Goal: Information Seeking & Learning: Find specific page/section

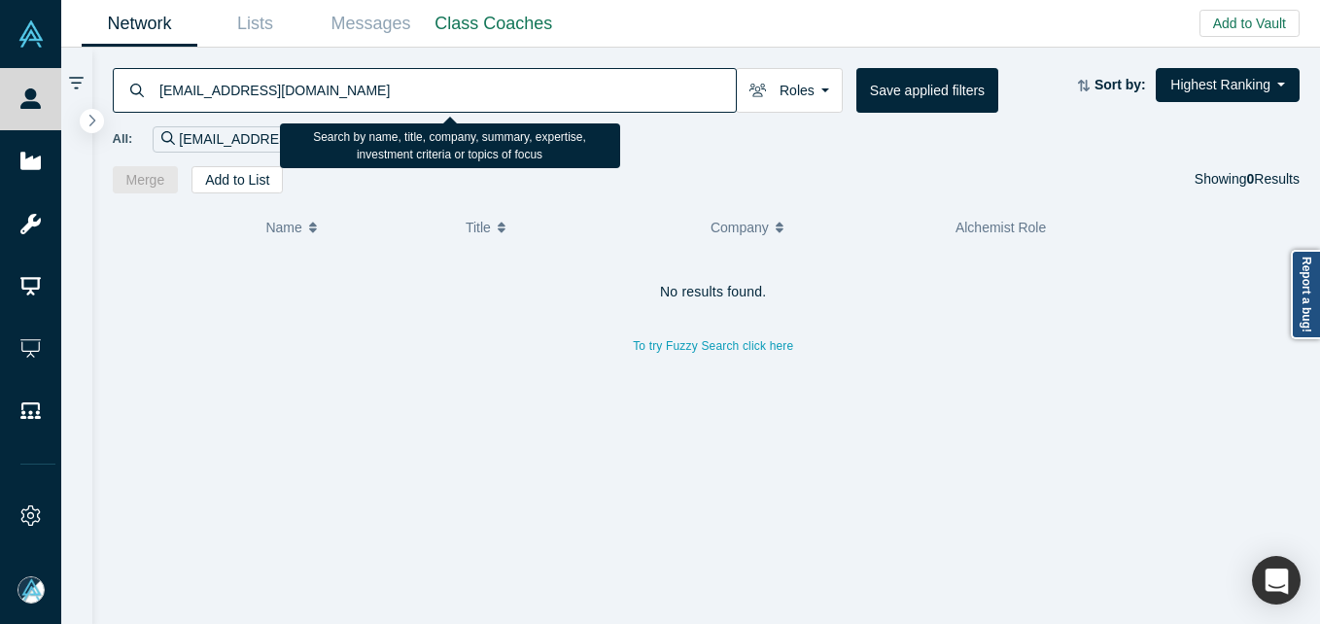
click at [303, 95] on input "[EMAIL_ADDRESS][DOMAIN_NAME]" at bounding box center [446, 90] width 578 height 46
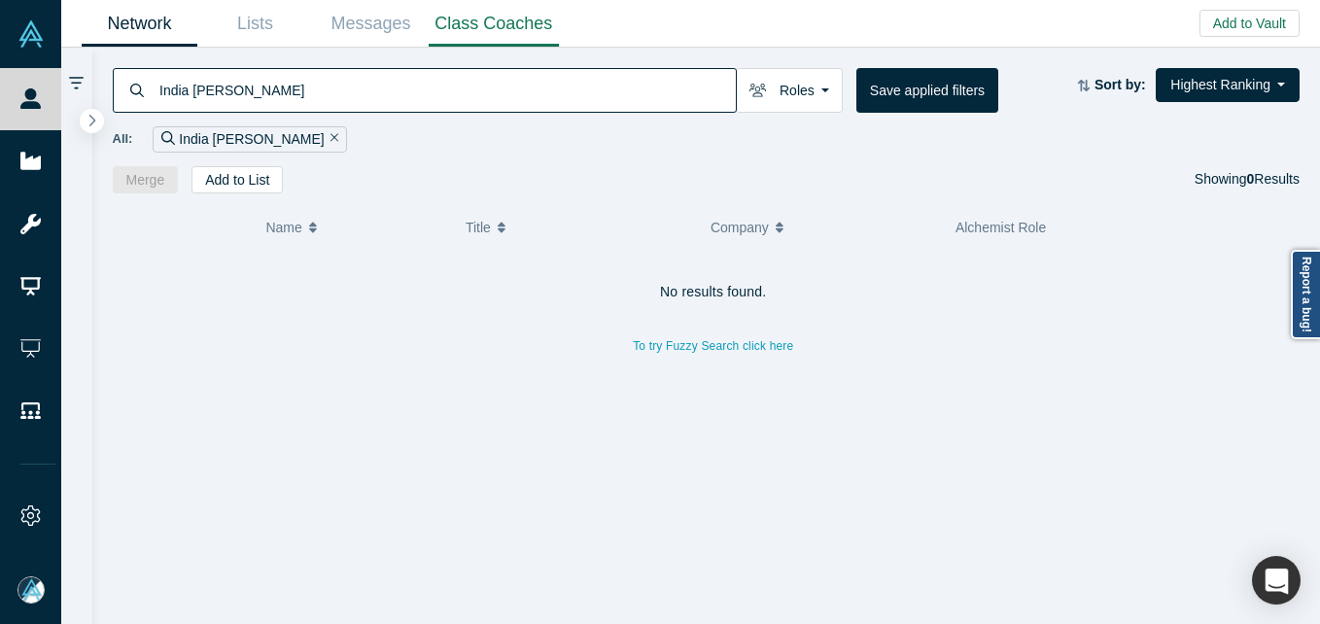
type input "India [PERSON_NAME]"
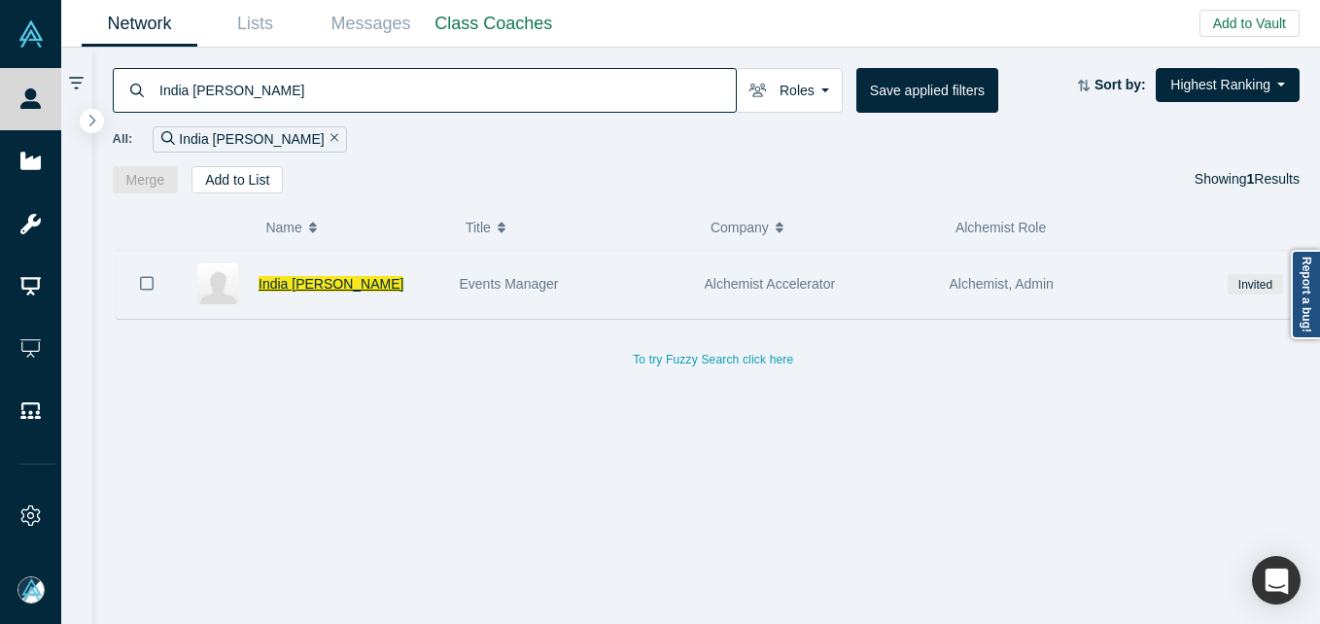
click at [329, 287] on span "India [PERSON_NAME]" at bounding box center [331, 284] width 145 height 16
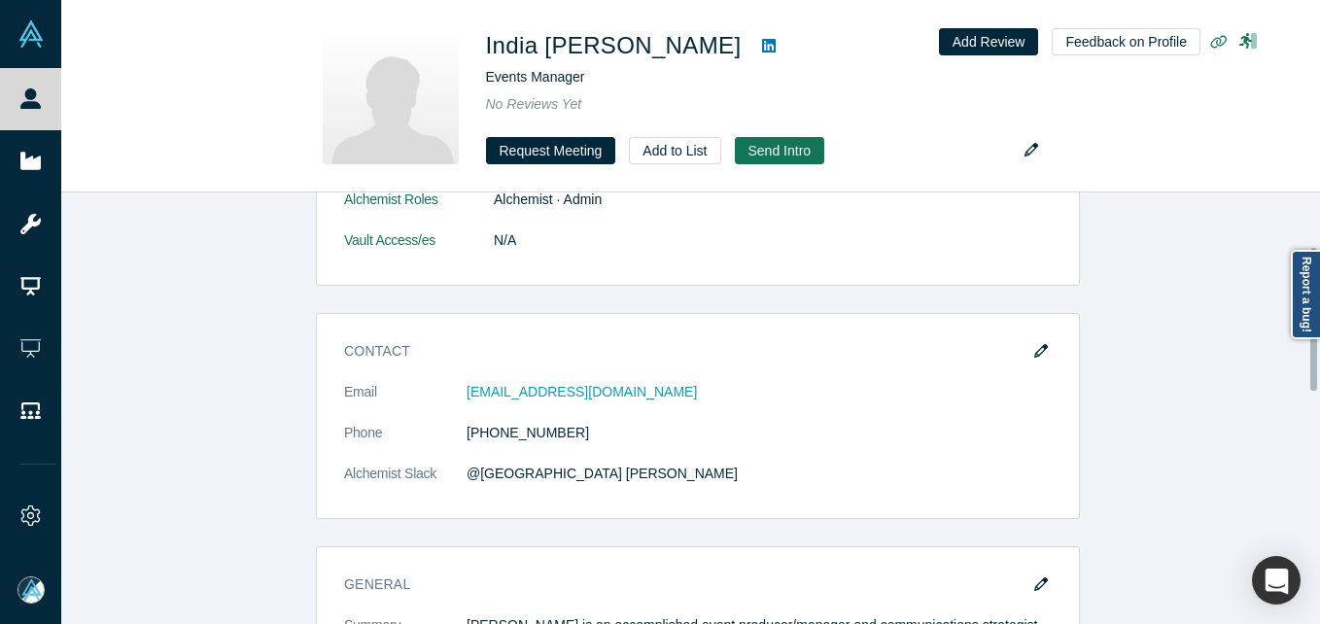
scroll to position [389, 0]
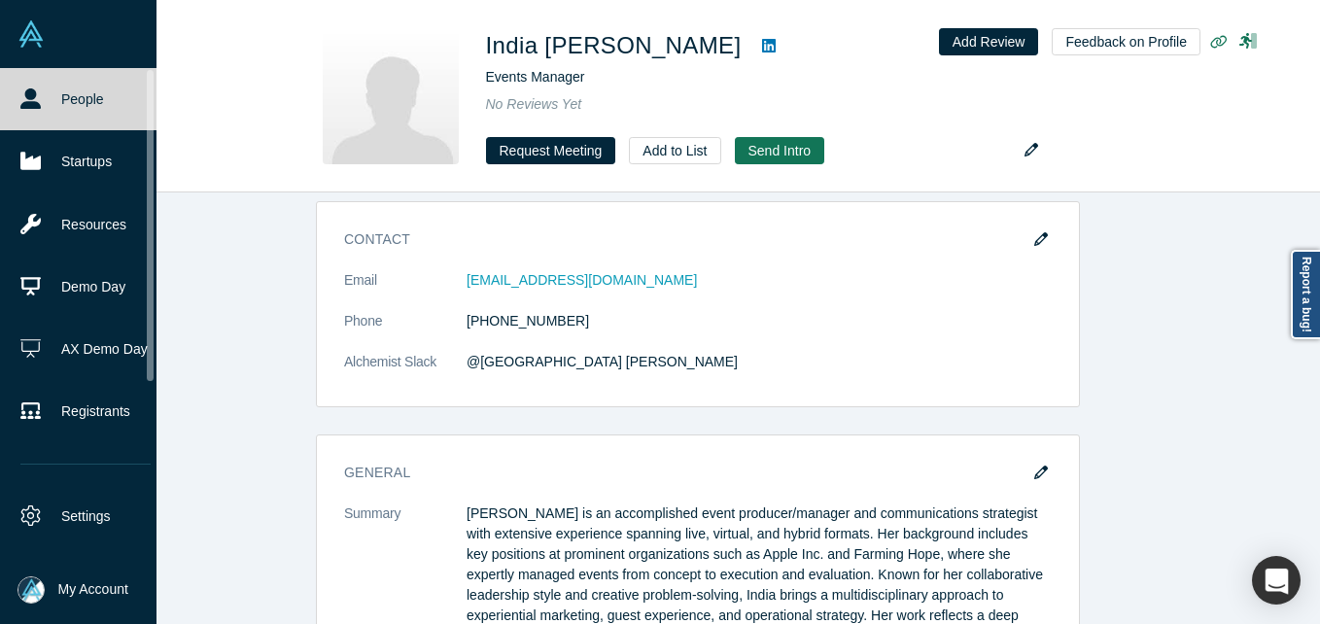
drag, startPoint x: 33, startPoint y: 106, endPoint x: 81, endPoint y: 1, distance: 115.3
click at [35, 104] on icon at bounding box center [30, 98] width 20 height 20
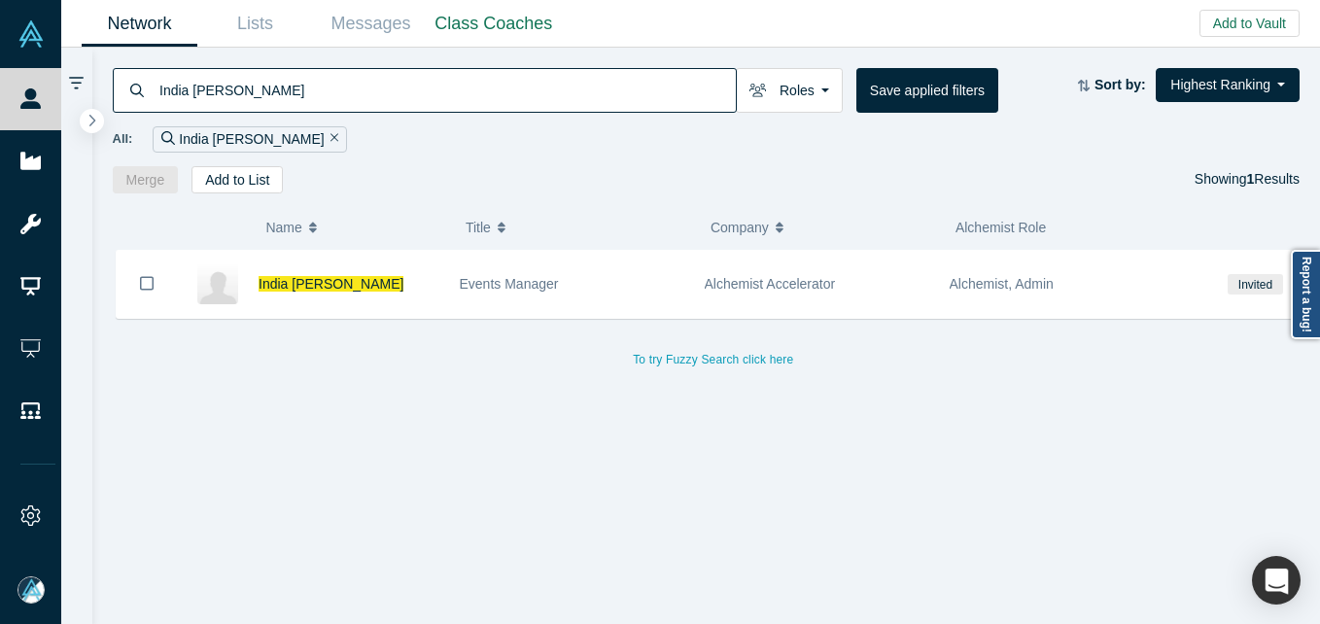
drag, startPoint x: 399, startPoint y: 117, endPoint x: 382, endPoint y: 93, distance: 29.2
click at [399, 116] on div "All: India [PERSON_NAME]" at bounding box center [707, 133] width 1188 height 40
click at [382, 93] on input "India [PERSON_NAME]" at bounding box center [446, 90] width 578 height 46
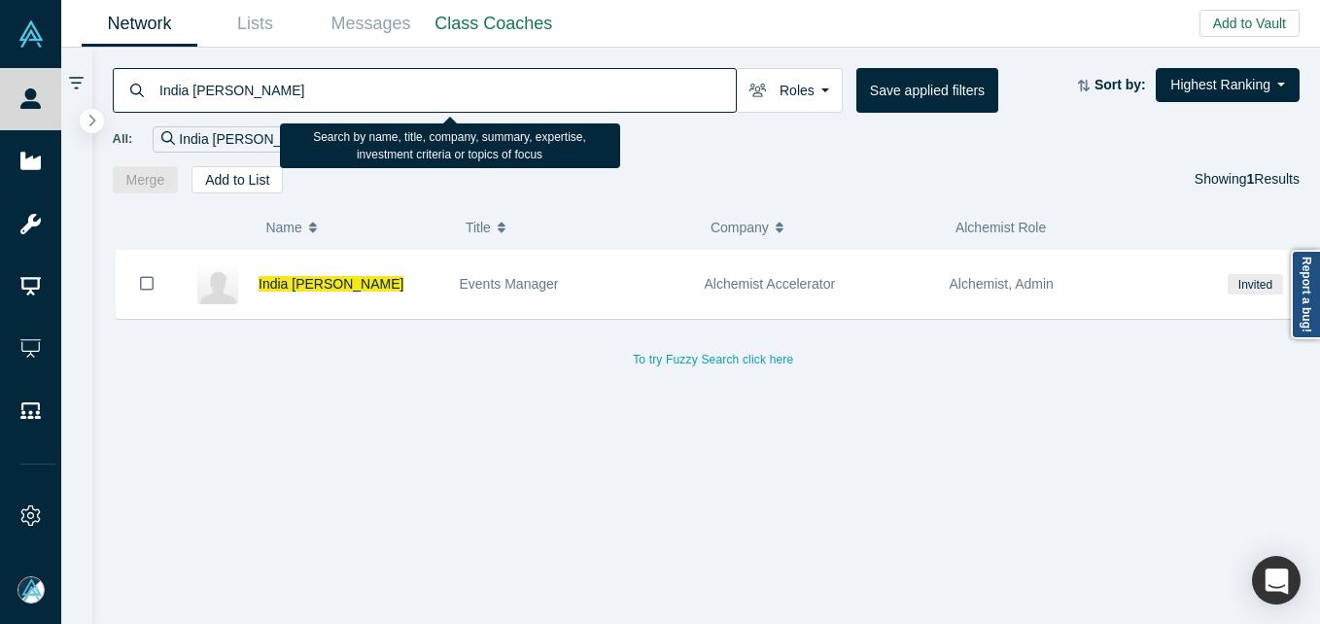
click at [382, 93] on input "India [PERSON_NAME]" at bounding box center [446, 90] width 578 height 46
paste input "[PERSON_NAME][EMAIL_ADDRESS][DOMAIN_NAME]"
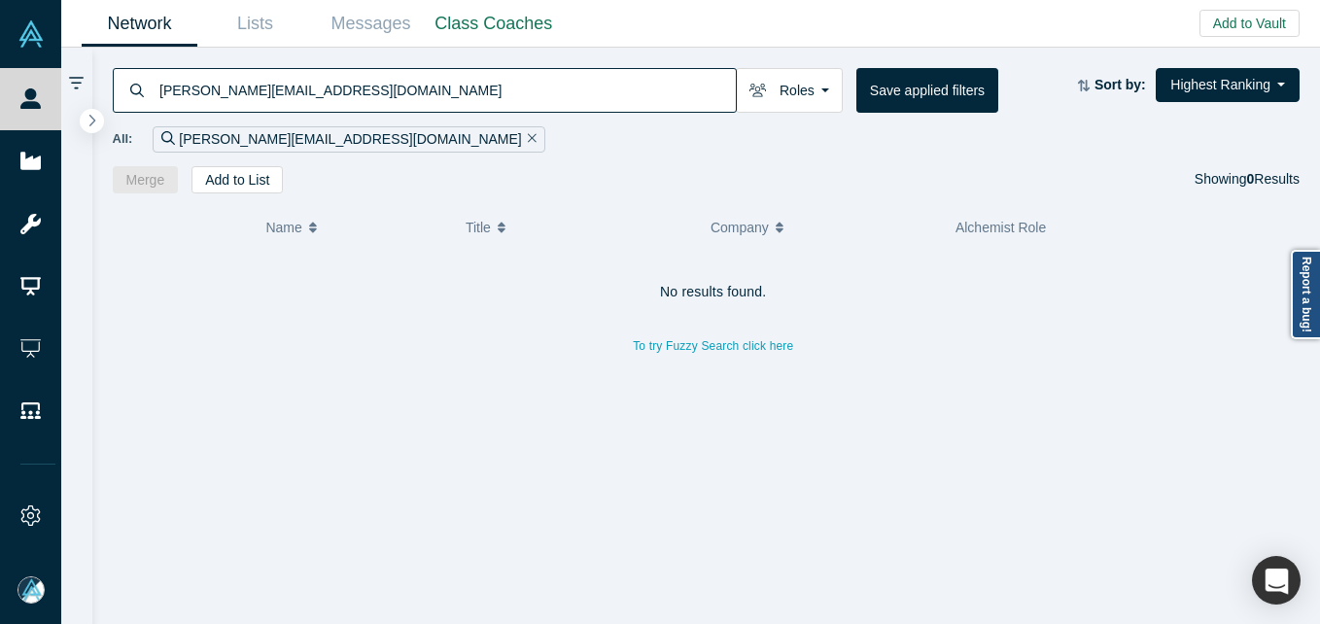
click at [337, 101] on input "[PERSON_NAME][EMAIL_ADDRESS][DOMAIN_NAME]" at bounding box center [446, 90] width 578 height 46
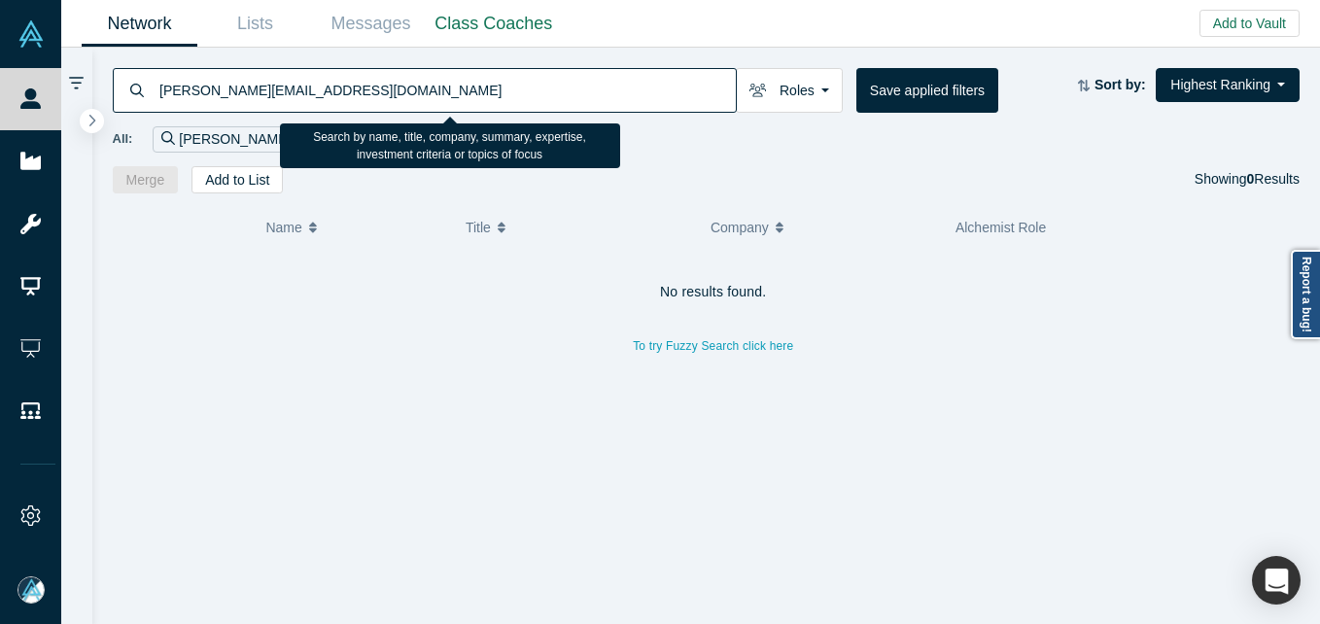
click at [337, 101] on input "[PERSON_NAME][EMAIL_ADDRESS][DOMAIN_NAME]" at bounding box center [446, 90] width 578 height 46
paste input "mike.olson@cloudera"
type input "mike.olson@cloudera.com"
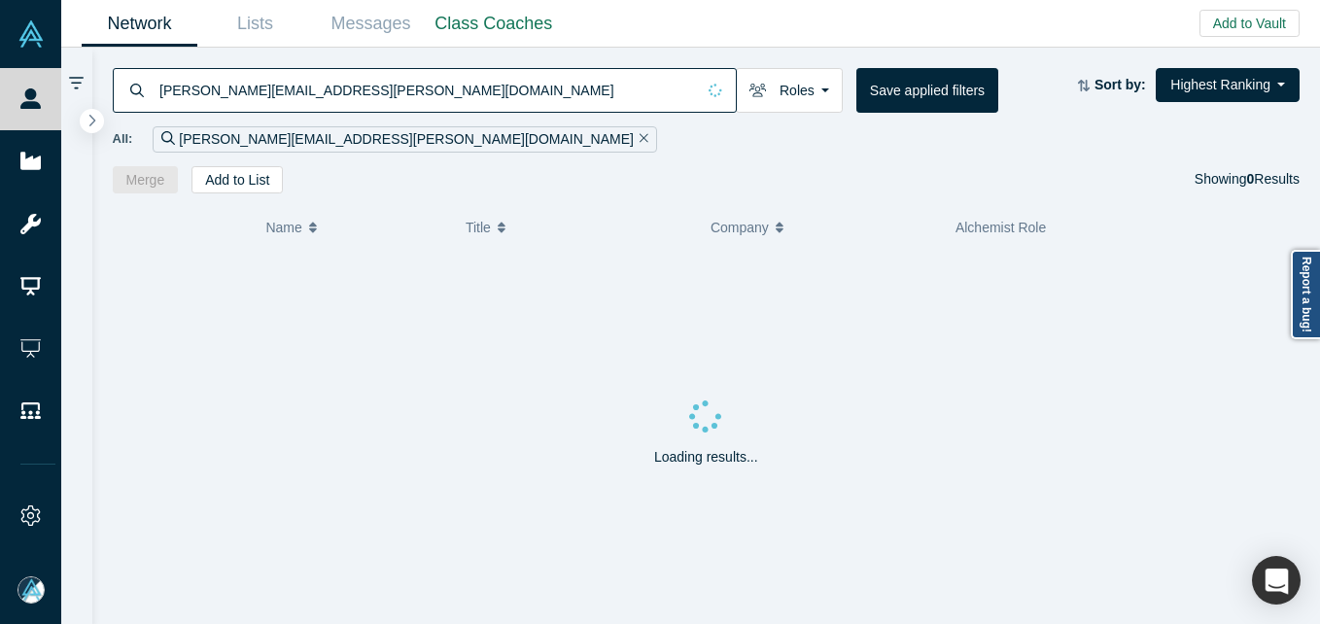
click at [374, 101] on input "mike.olson@cloudera.com" at bounding box center [425, 90] width 537 height 46
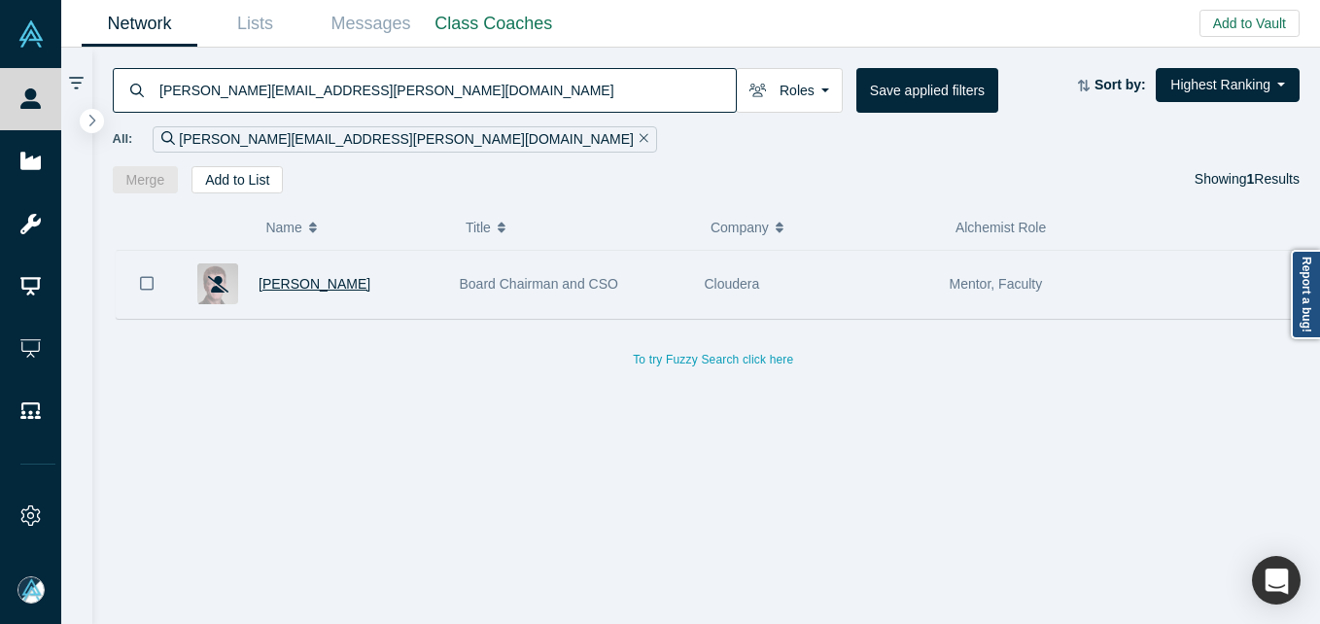
click at [304, 285] on span "Mike Olson" at bounding box center [315, 284] width 112 height 16
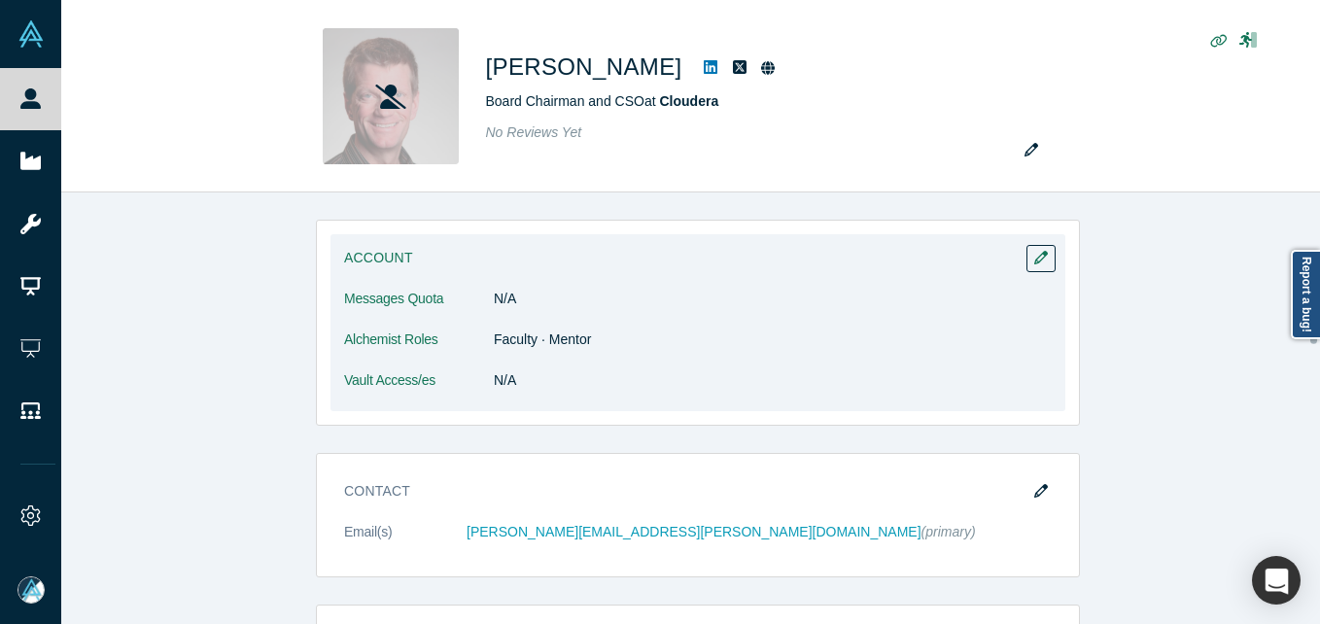
scroll to position [292, 0]
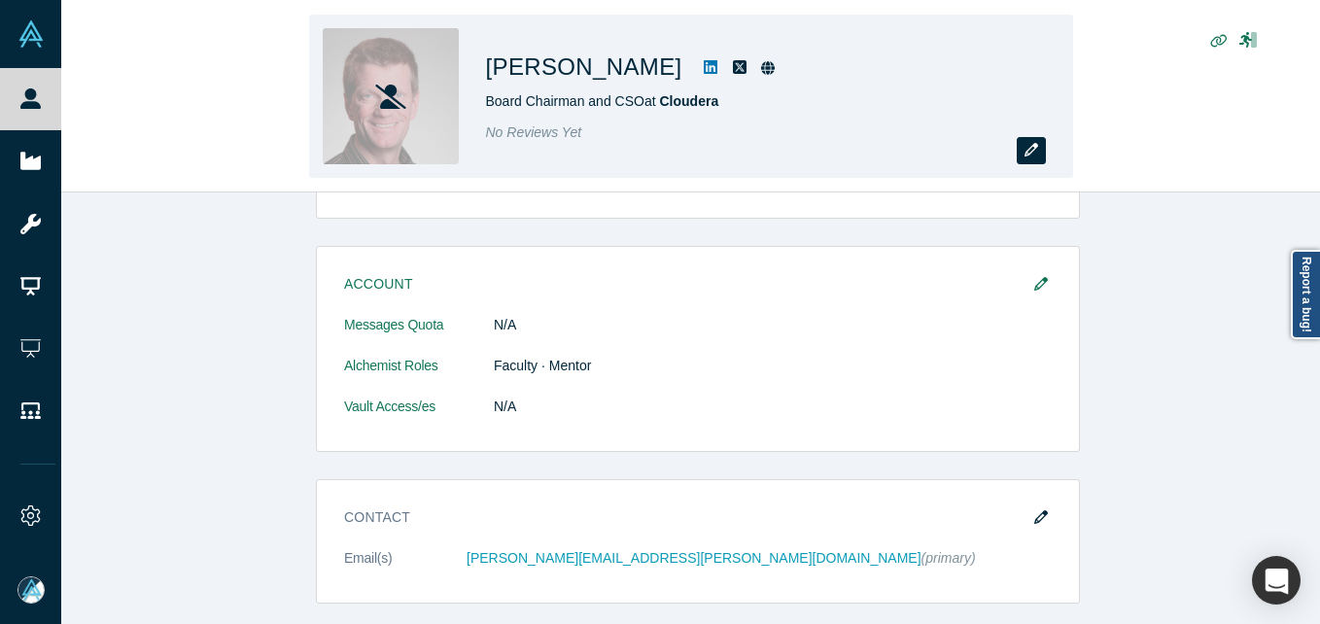
click at [1032, 142] on button "button" at bounding box center [1031, 150] width 29 height 27
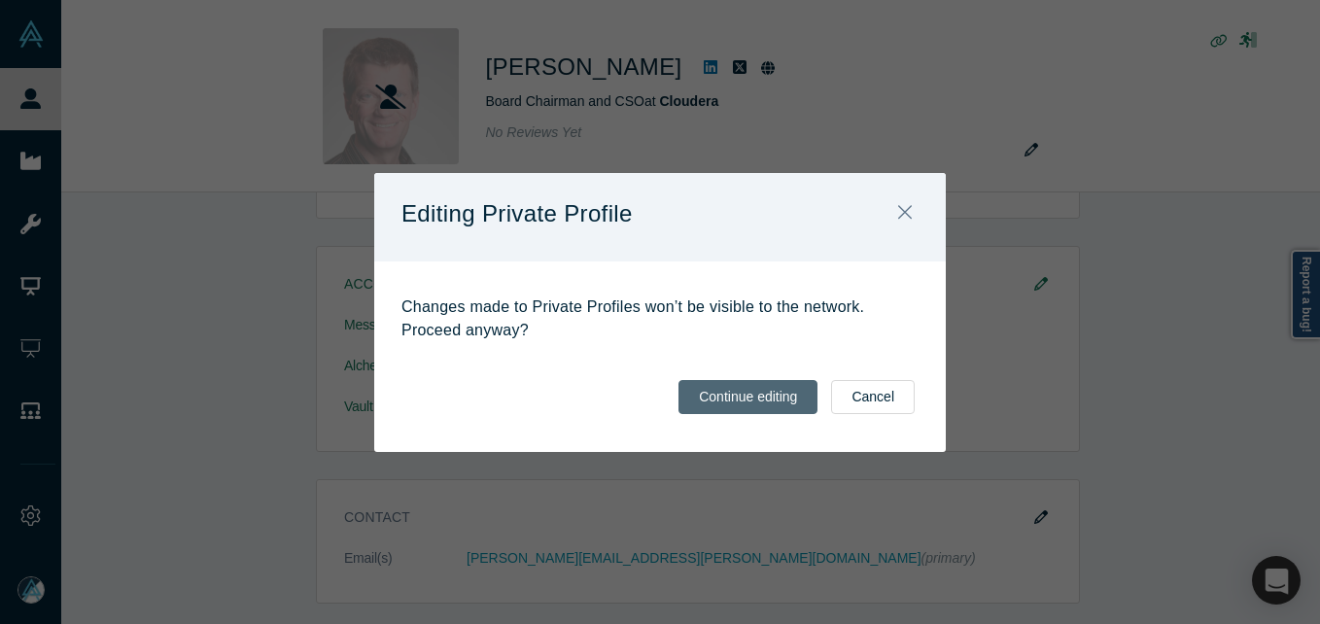
click at [795, 398] on button "Continue editing" at bounding box center [747, 397] width 139 height 34
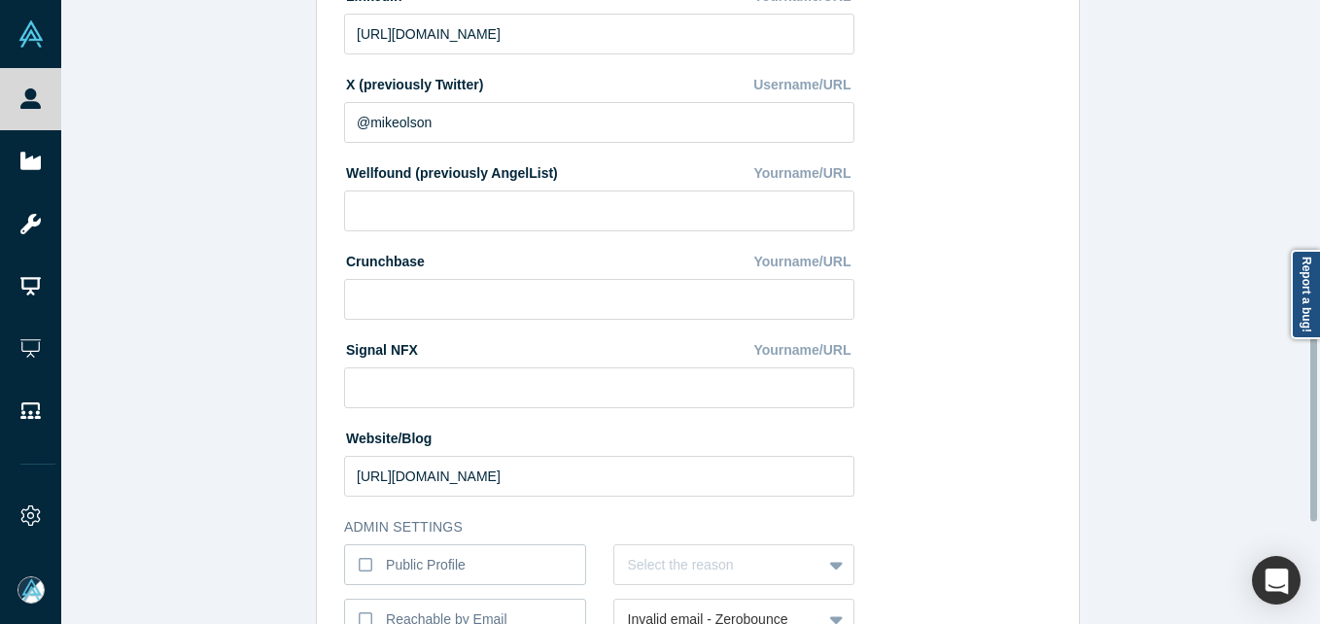
scroll to position [817, 0]
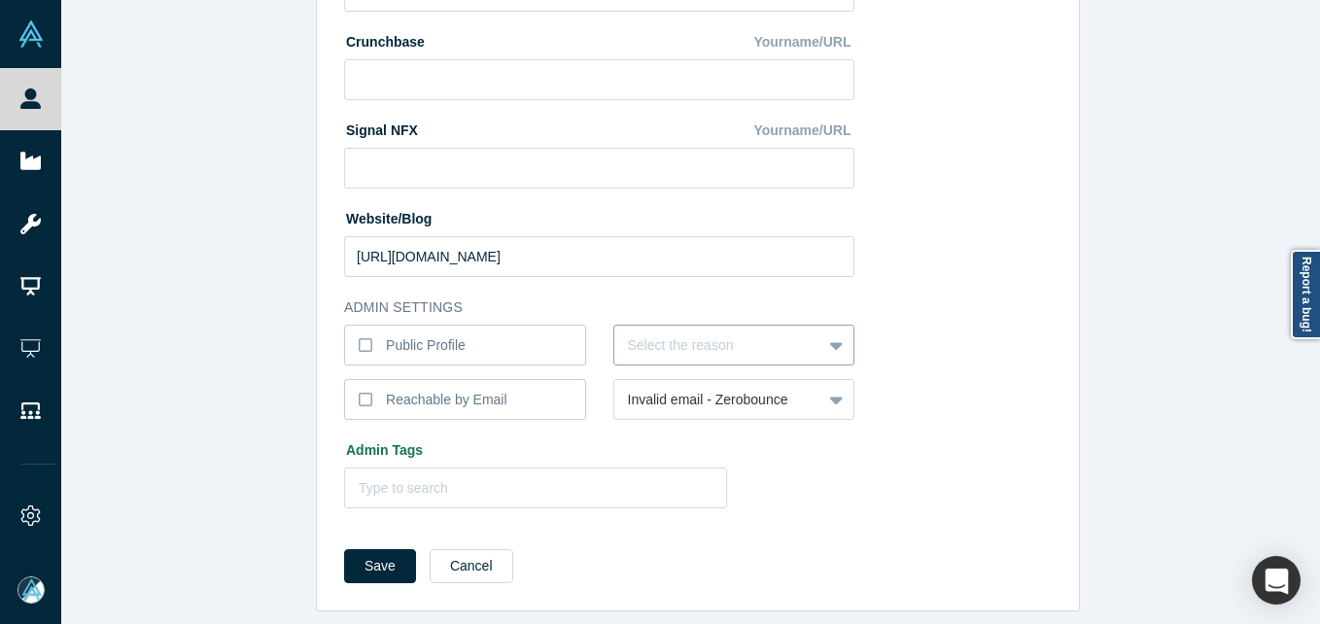
click at [776, 333] on div at bounding box center [718, 345] width 181 height 24
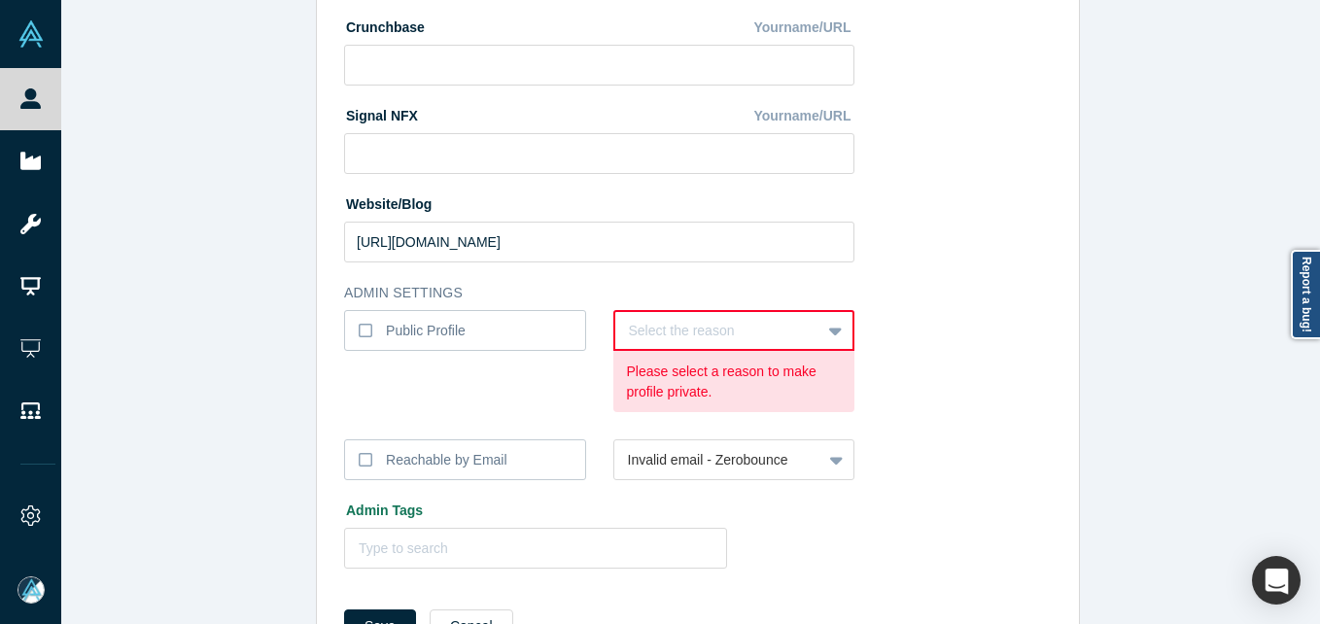
drag, startPoint x: 1030, startPoint y: 417, endPoint x: 1030, endPoint y: 392, distance: 25.3
click at [735, 335] on div at bounding box center [718, 331] width 179 height 24
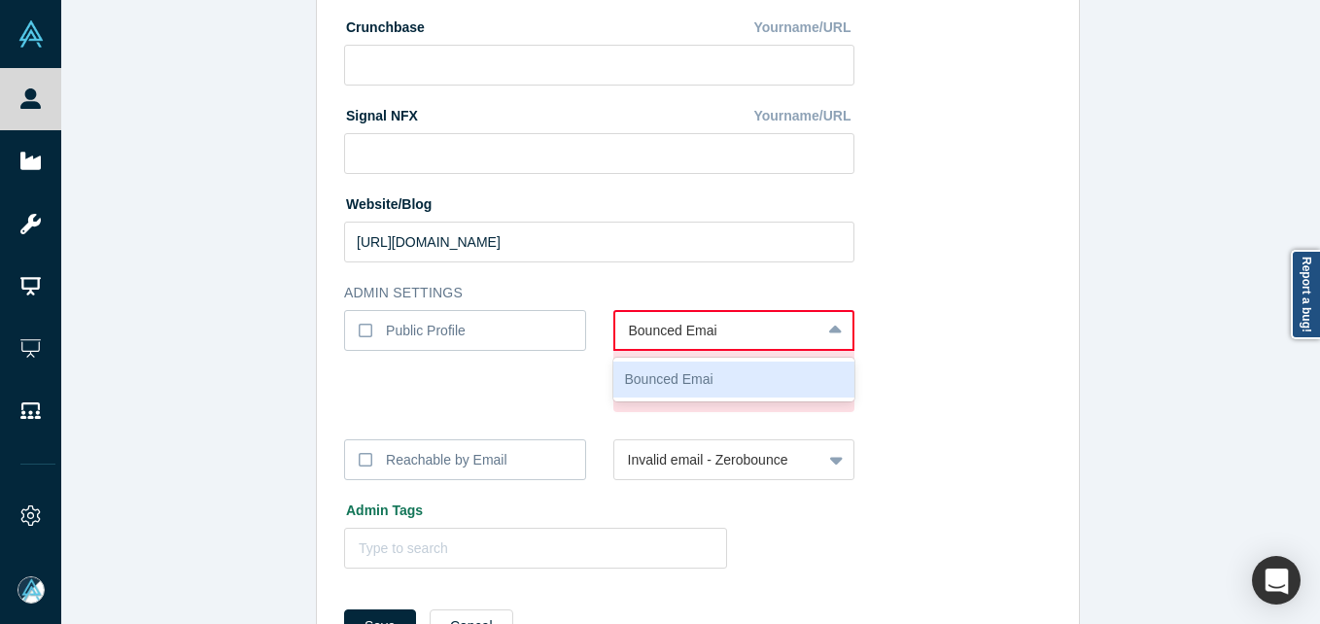
type input "Bounced Email"
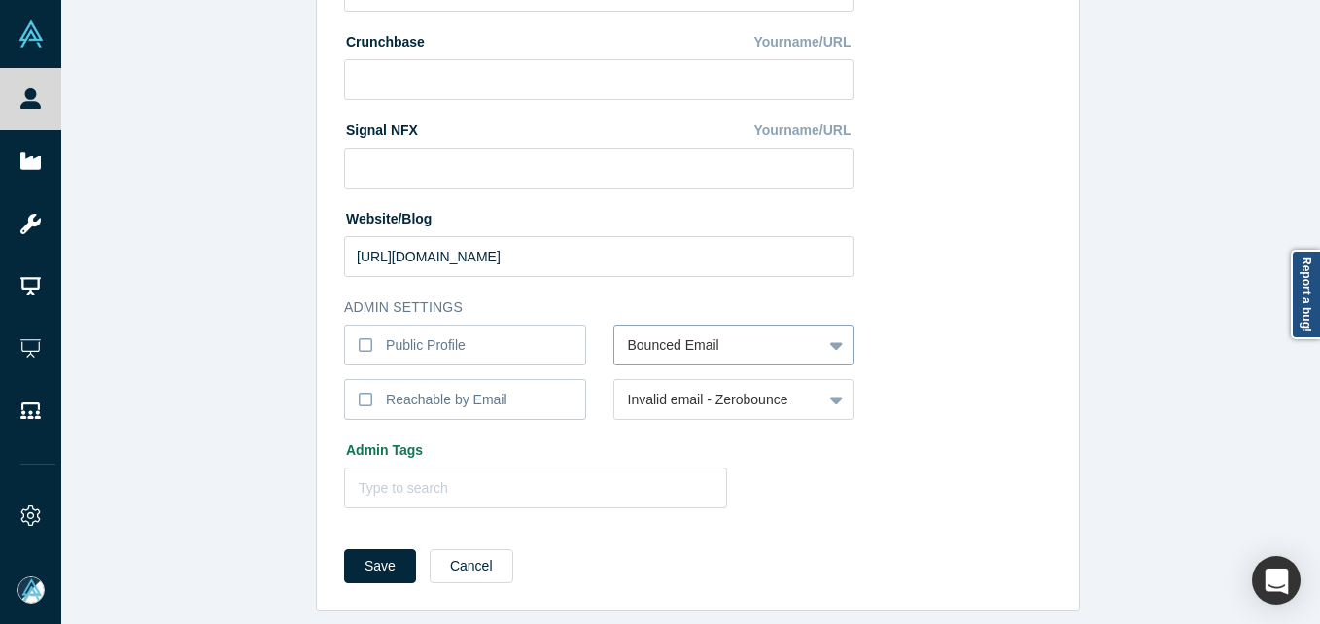
click at [344, 549] on button "Save" at bounding box center [380, 566] width 72 height 34
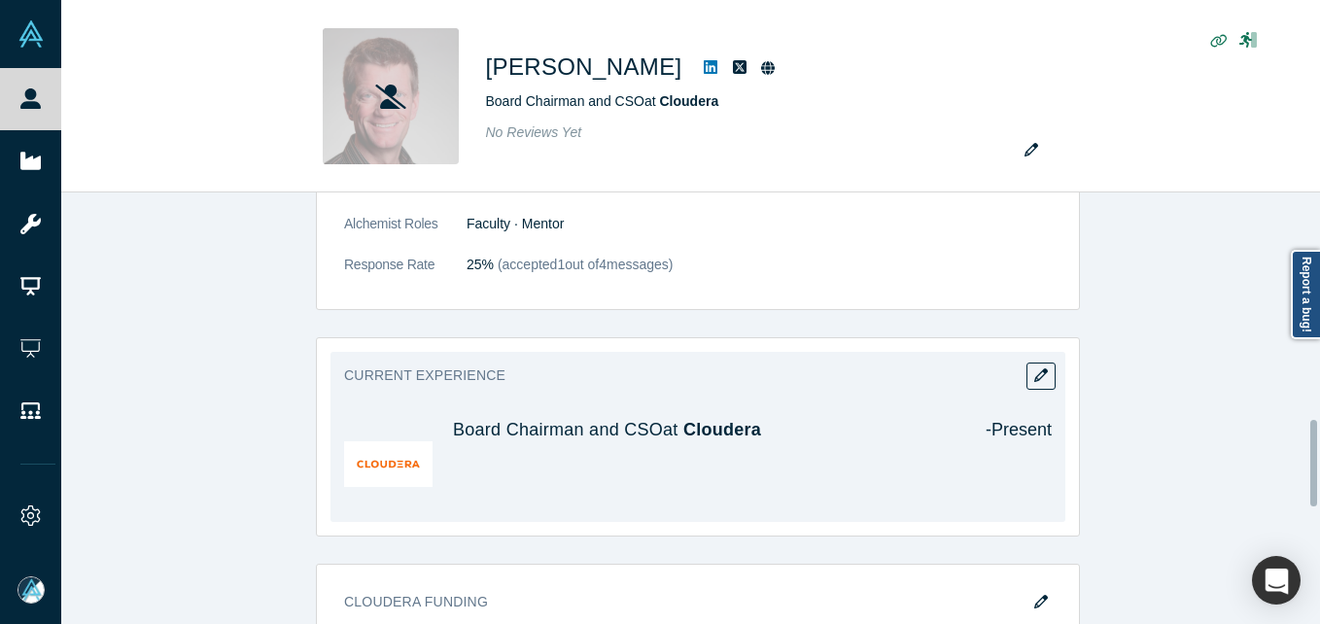
scroll to position [1138, 0]
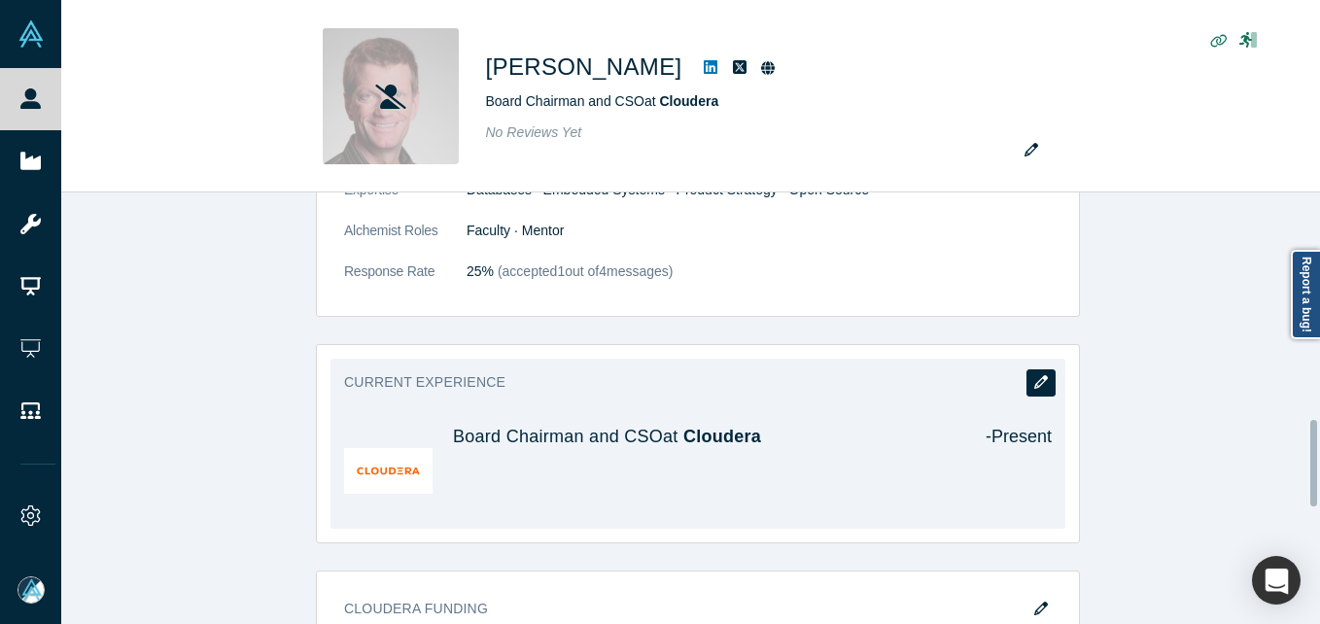
click at [1034, 375] on icon "button" at bounding box center [1041, 382] width 14 height 14
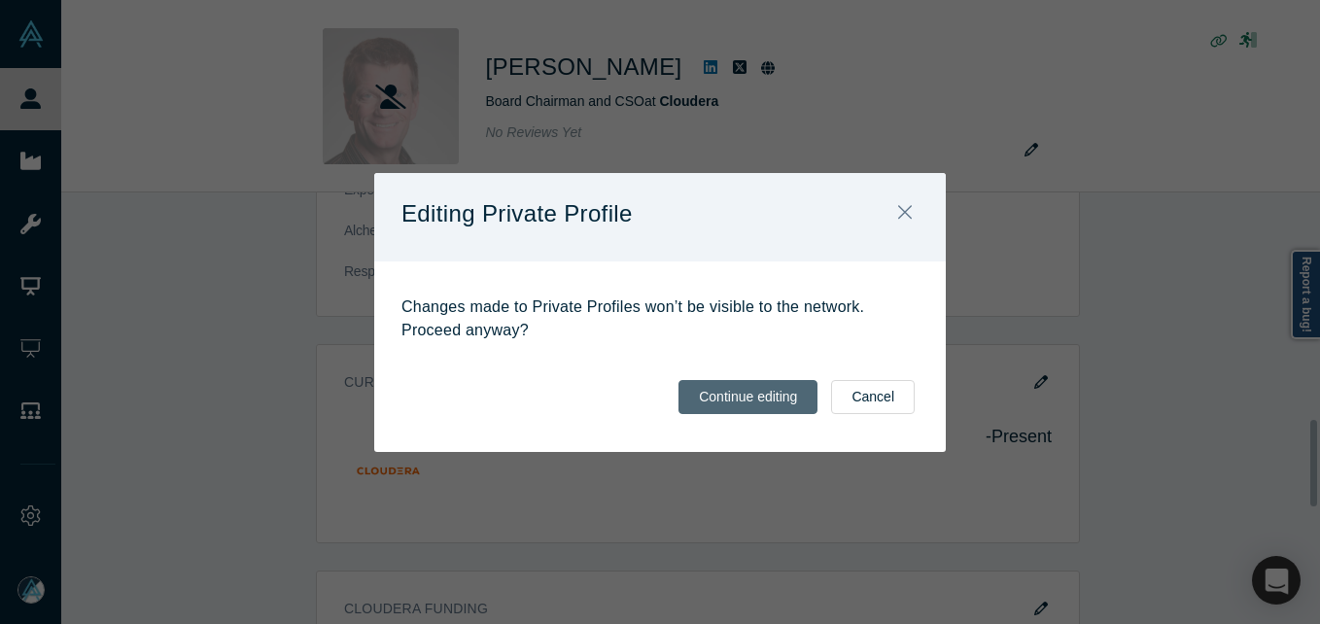
click at [741, 389] on button "Continue editing" at bounding box center [747, 397] width 139 height 34
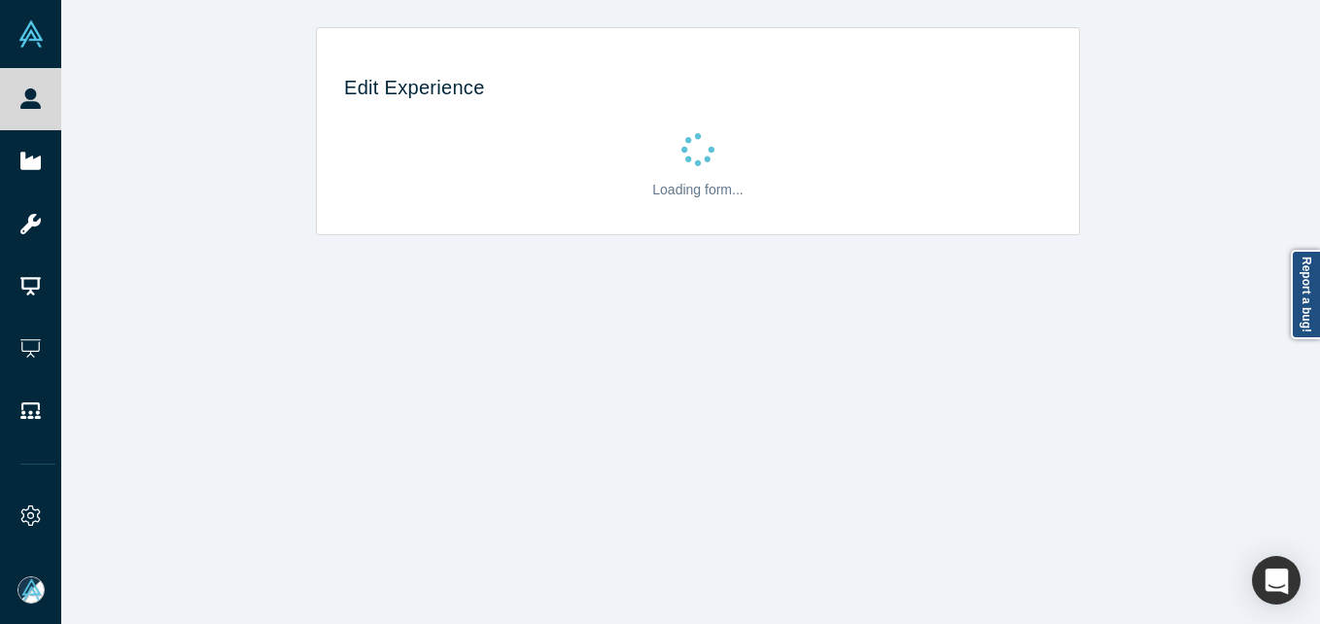
scroll to position [0, 0]
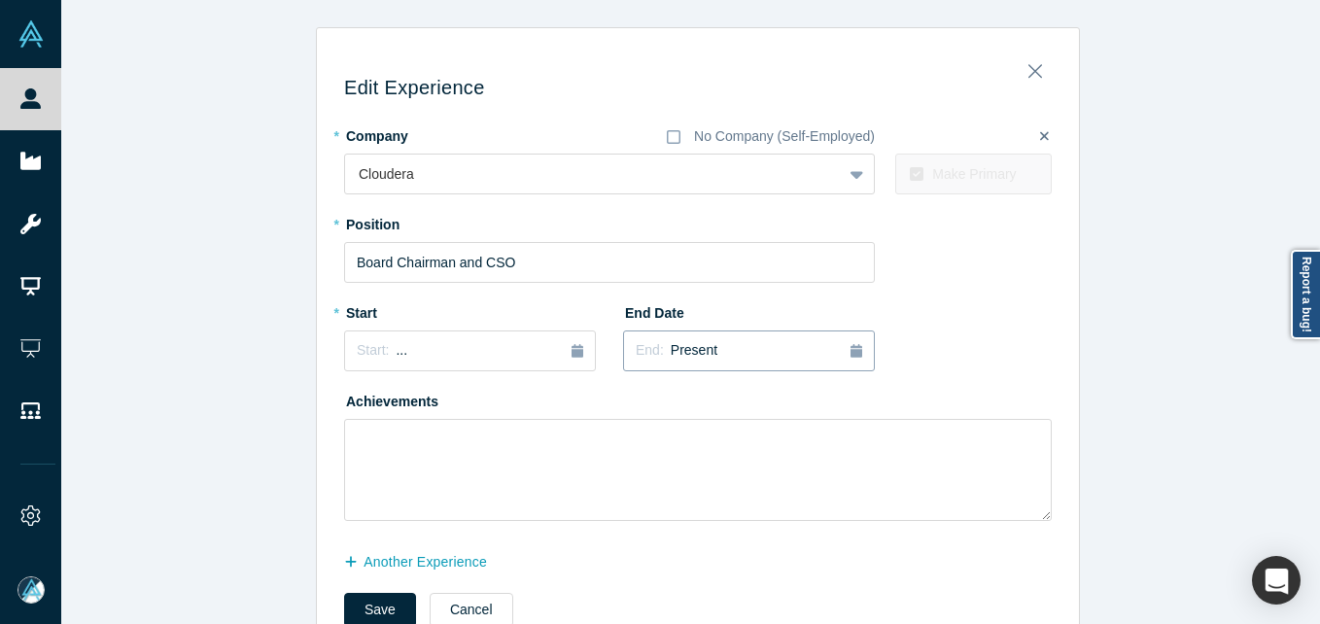
click at [742, 352] on div "End: Present" at bounding box center [749, 350] width 226 height 21
click at [624, 404] on button "Previous Year" at bounding box center [630, 405] width 19 height 19
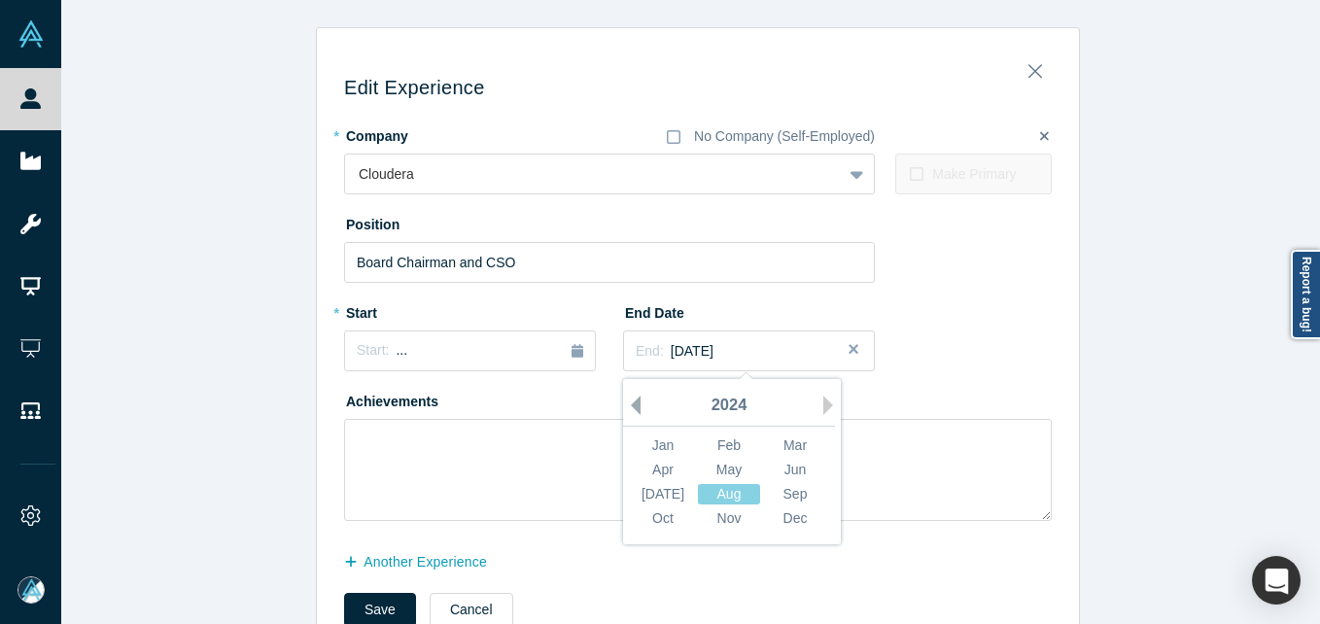
click at [624, 404] on button "Previous Year" at bounding box center [630, 405] width 19 height 19
click at [823, 406] on button "Next Year" at bounding box center [832, 405] width 19 height 19
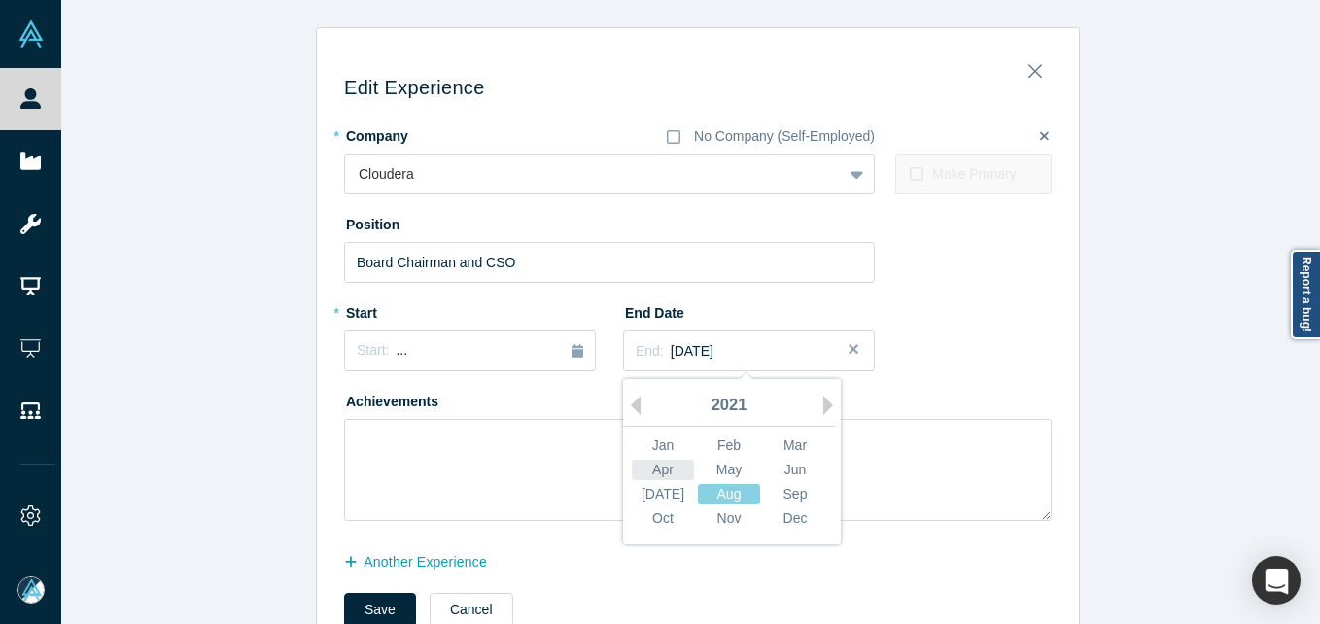
click at [668, 470] on div "Apr" at bounding box center [663, 470] width 62 height 20
drag, startPoint x: 682, startPoint y: 356, endPoint x: 700, endPoint y: 369, distance: 22.2
click at [683, 355] on span "March 2021" at bounding box center [692, 351] width 43 height 16
click at [654, 478] on div "Jan Feb Mar Apr May Jun Jul Aug Sep Oct Nov Dec" at bounding box center [729, 481] width 198 height 97
click at [646, 474] on div "Apr" at bounding box center [663, 470] width 62 height 20
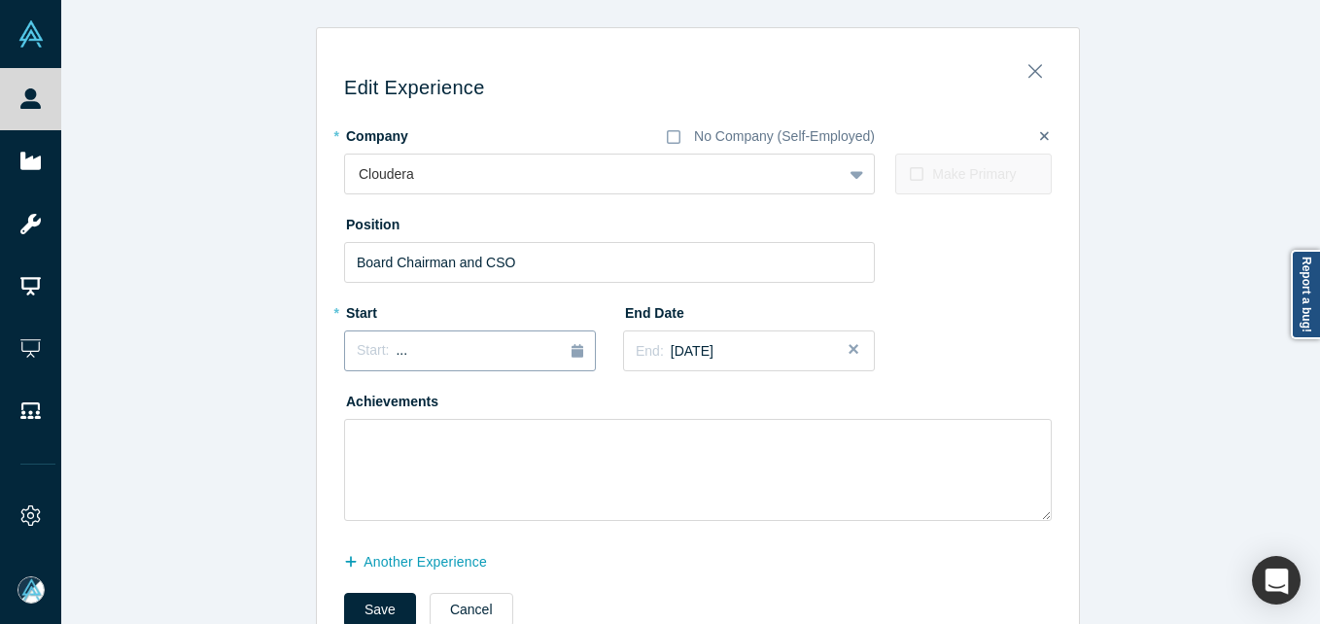
click at [466, 345] on div "Start: ..." at bounding box center [470, 350] width 226 height 21
click at [343, 404] on button "Previous Year" at bounding box center [351, 405] width 19 height 19
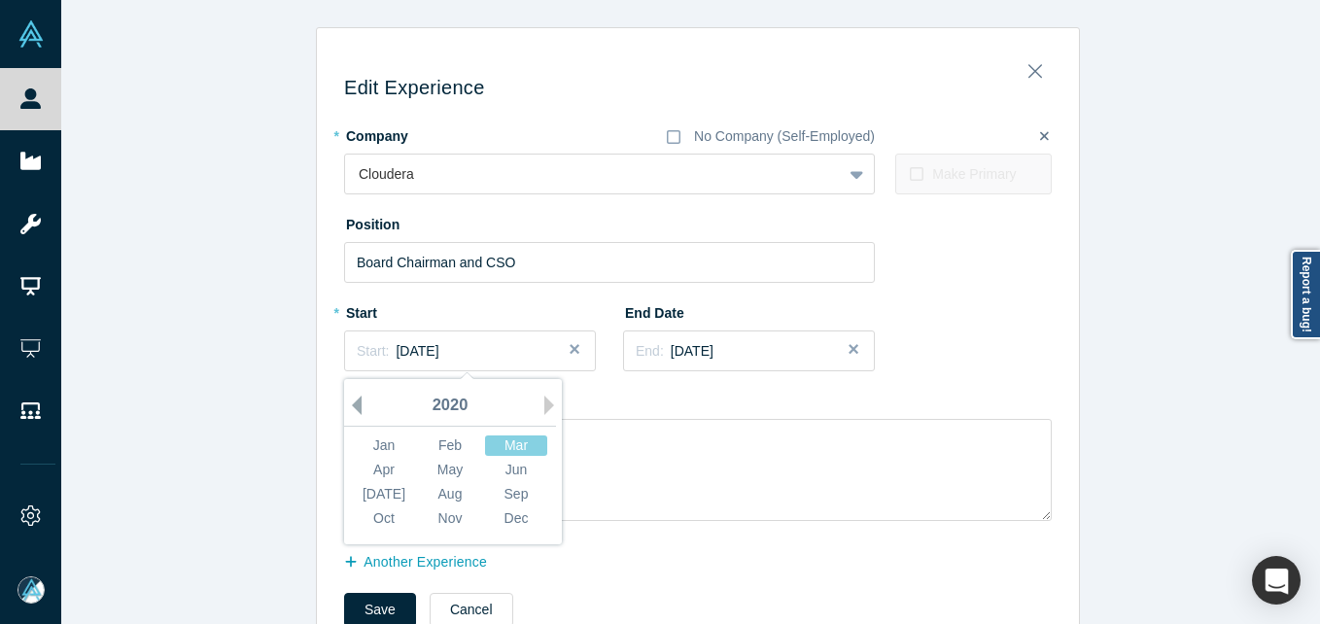
click at [343, 403] on button "Previous Year" at bounding box center [351, 405] width 19 height 19
click at [544, 397] on button "Next Year" at bounding box center [553, 405] width 19 height 19
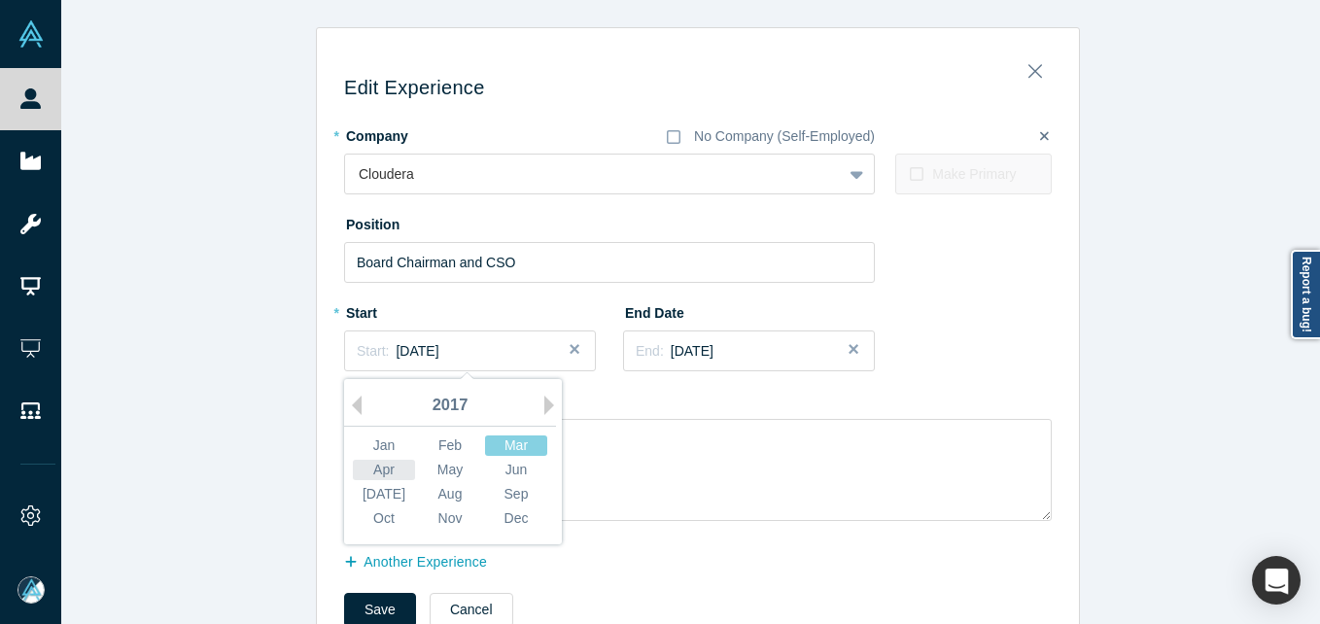
click at [366, 463] on div "Apr" at bounding box center [384, 470] width 62 height 20
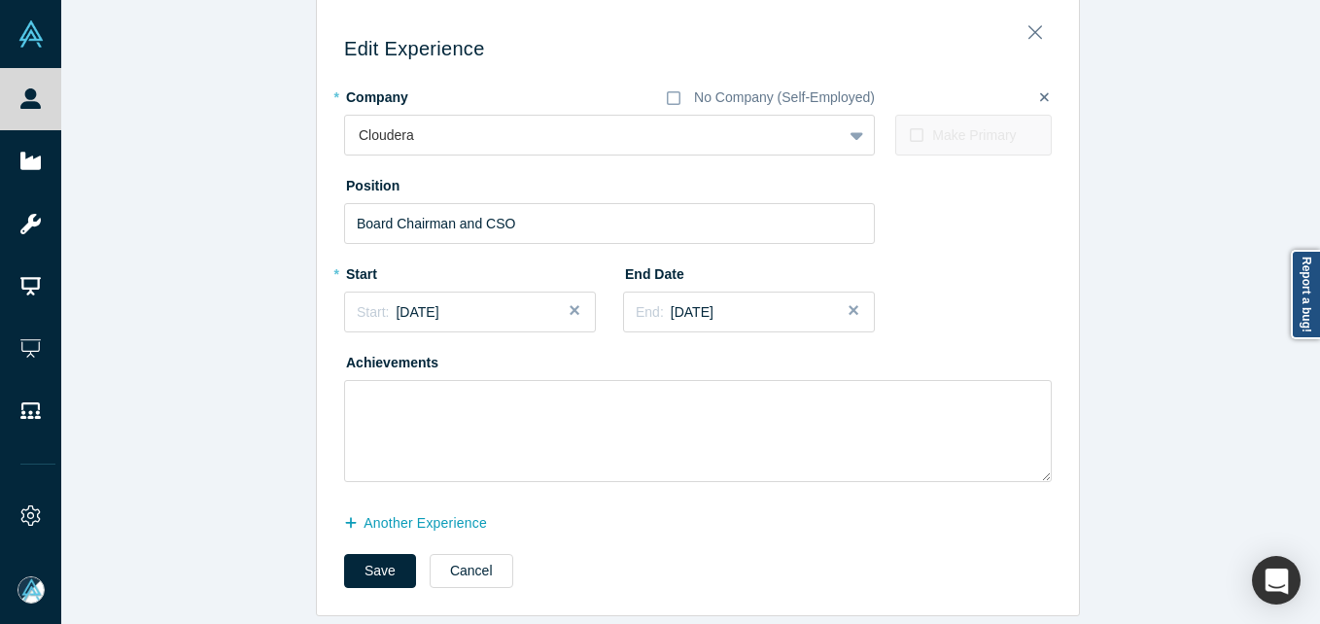
scroll to position [58, 0]
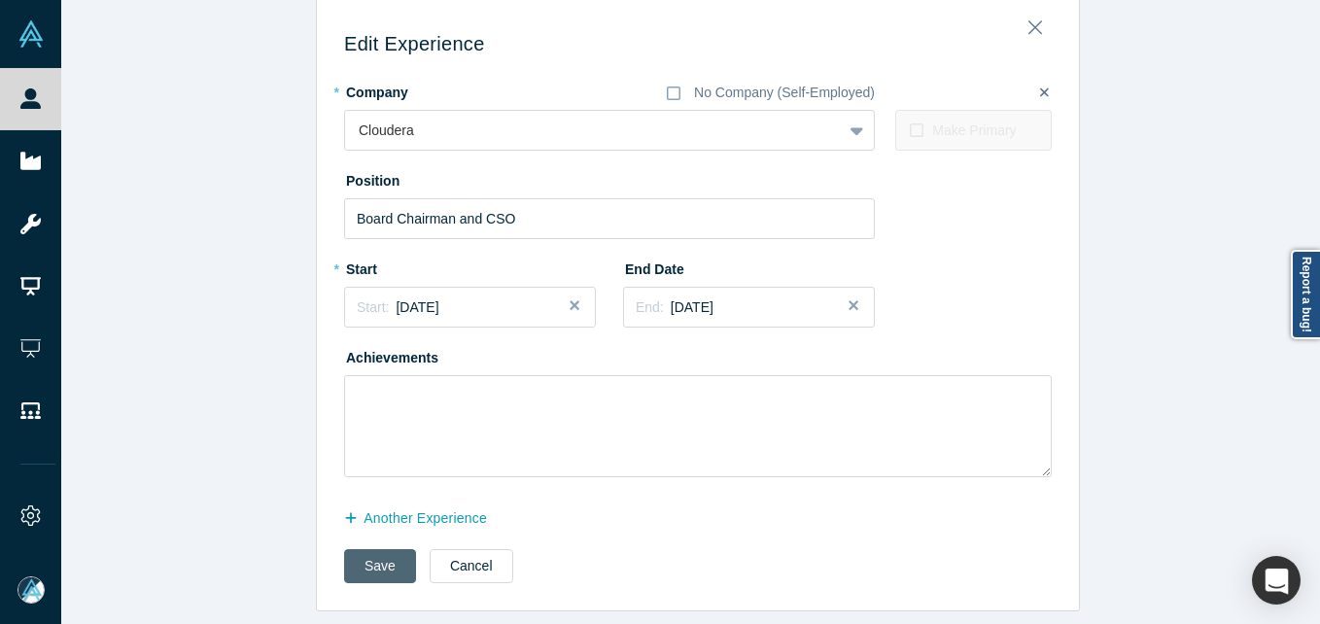
click at [370, 553] on button "Save" at bounding box center [380, 566] width 72 height 34
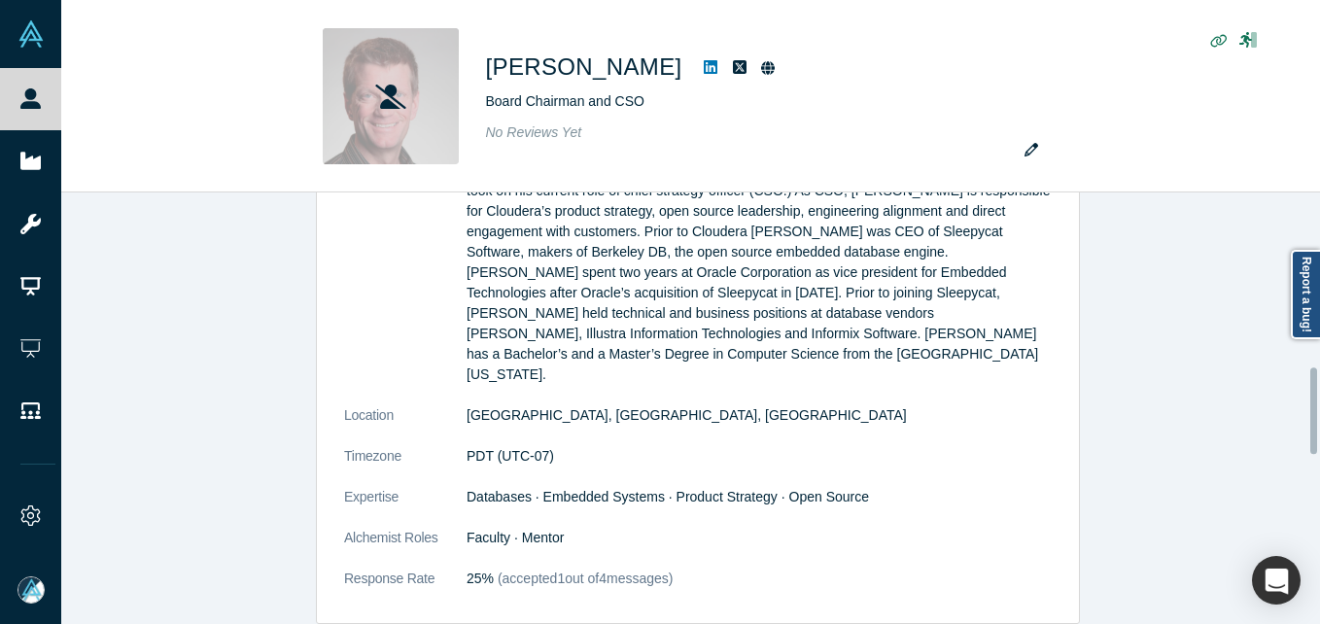
scroll to position [875, 0]
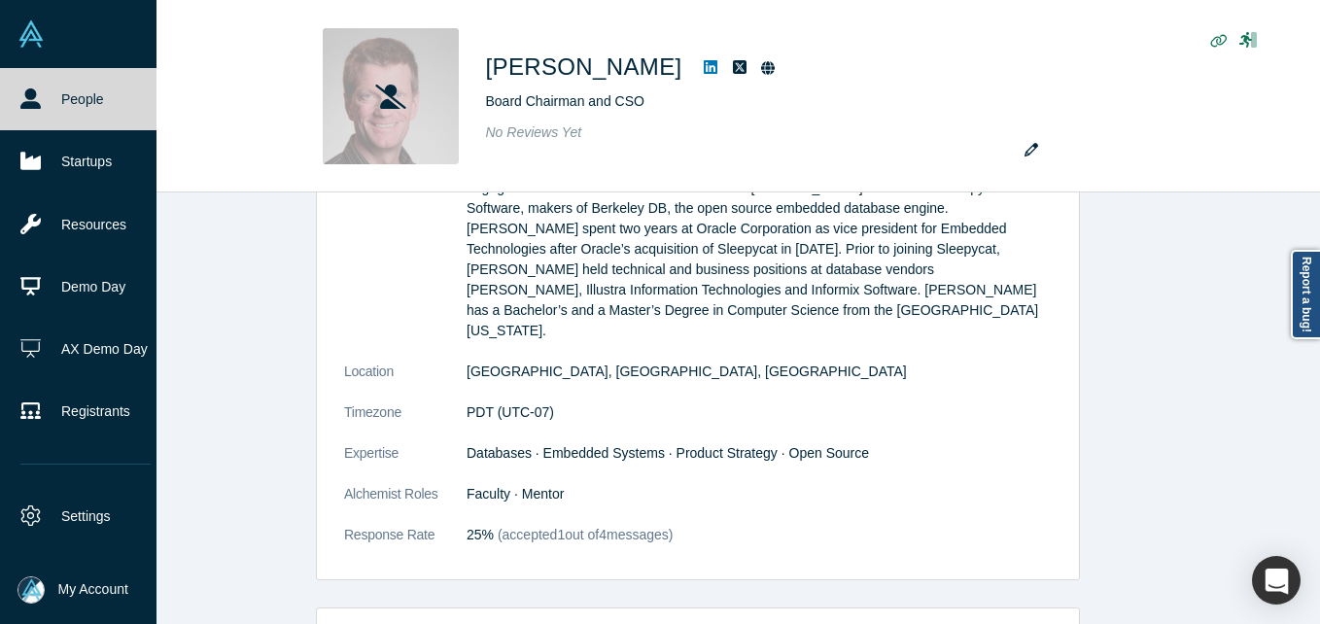
click at [53, 96] on link "People" at bounding box center [85, 99] width 171 height 62
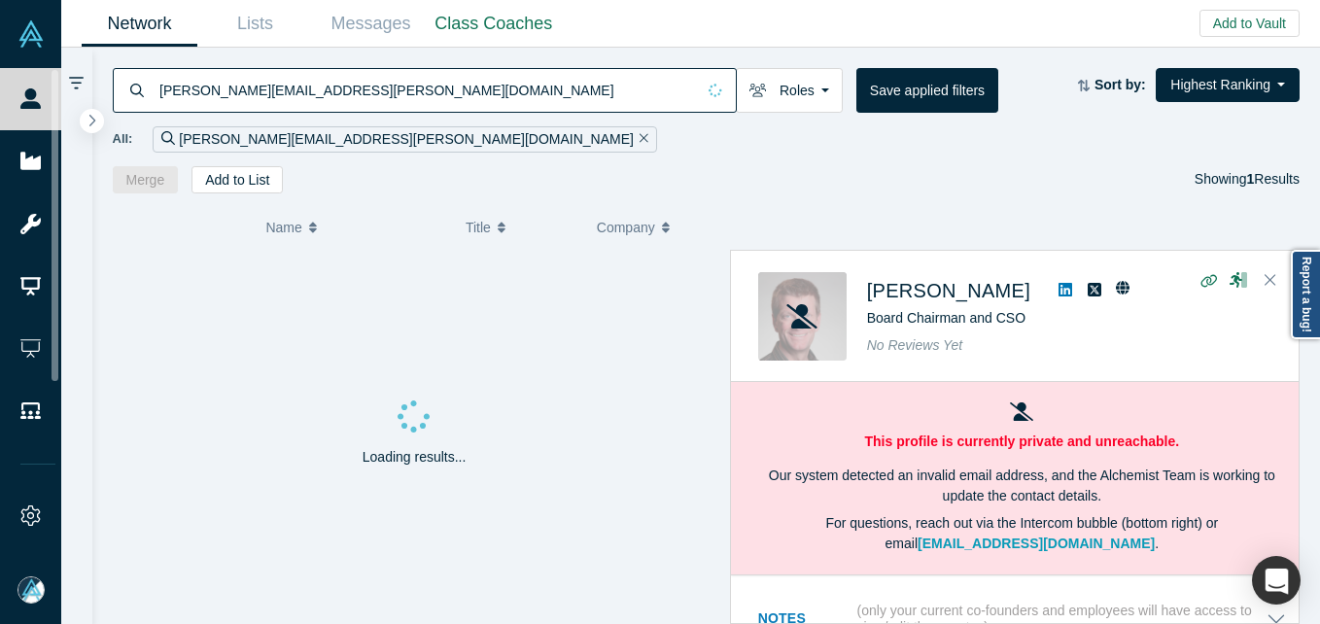
click at [339, 93] on input "mike.olson@cloudera.com" at bounding box center [425, 90] width 537 height 46
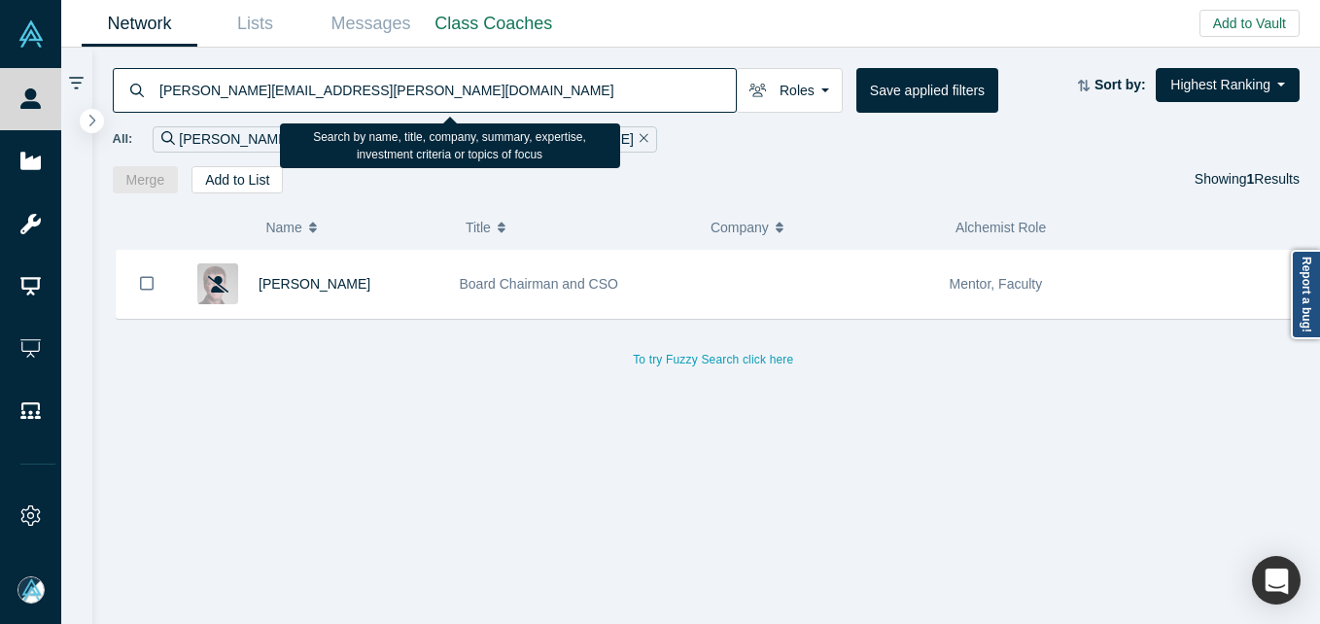
click at [360, 100] on input "mike.olson@cloudera.com" at bounding box center [446, 90] width 578 height 46
paste input "kris@betterworks"
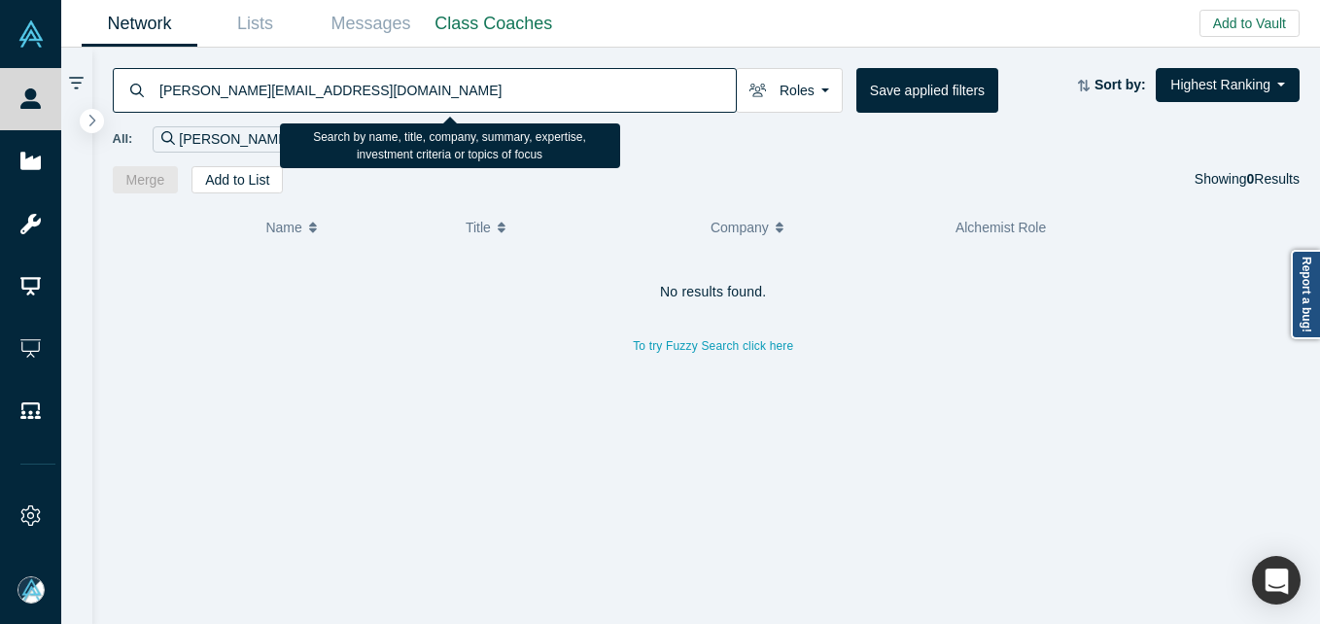
click at [406, 105] on input "[PERSON_NAME][EMAIL_ADDRESS][DOMAIN_NAME]" at bounding box center [446, 90] width 578 height 46
click at [406, 101] on input "[PERSON_NAME][EMAIL_ADDRESS][DOMAIN_NAME]" at bounding box center [446, 90] width 578 height 46
paste input "chris@logdna"
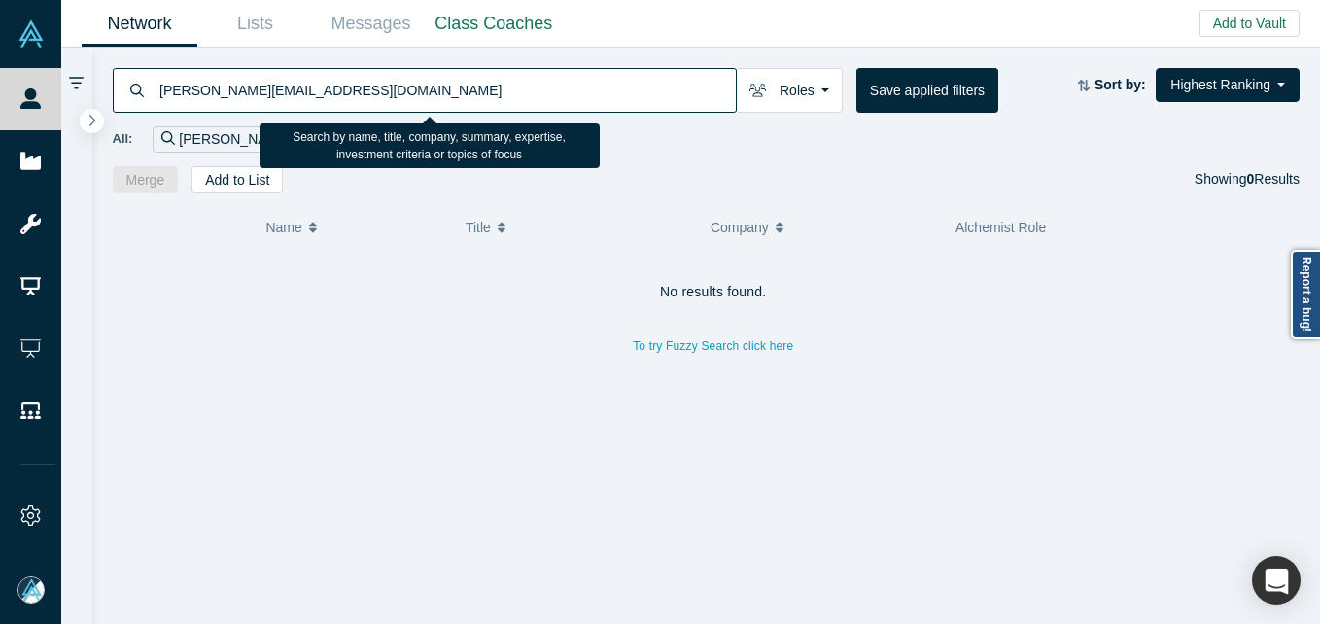
click at [358, 86] on input "chris@logdna.com" at bounding box center [446, 90] width 578 height 46
click at [275, 80] on input "chris@logdna.com" at bounding box center [446, 90] width 578 height 46
click at [270, 83] on input "chris@logdna.com" at bounding box center [446, 90] width 578 height 46
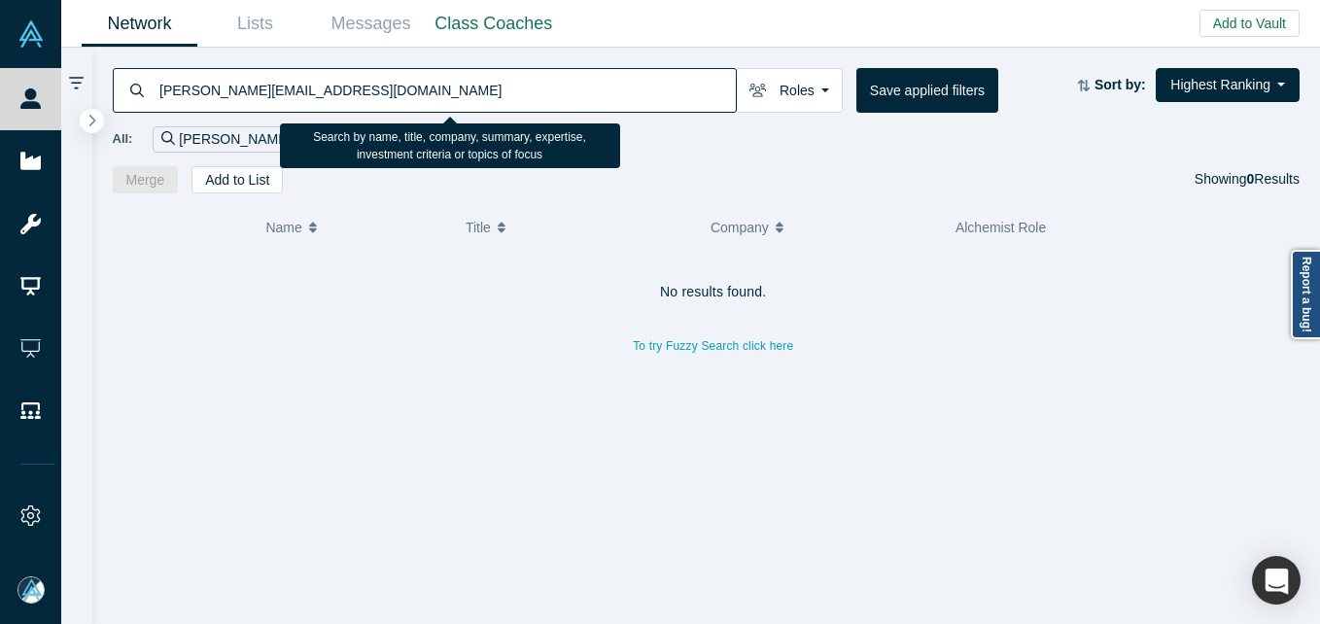
click at [270, 83] on input "chris@logdna.com" at bounding box center [446, 90] width 578 height 46
paste input "de@bouncehelp.co"
click at [298, 60] on div "de@bouncehelp.co Roles Founders Faculty Mentors Alumni Mentor Angels VCs Corpor…" at bounding box center [706, 121] width 1228 height 146
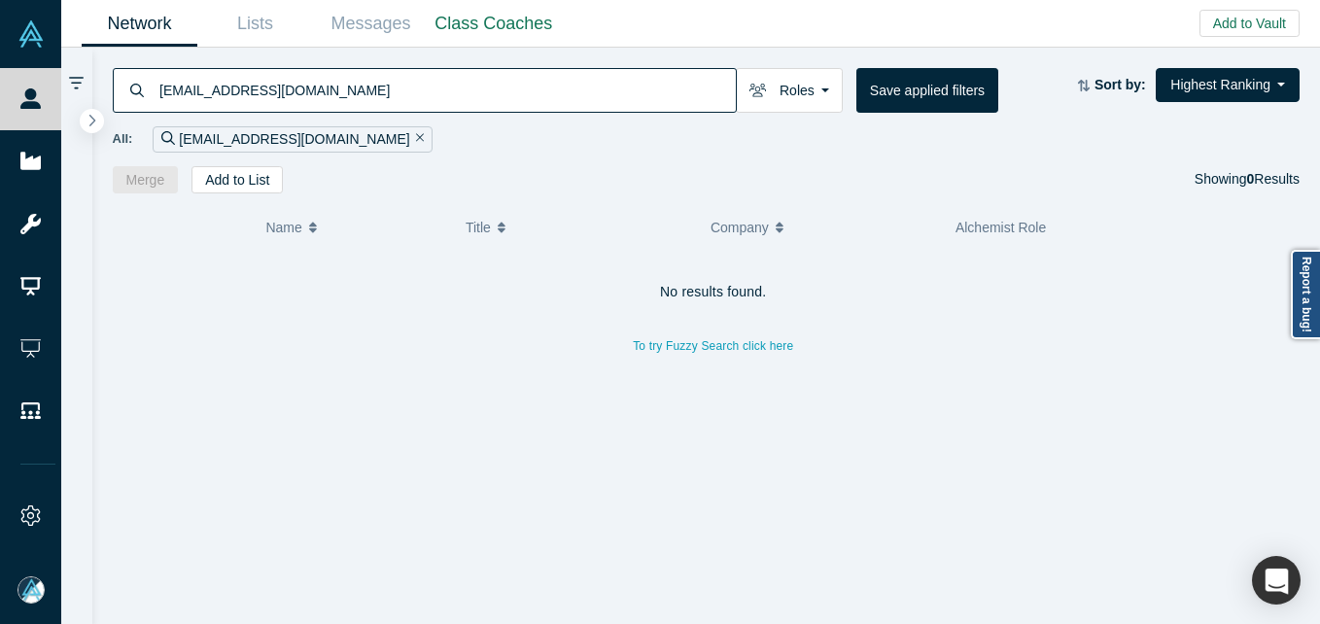
click at [283, 85] on input "de@bouncehelp.co" at bounding box center [446, 90] width 578 height 46
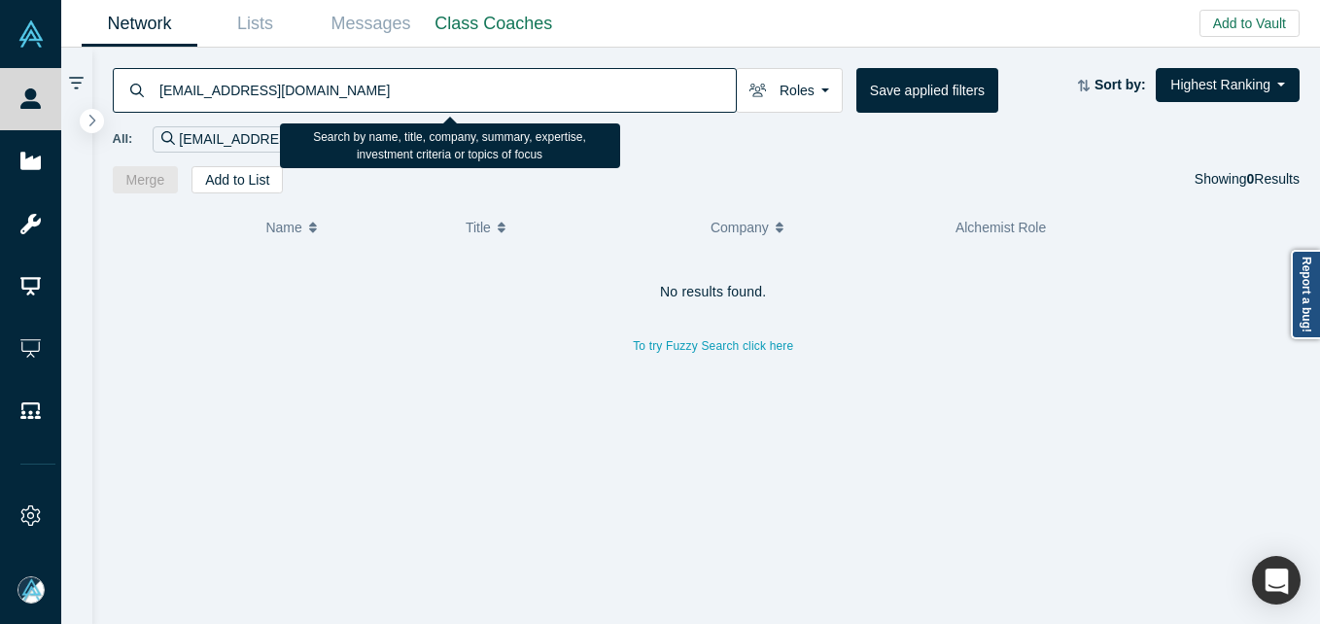
click at [283, 85] on input "de@bouncehelp.co" at bounding box center [446, 90] width 578 height 46
paste input "Denis Rodionov"
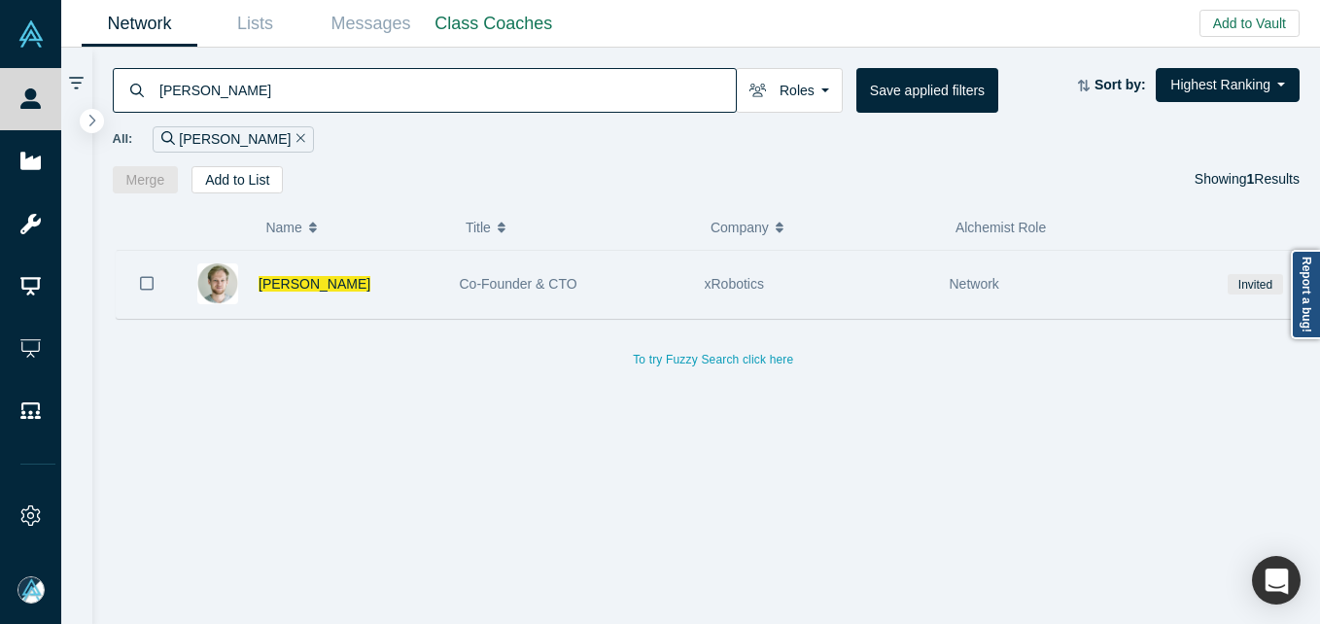
type input "Denis Rodionov"
click at [303, 295] on div "Denis Rodionov" at bounding box center [349, 284] width 181 height 67
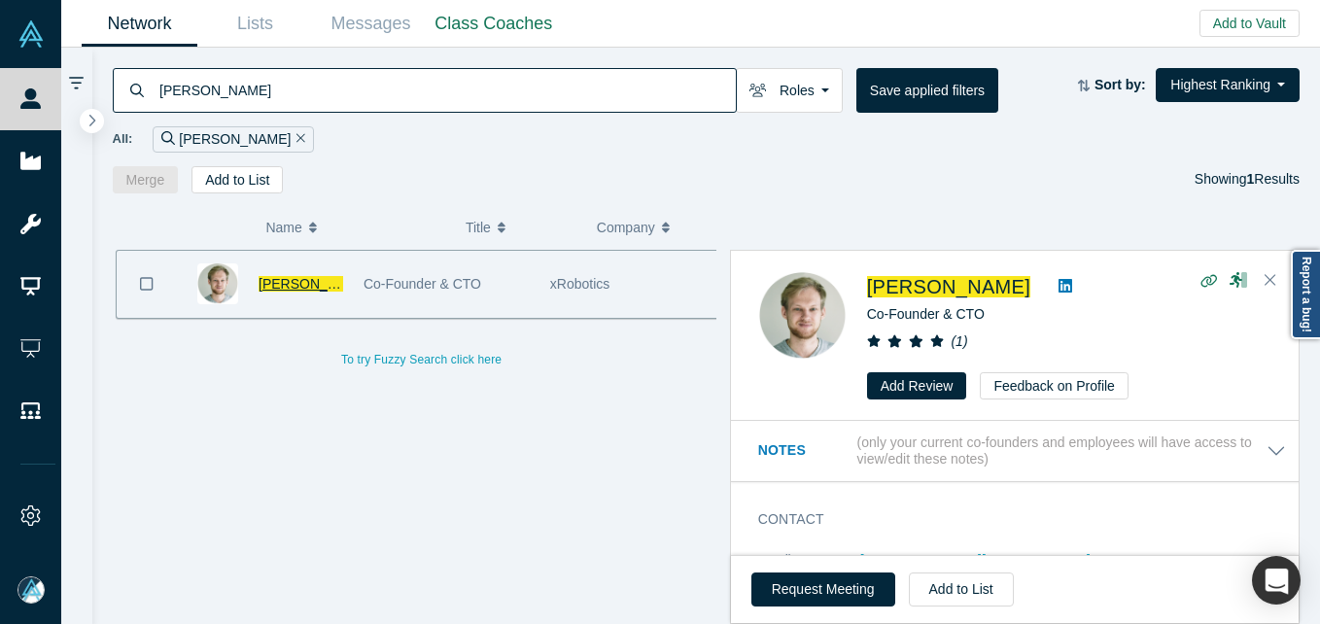
click at [304, 286] on span "Denis Rodionov" at bounding box center [315, 284] width 112 height 16
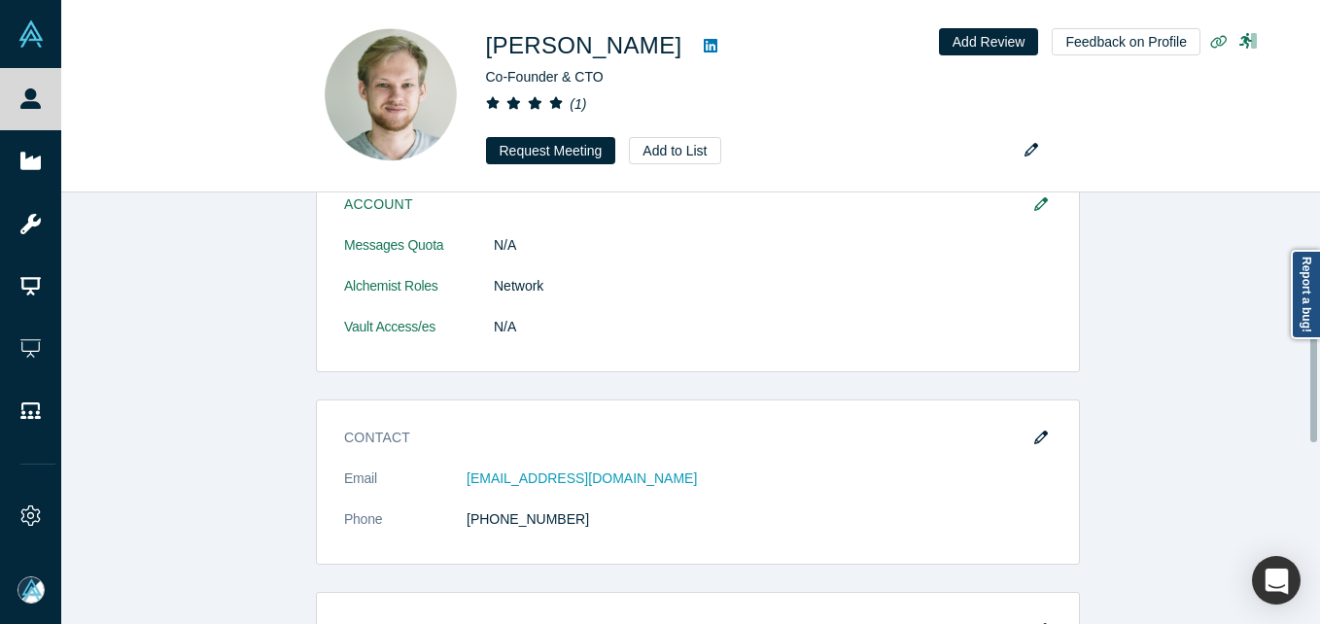
scroll to position [194, 0]
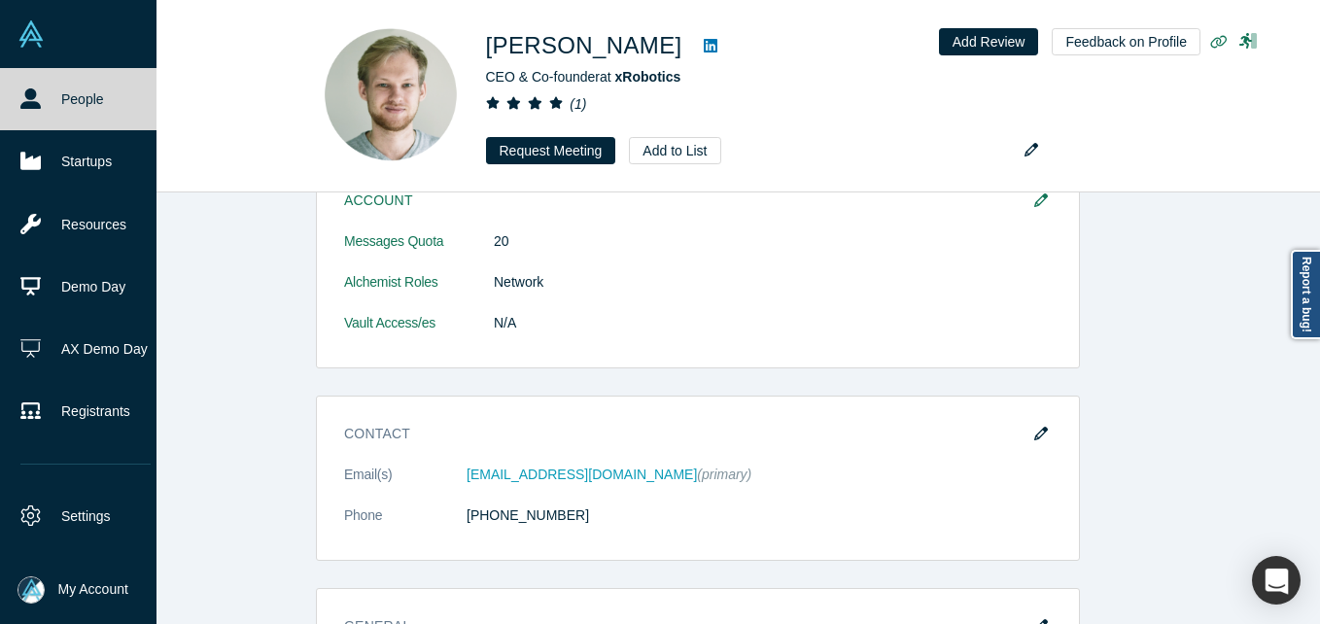
click at [24, 95] on icon at bounding box center [30, 98] width 20 height 20
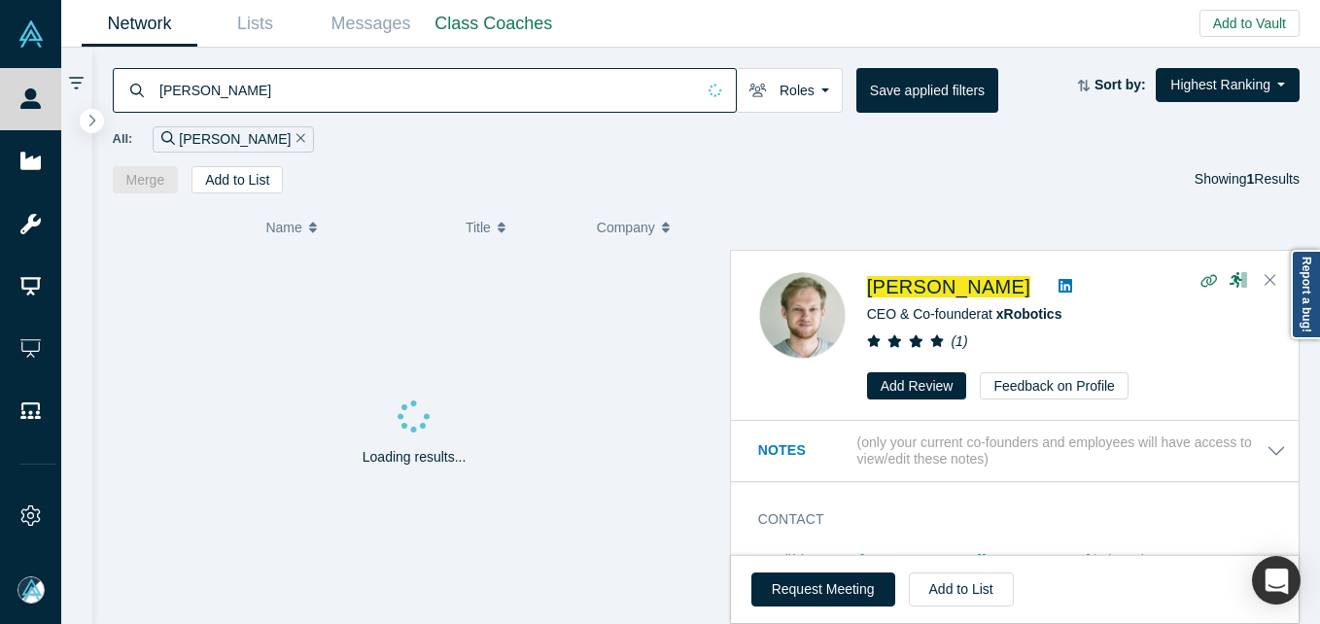
click at [434, 98] on input "Denis Rodionov" at bounding box center [425, 90] width 537 height 46
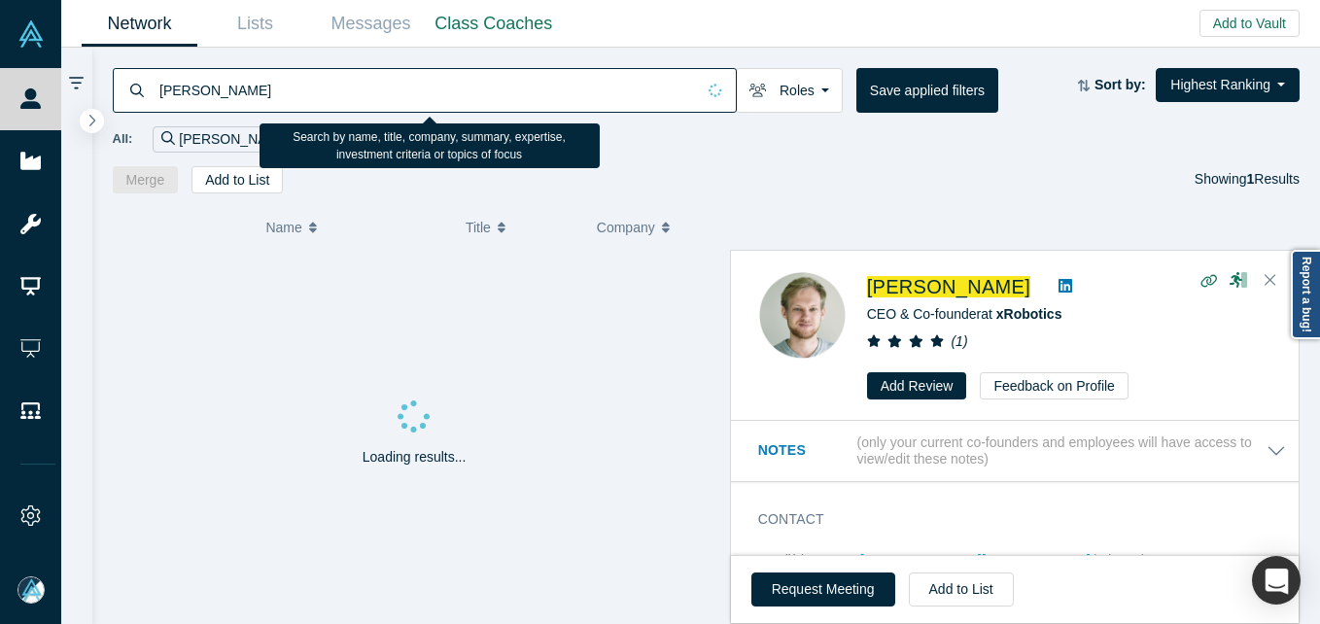
click at [434, 98] on input "Denis Rodionov" at bounding box center [425, 90] width 537 height 46
paste input "jlane@artizensales.com"
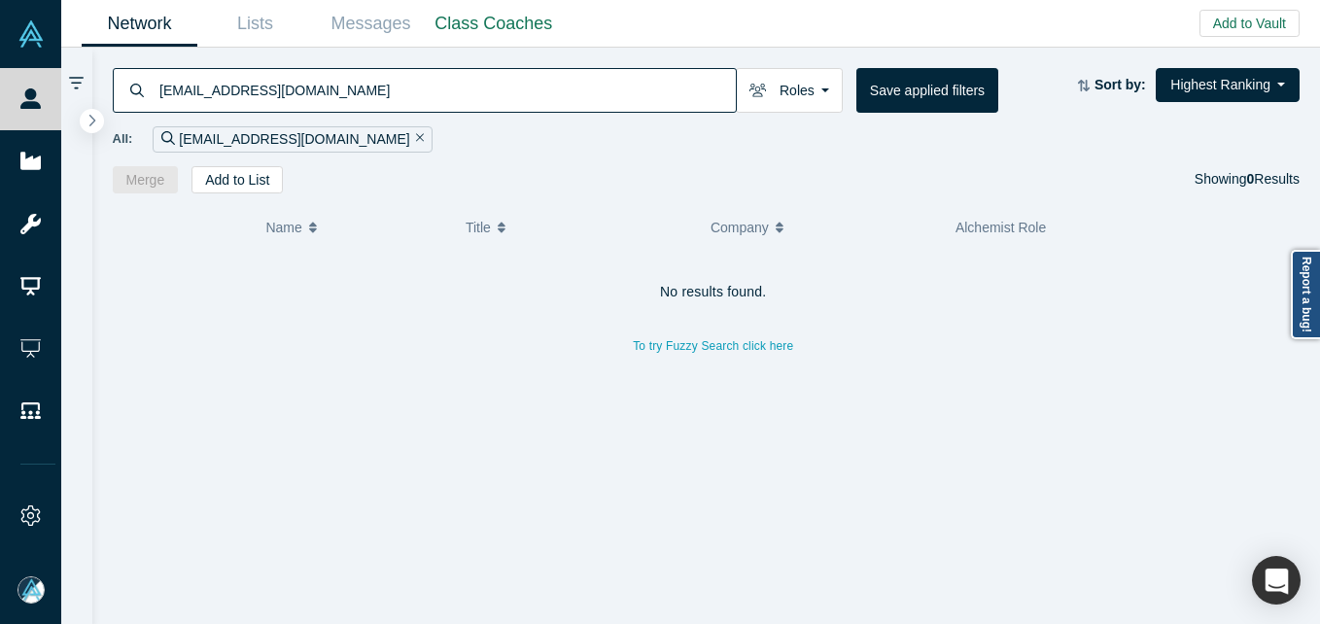
click at [338, 409] on div "No results found. To try Fuzzy Search click here" at bounding box center [714, 445] width 1202 height 390
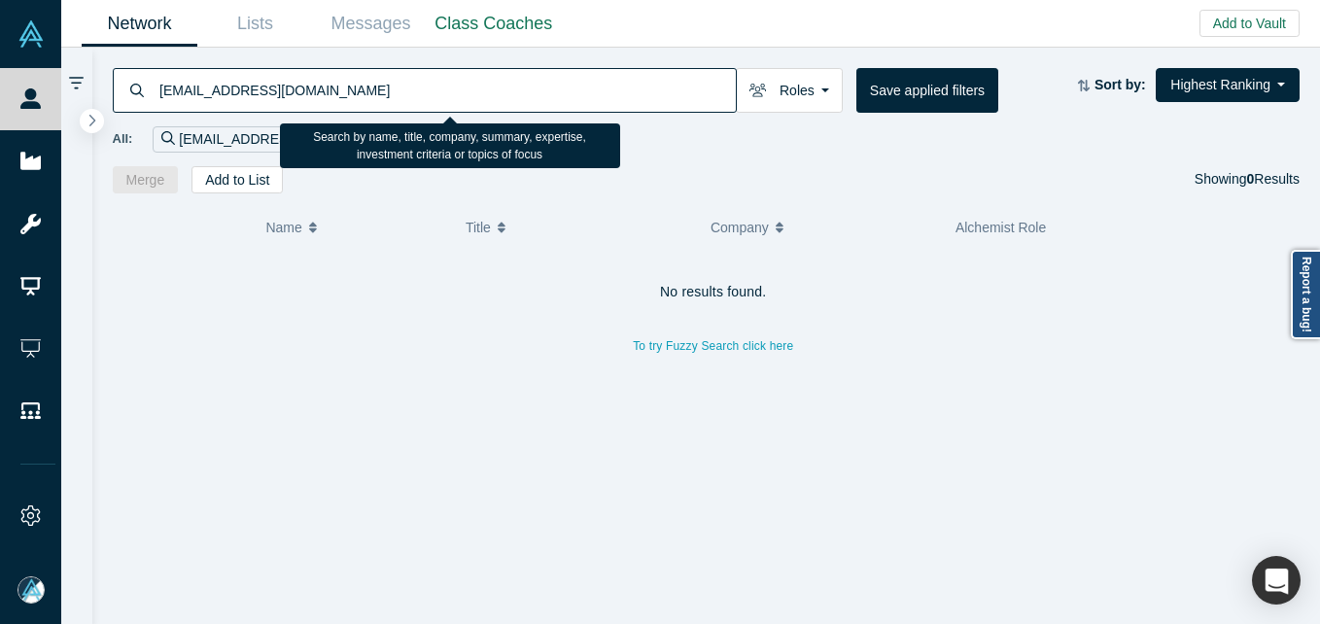
click at [323, 90] on input "jlane@artizensales.com" at bounding box center [446, 90] width 578 height 46
paste input "michia@getprodigy"
type input "michia@getprodigy.com"
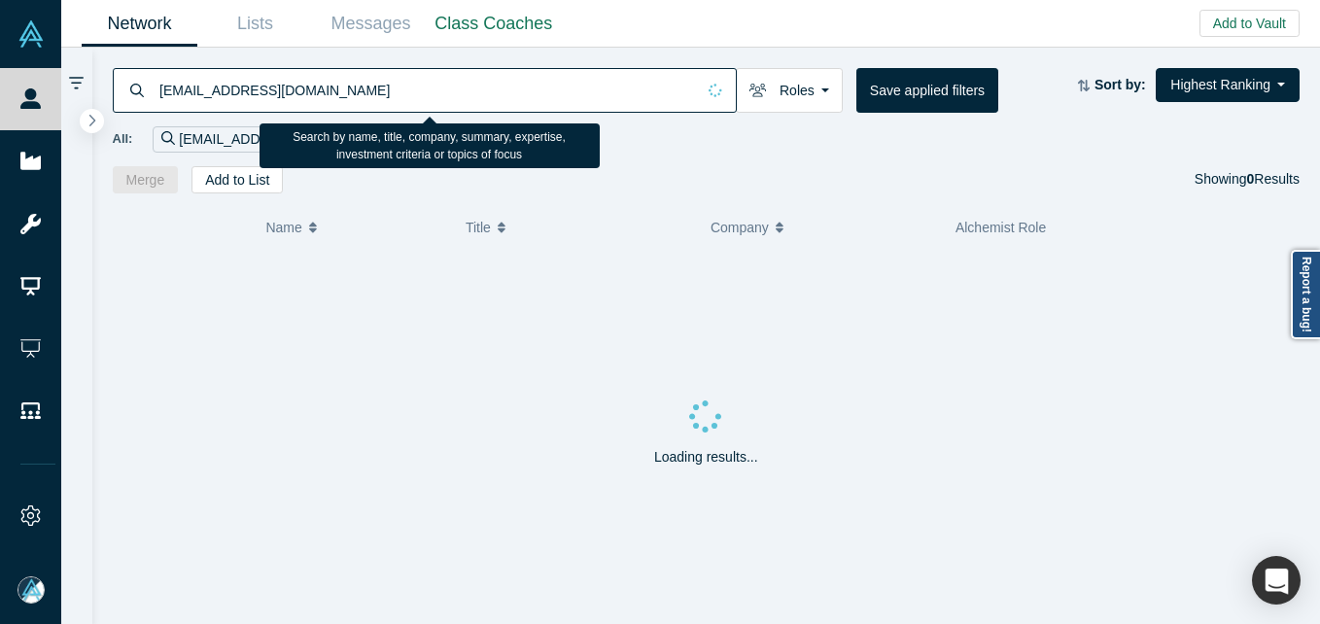
click at [351, 101] on input "michia@getprodigy.com" at bounding box center [425, 90] width 537 height 46
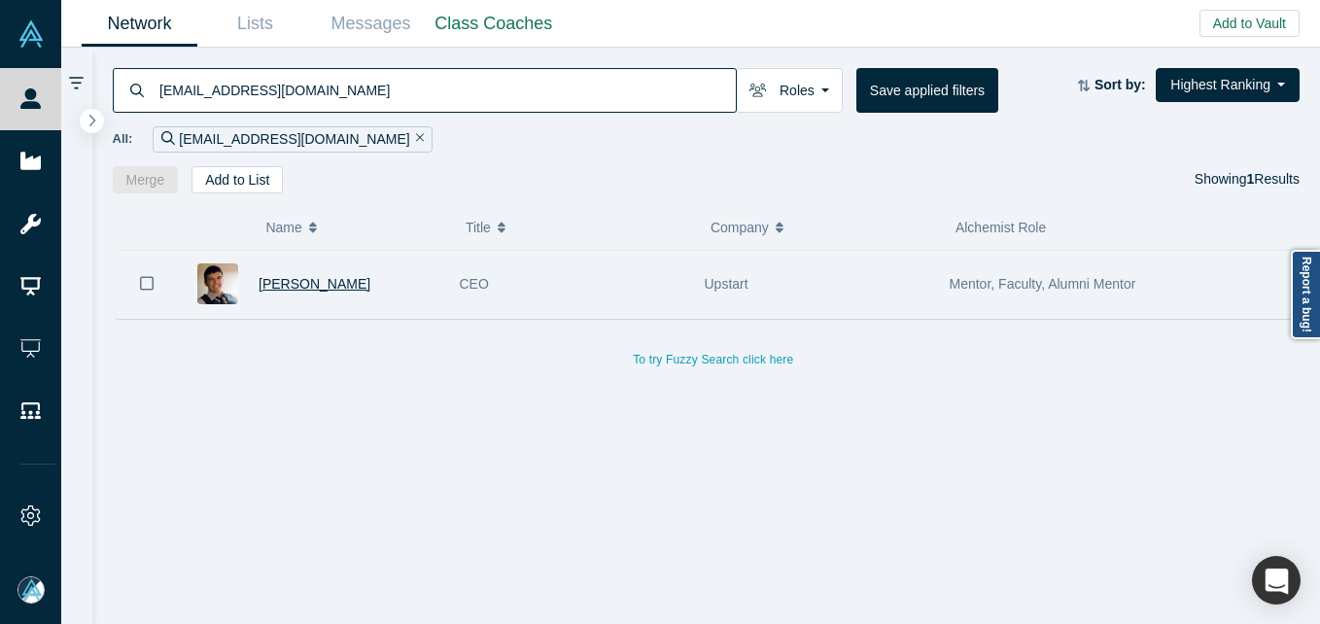
click at [320, 282] on span "Michia Rohrssen" at bounding box center [315, 284] width 112 height 16
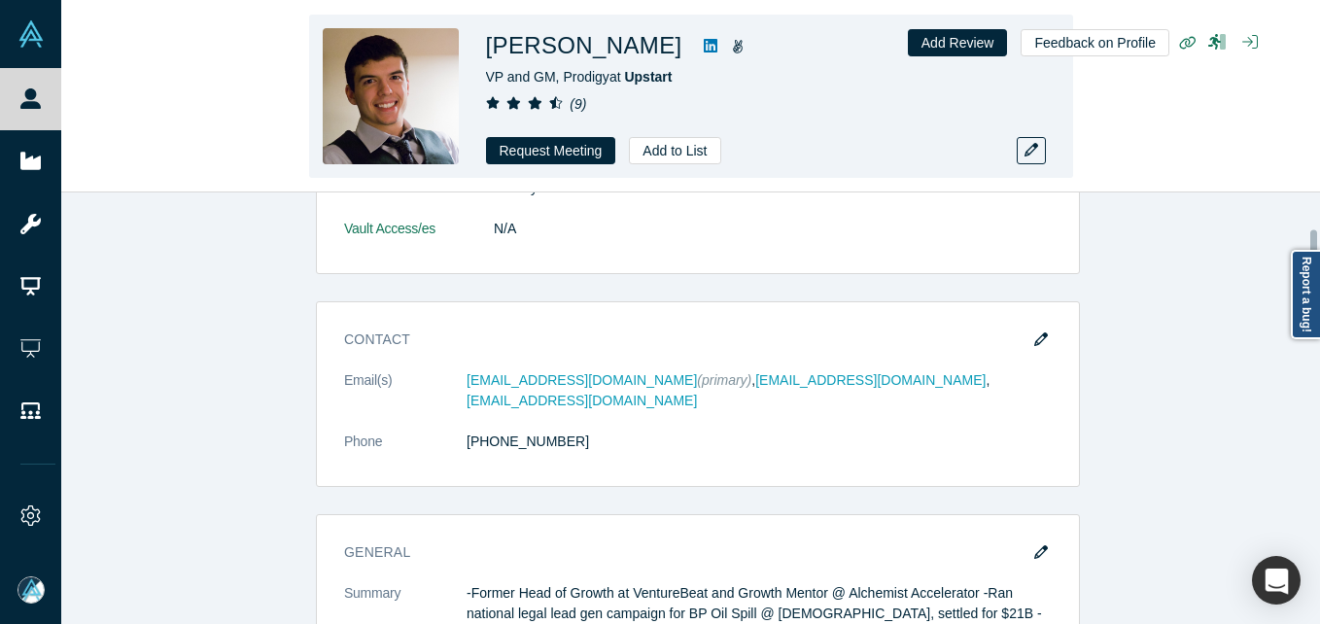
scroll to position [292, 0]
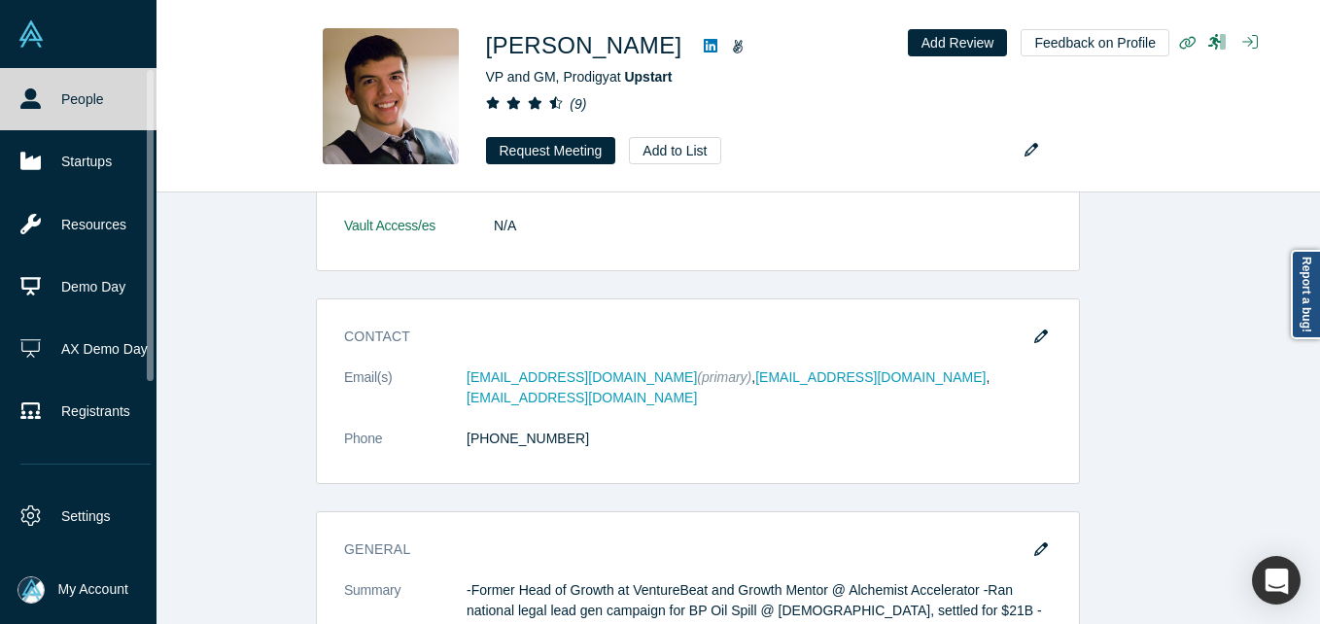
click at [21, 110] on link "People" at bounding box center [85, 99] width 171 height 62
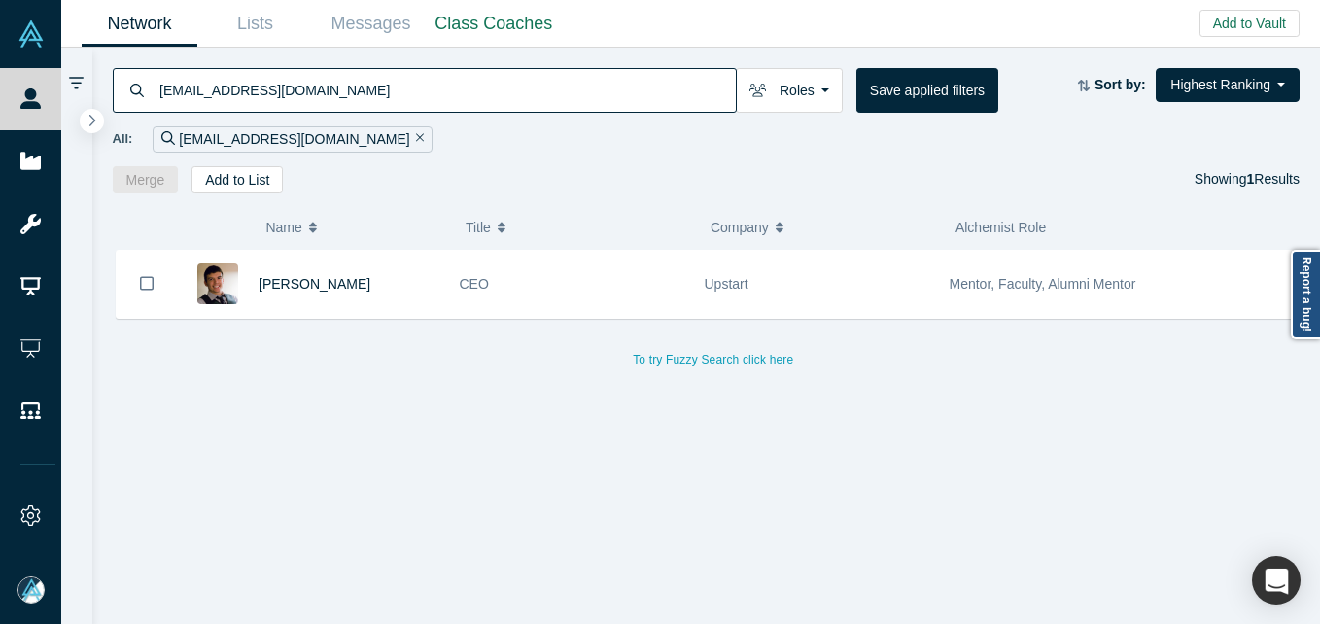
click at [224, 93] on input "michia@getprodigy.com" at bounding box center [446, 90] width 578 height 46
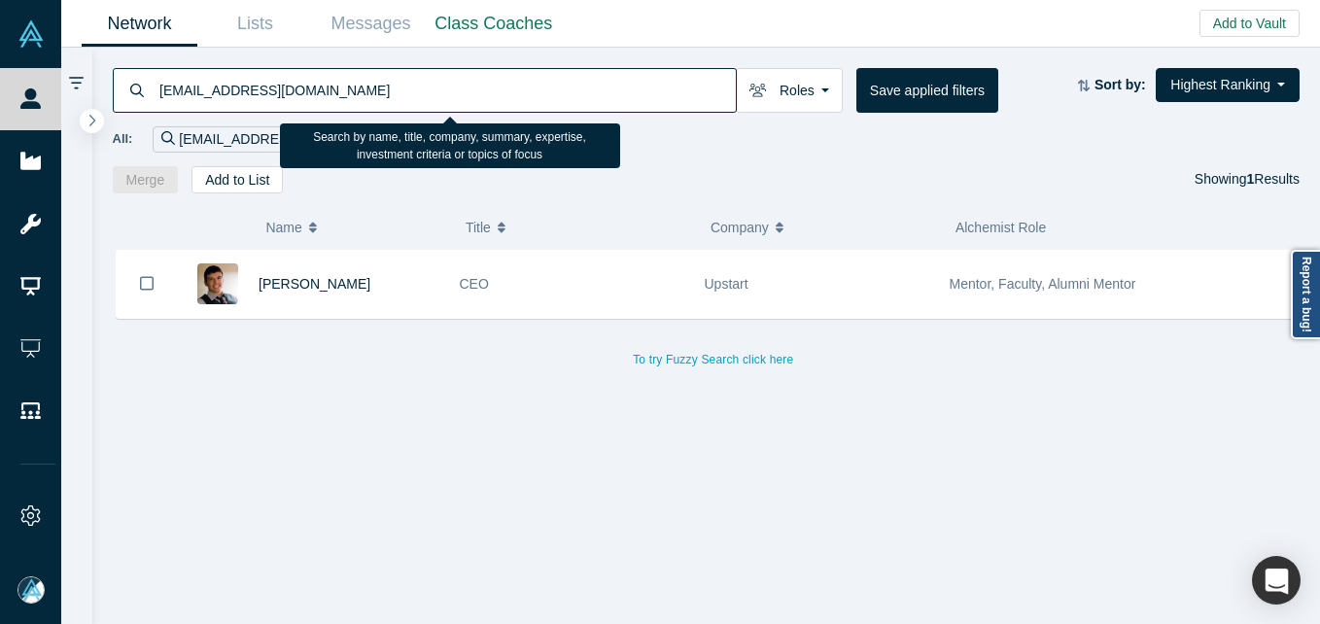
click at [224, 93] on input "michia@getprodigy.com" at bounding box center [446, 90] width 578 height 46
paste input "james@airtreevc"
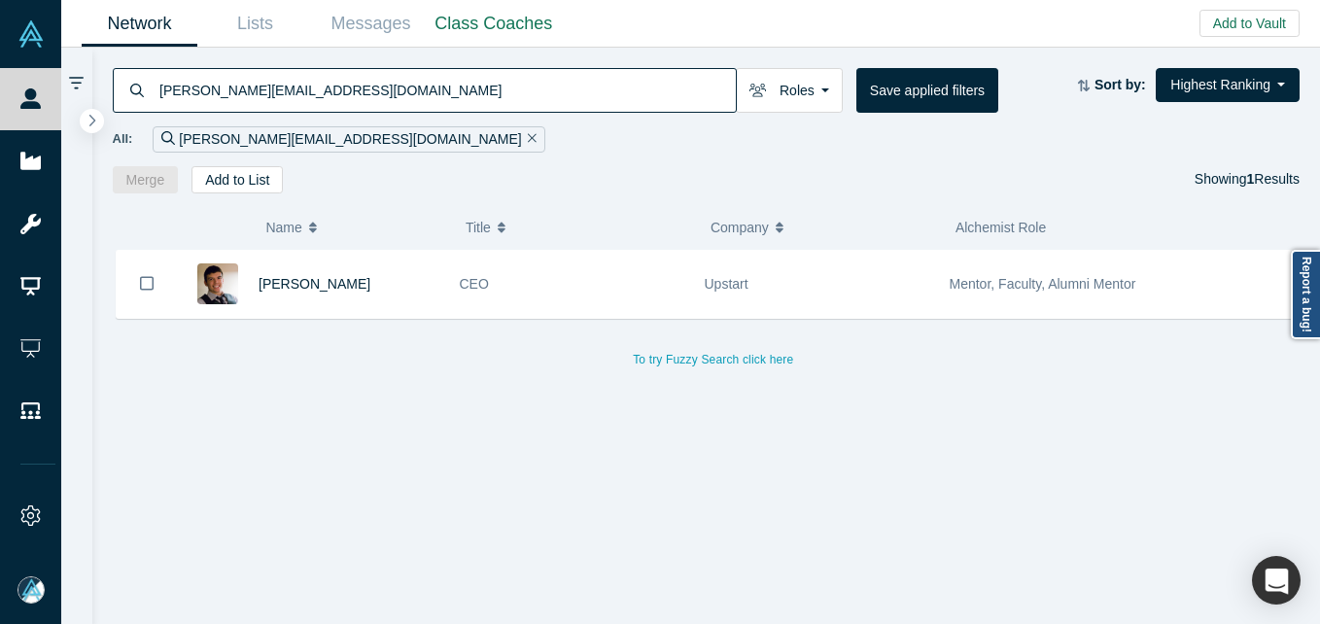
type input "james@airtreevc.com"
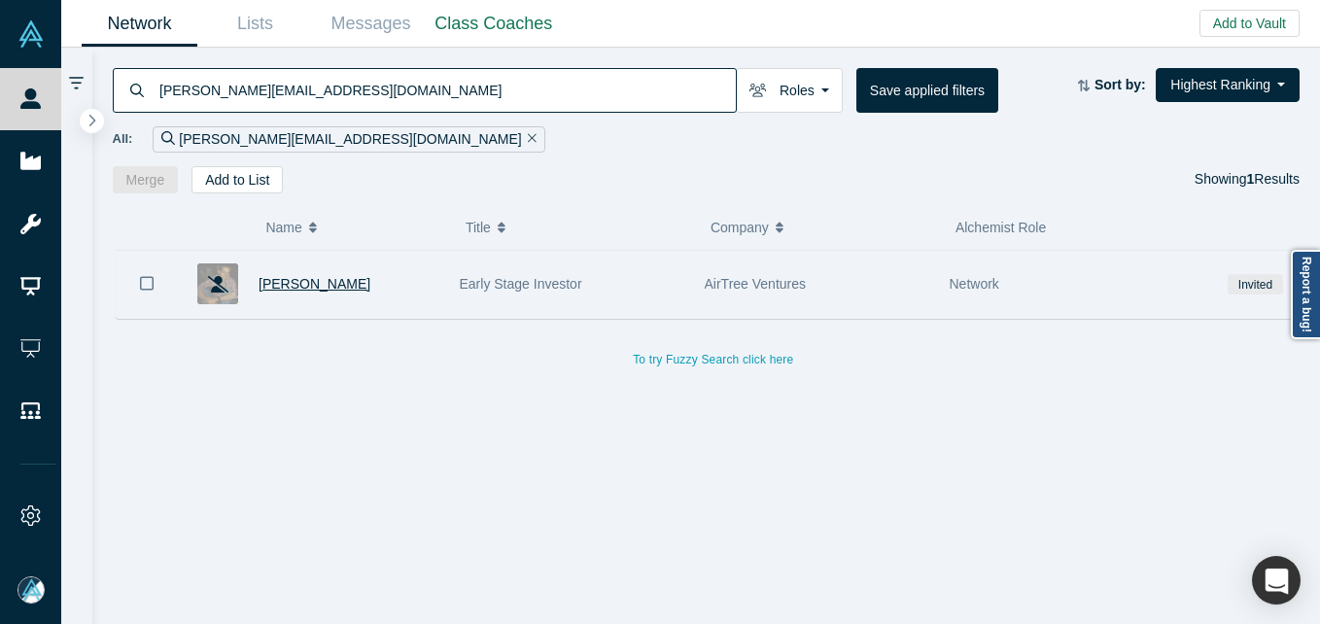
click at [327, 288] on span "James Cameron" at bounding box center [315, 284] width 112 height 16
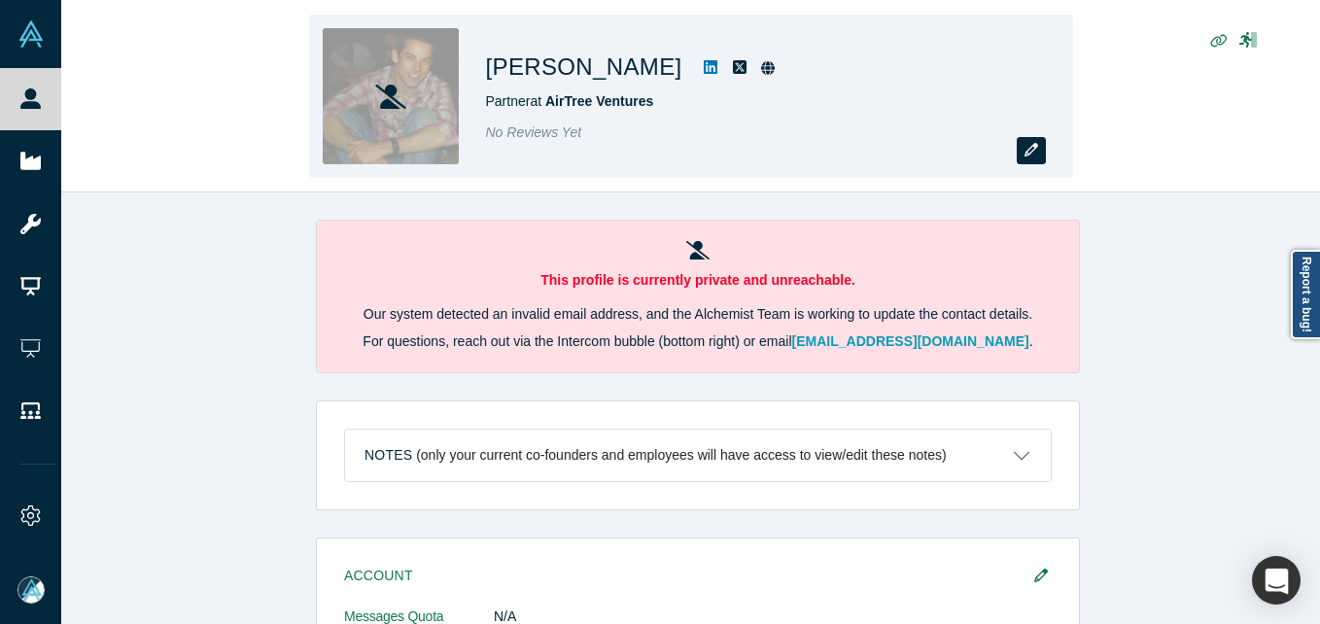
click at [1029, 146] on icon "button" at bounding box center [1031, 150] width 14 height 14
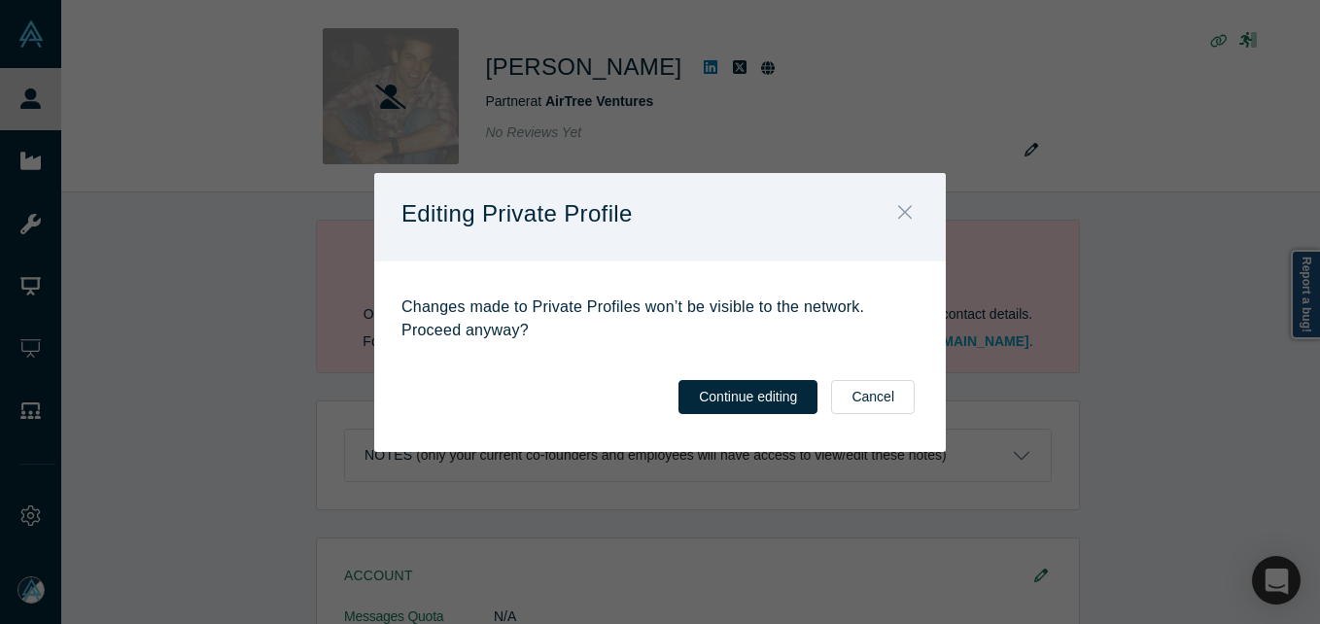
click at [896, 206] on button "Close" at bounding box center [904, 214] width 41 height 42
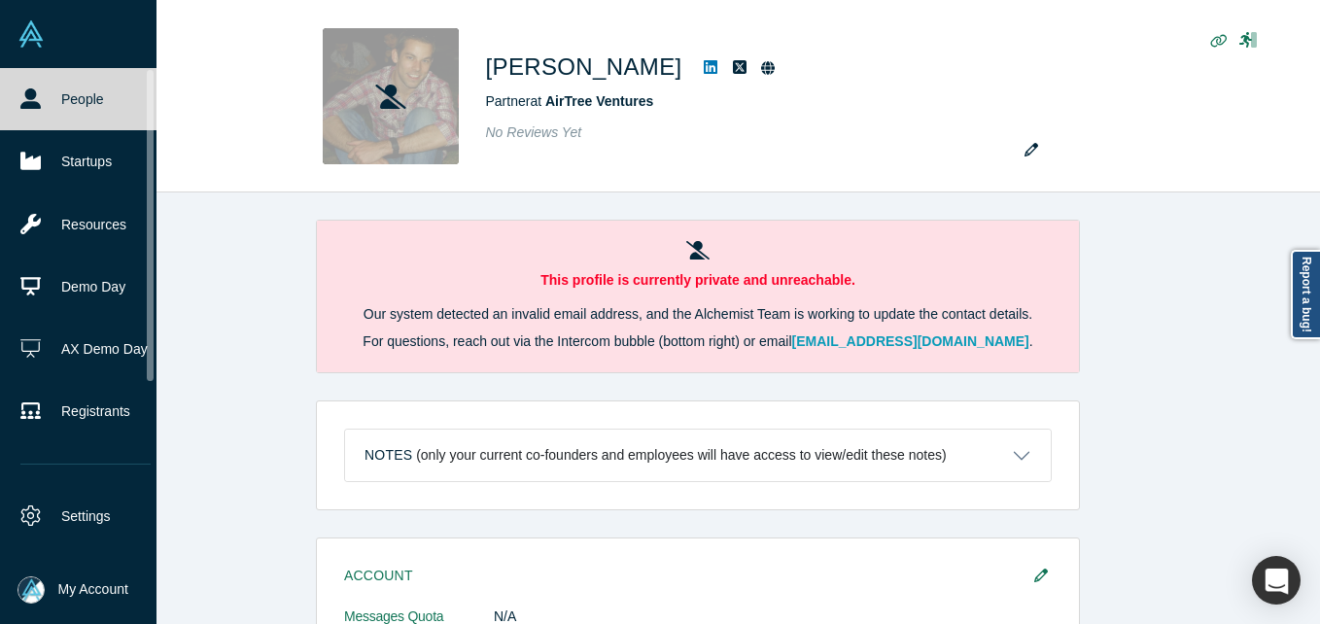
click at [39, 99] on icon at bounding box center [30, 98] width 20 height 20
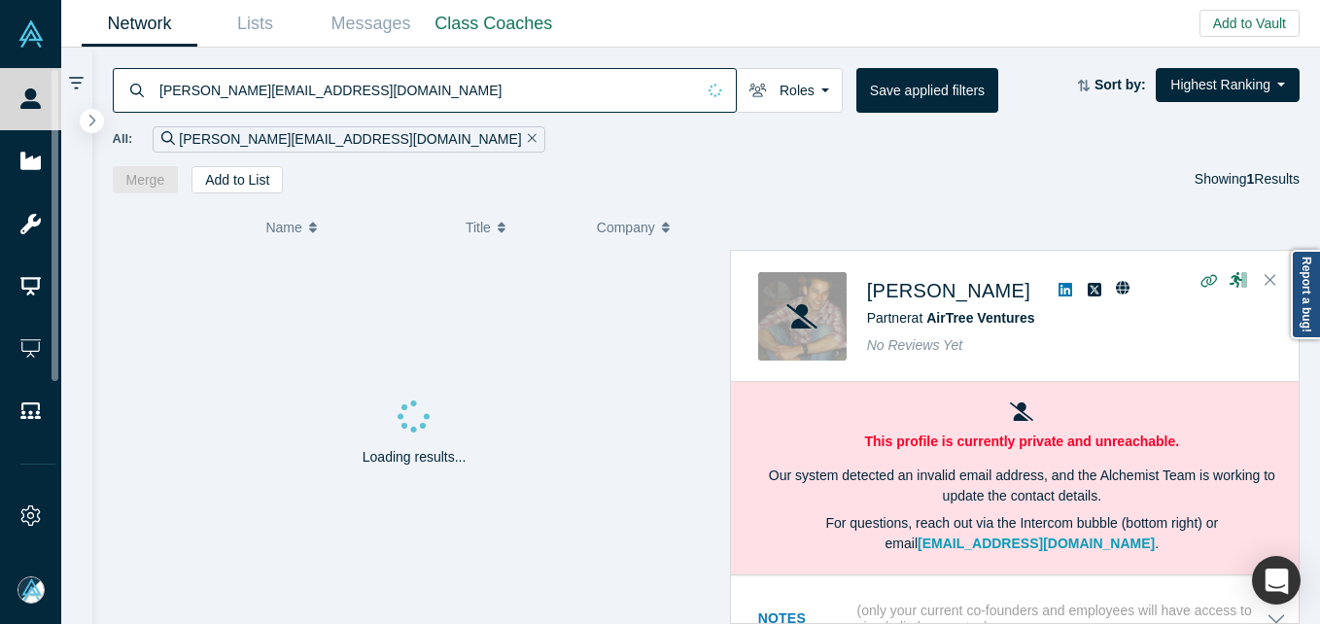
click at [359, 129] on div "All: james@airtreevc.com" at bounding box center [707, 139] width 1188 height 26
click at [367, 97] on input "james@airtreevc.com" at bounding box center [425, 90] width 537 height 46
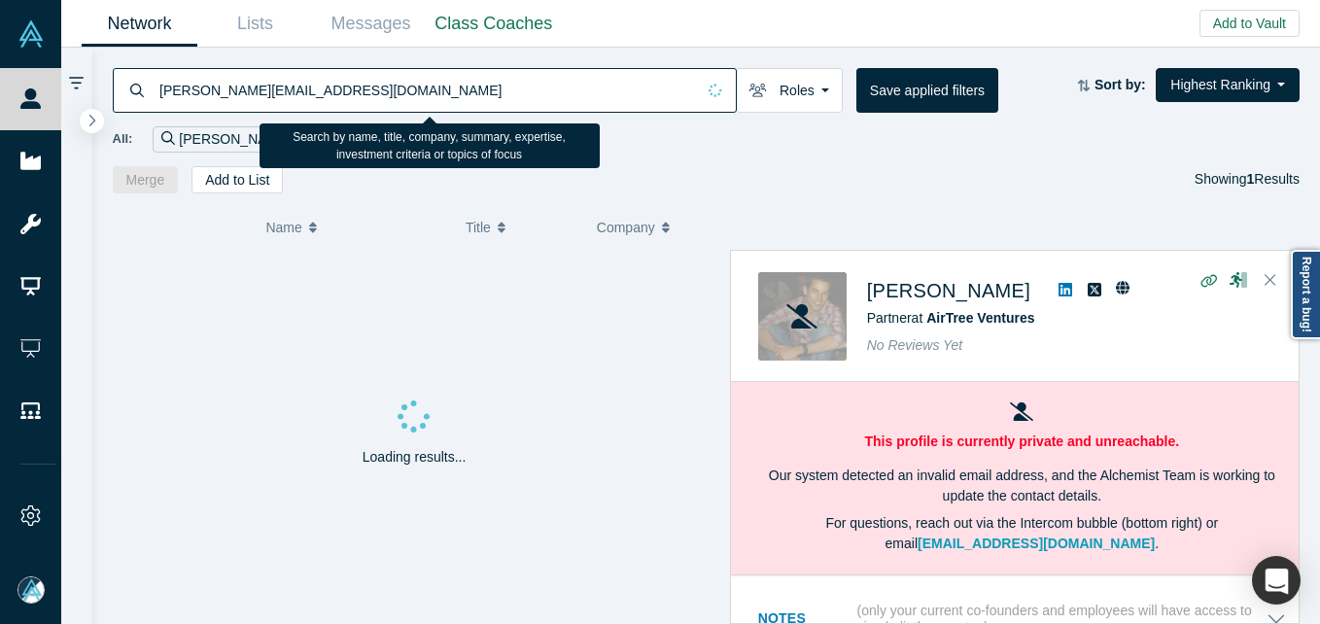
click at [367, 97] on input "james@airtreevc.com" at bounding box center [425, 90] width 537 height 46
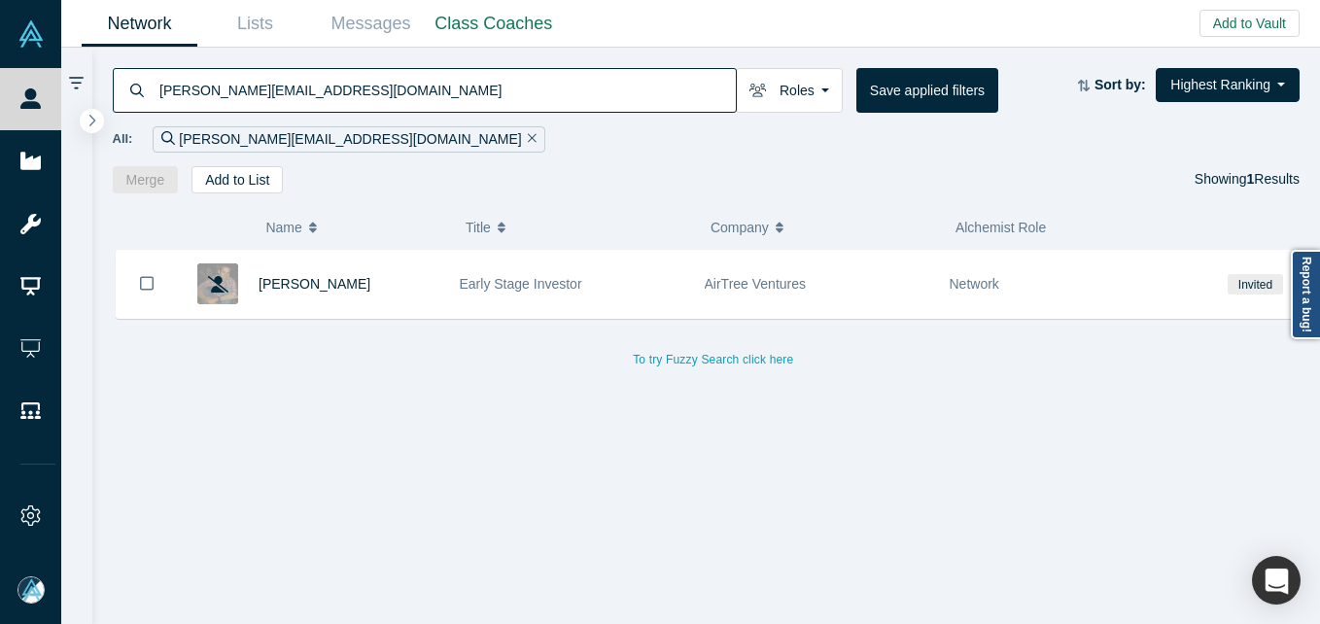
type input "nathans@netmeals.net"
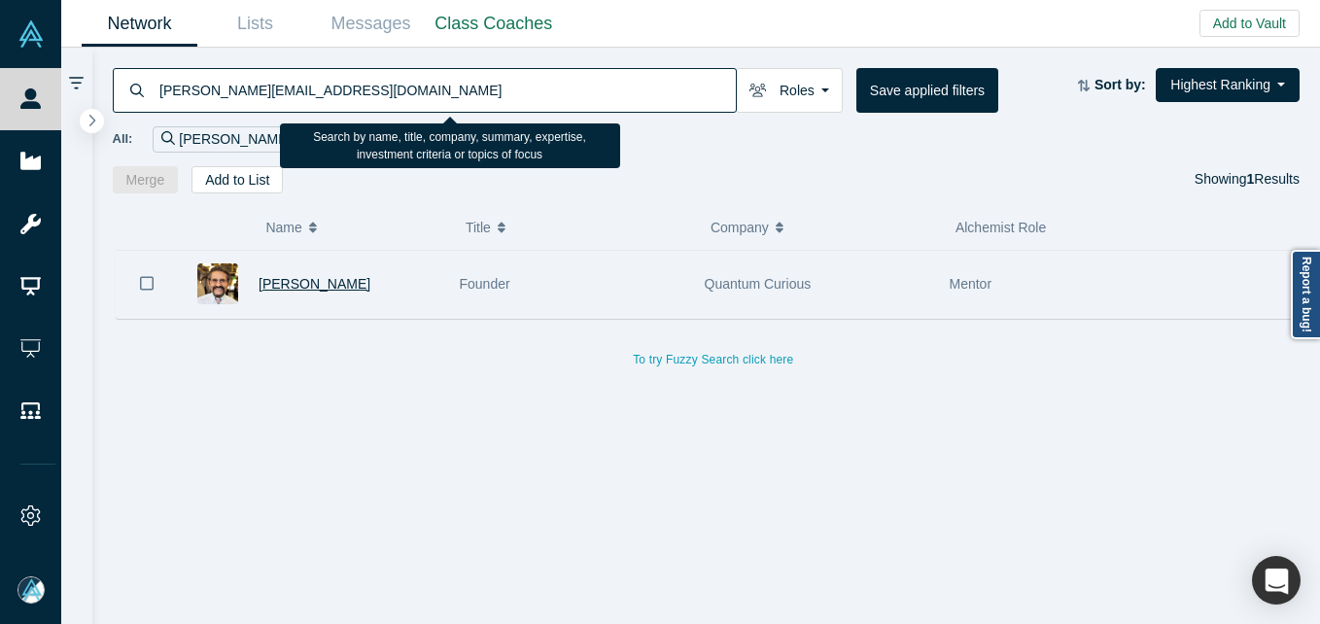
click at [305, 276] on span "Nathan Schor" at bounding box center [315, 284] width 112 height 16
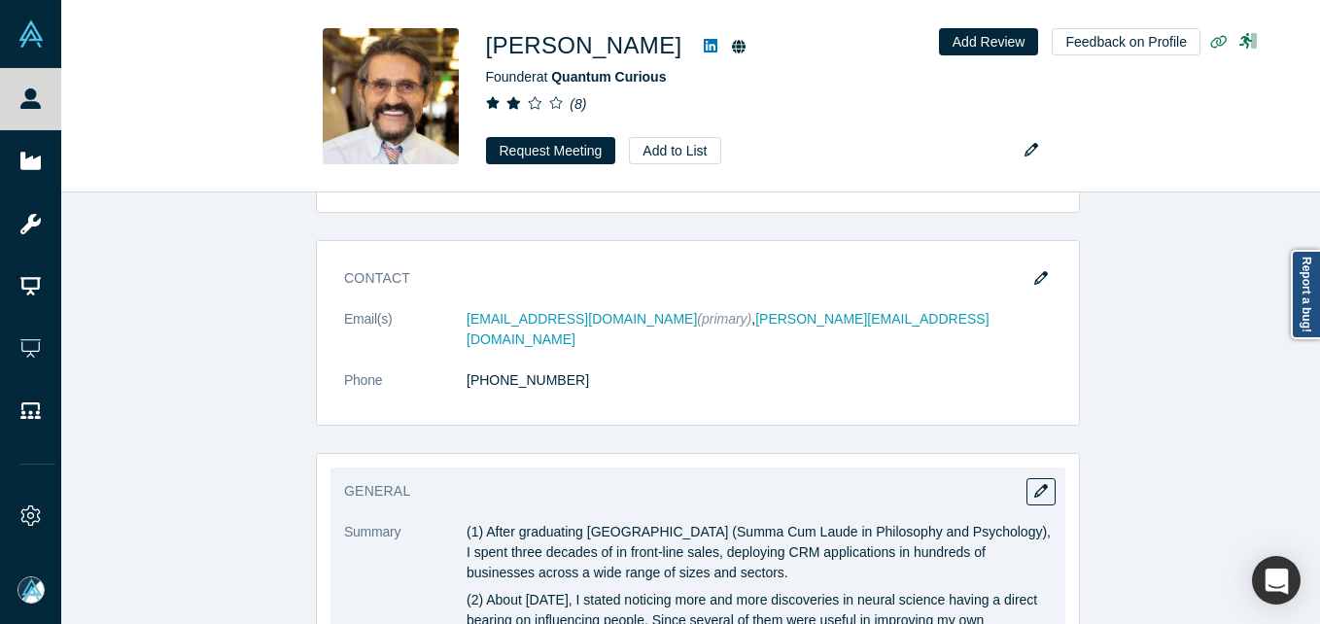
scroll to position [1145, 0]
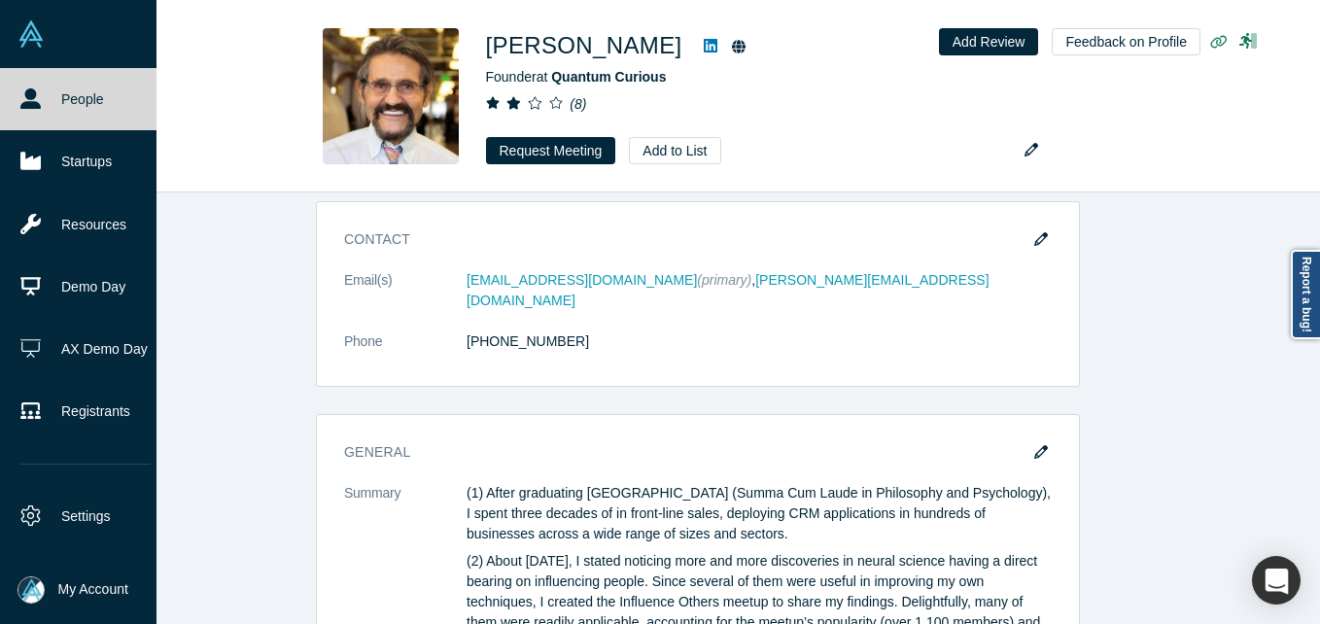
click at [21, 104] on icon at bounding box center [30, 98] width 20 height 20
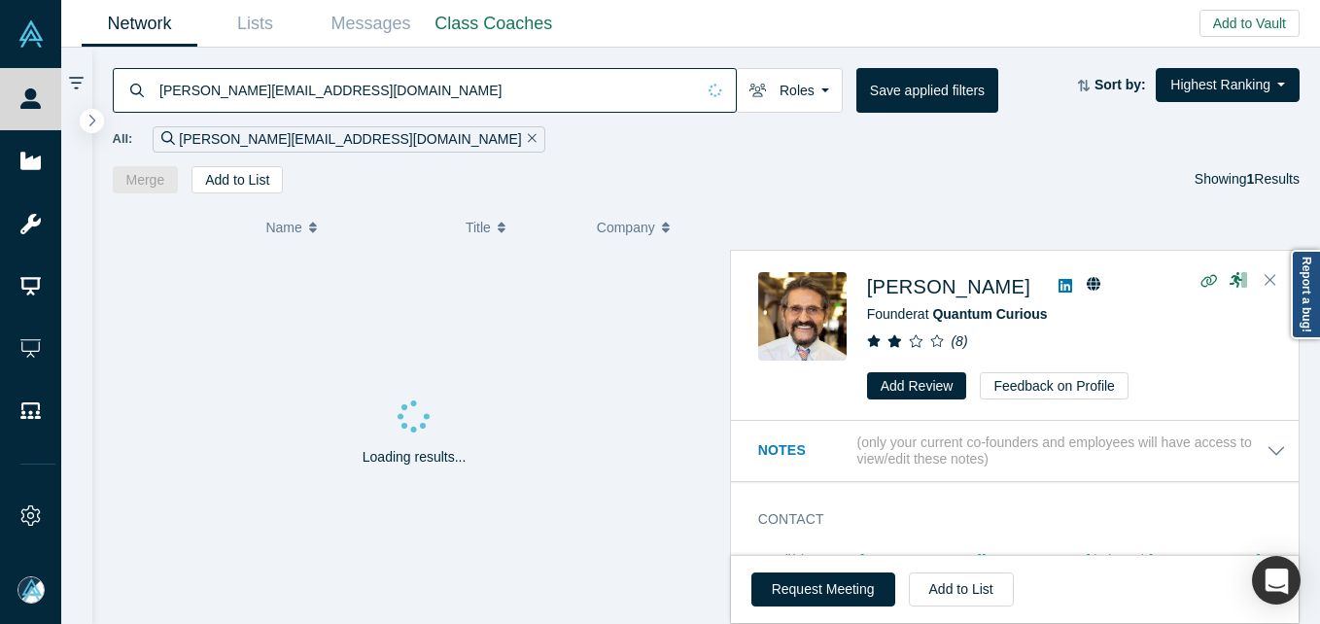
click at [328, 92] on input "nathans@netmeals.net" at bounding box center [425, 90] width 537 height 46
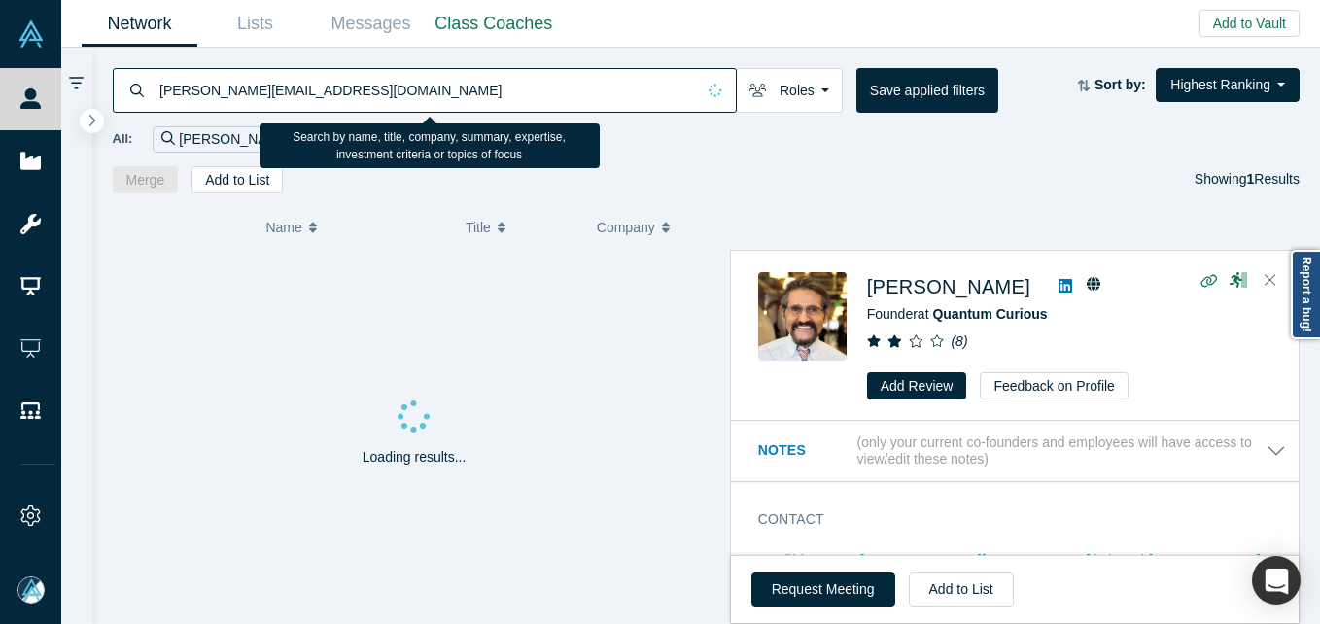
click at [328, 92] on input "nathans@netmeals.net" at bounding box center [425, 90] width 537 height 46
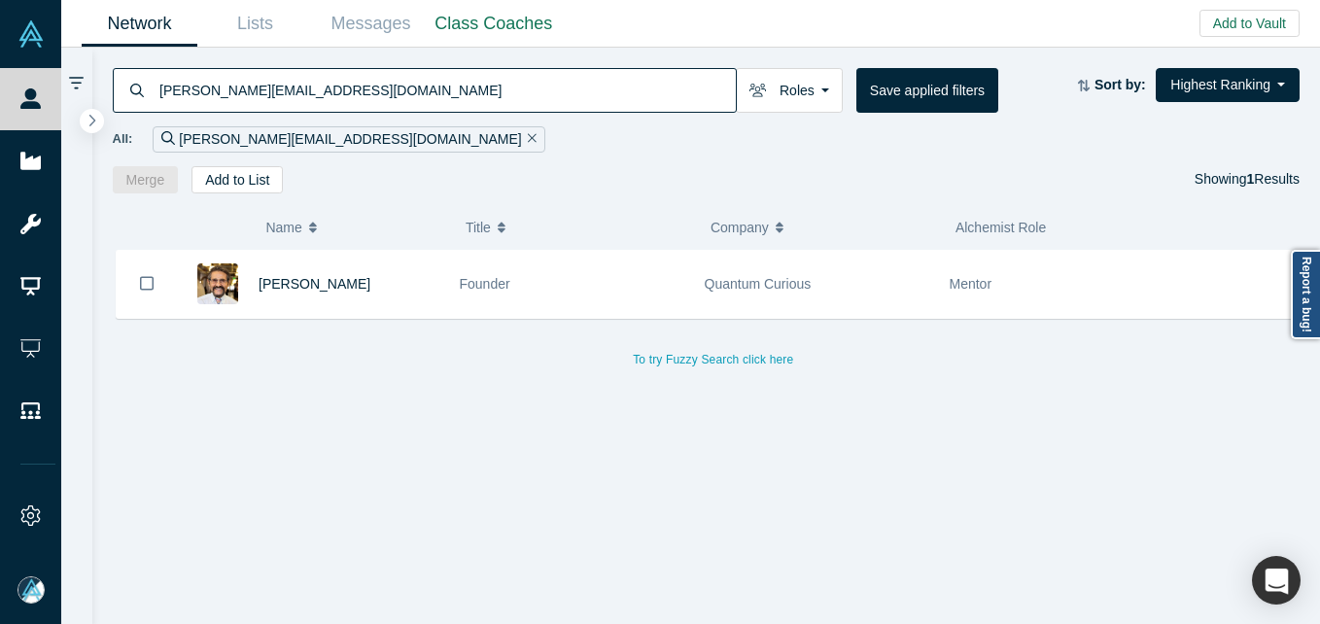
type input "sean@growthx.com"
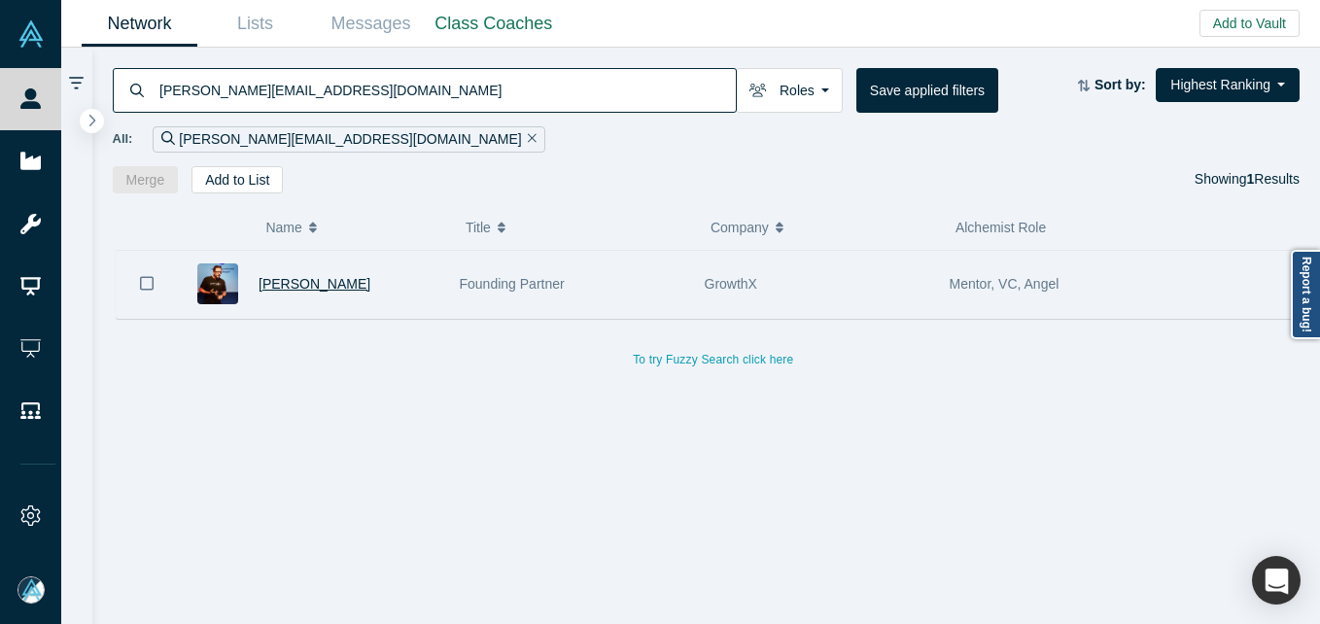
click at [303, 292] on span "Sean Sheppard" at bounding box center [315, 284] width 112 height 16
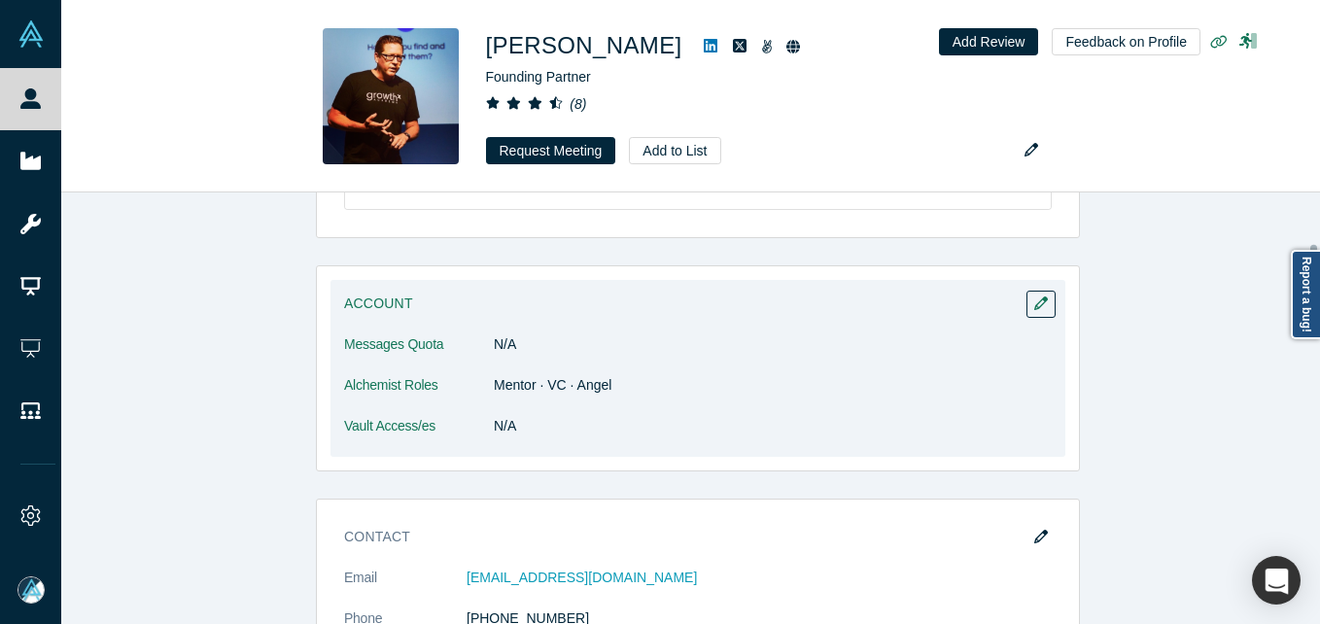
scroll to position [292, 0]
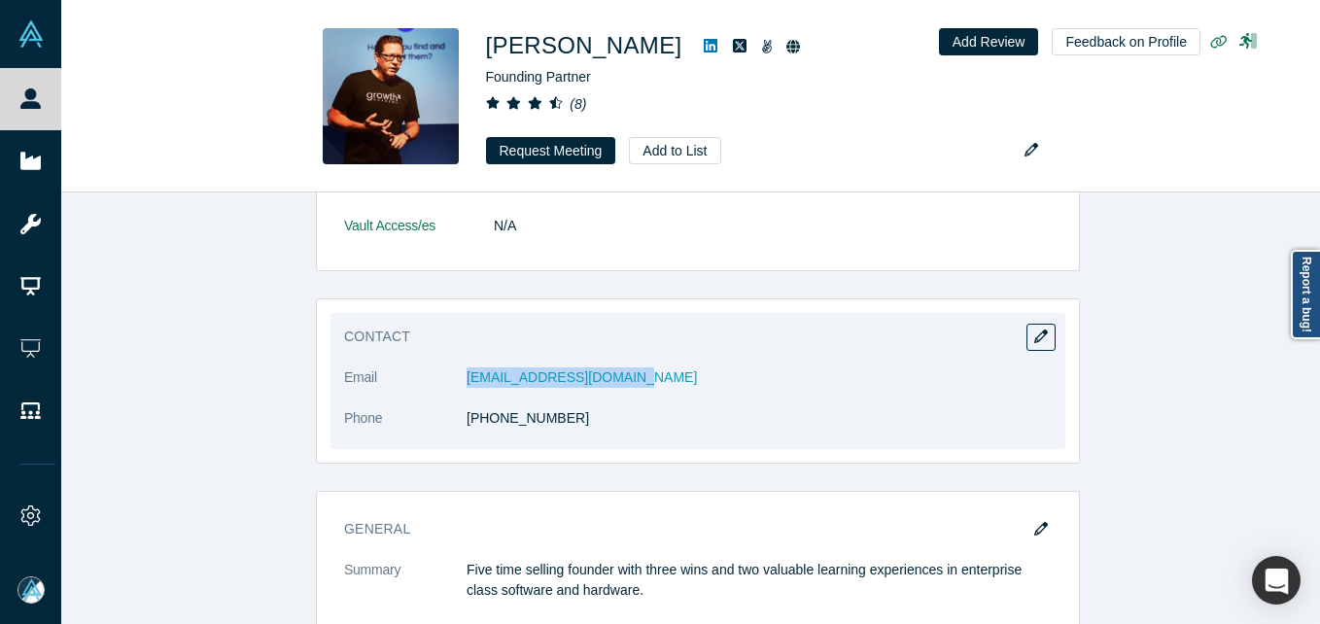
drag, startPoint x: 442, startPoint y: 390, endPoint x: 627, endPoint y: 374, distance: 185.3
click at [627, 374] on dl "Email seanasheppard@gmail.com Phone (602) 750-1500" at bounding box center [697, 408] width 707 height 82
copy dl "seanasheppard@gmail.com"
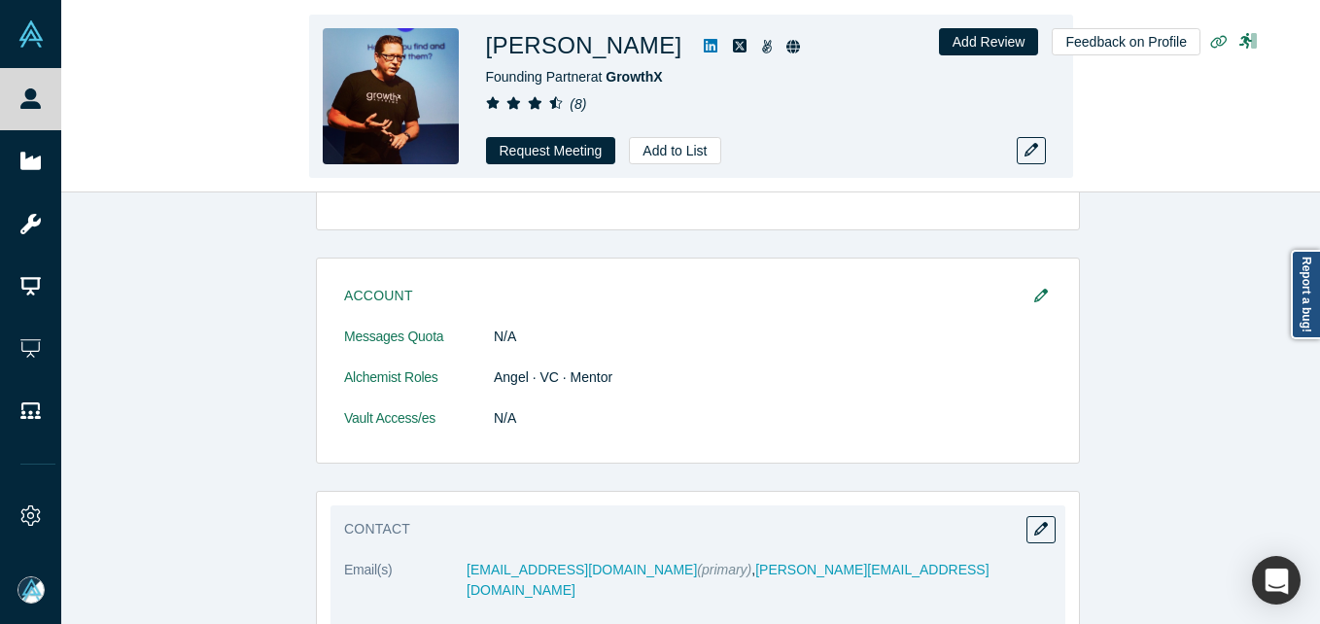
scroll to position [484, 0]
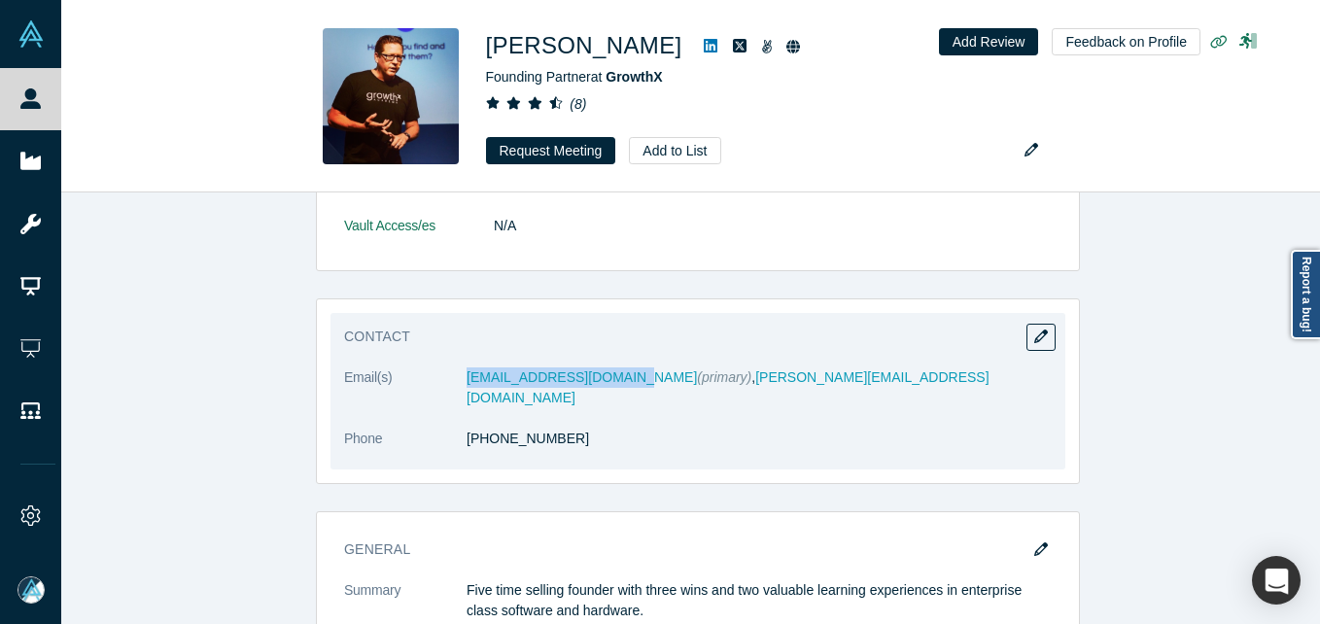
drag, startPoint x: 431, startPoint y: 385, endPoint x: 625, endPoint y: 364, distance: 194.5
click at [625, 364] on div "Contact Email(s) seanasheppard@gmail.com (primary) , sean@growthx.com Phone (60…" at bounding box center [697, 391] width 735 height 156
copy dl "seanasheppard@gmail.com"
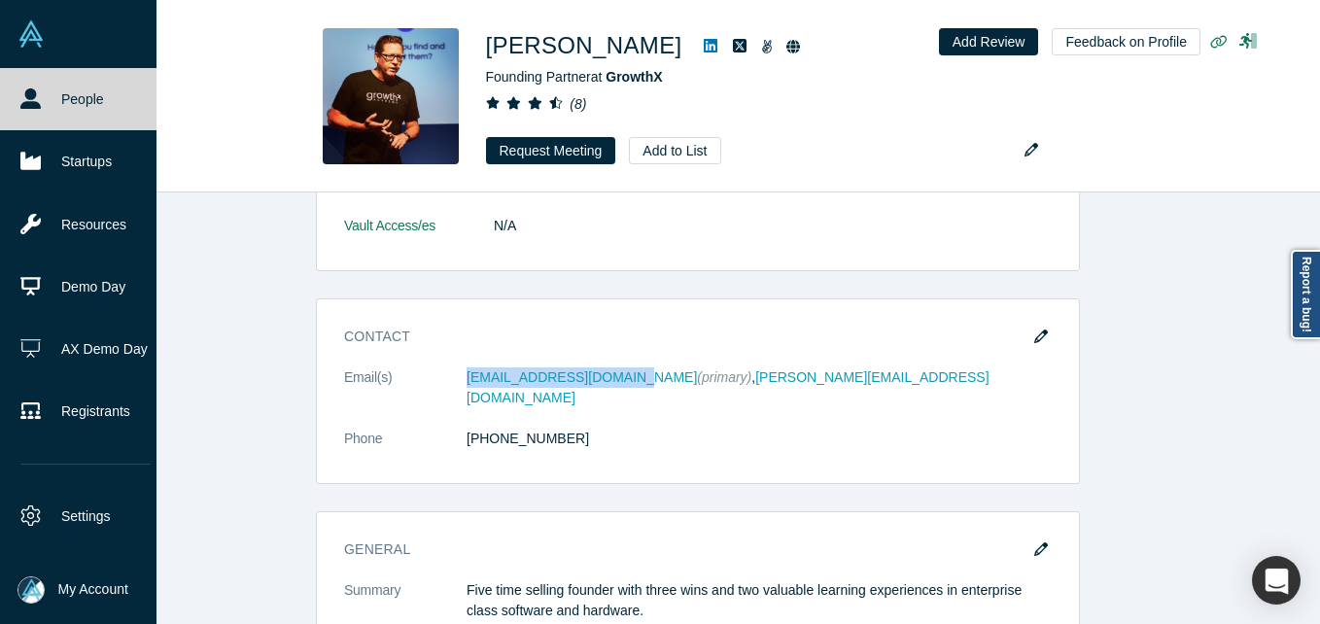
click at [51, 95] on link "People" at bounding box center [85, 99] width 171 height 62
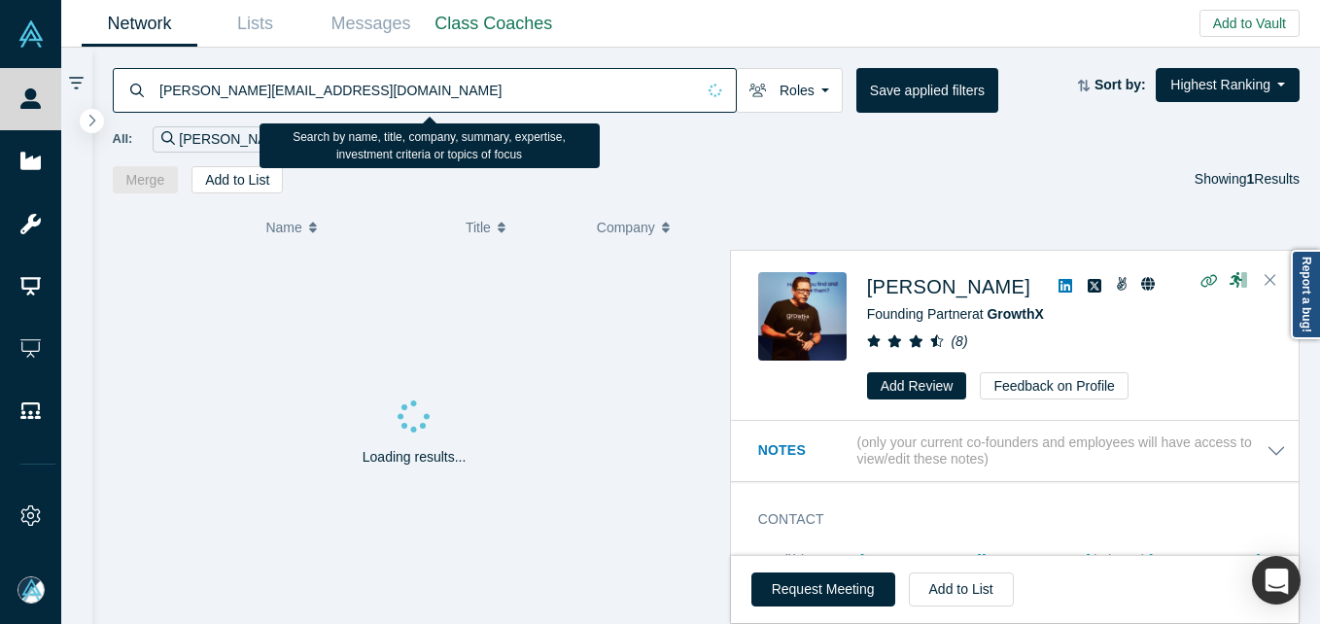
click at [328, 84] on input "sean@growthx.com" at bounding box center [425, 90] width 537 height 46
paste input "email@karanr"
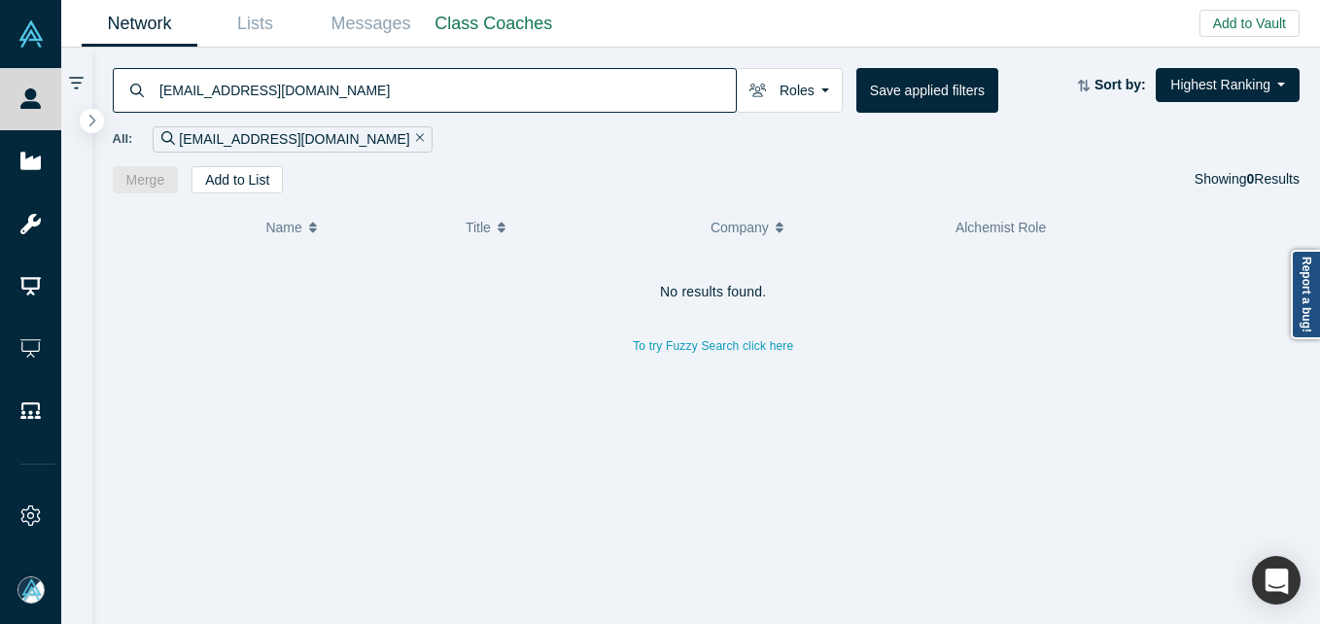
click at [342, 78] on input "email@karanr.com" at bounding box center [446, 90] width 578 height 46
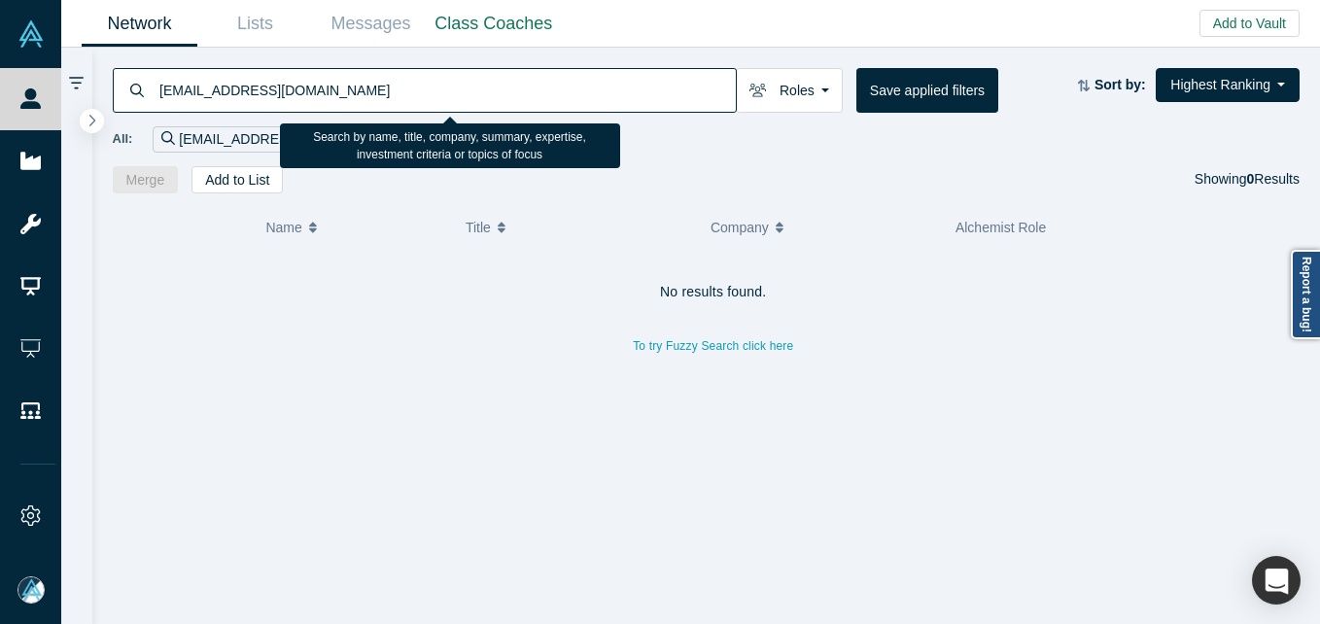
click at [324, 103] on input "email@karanr.com" at bounding box center [446, 90] width 578 height 46
paste input "cameronj@ruderfinn"
click at [352, 93] on input "cameronj@ruderfinn.com" at bounding box center [446, 90] width 578 height 46
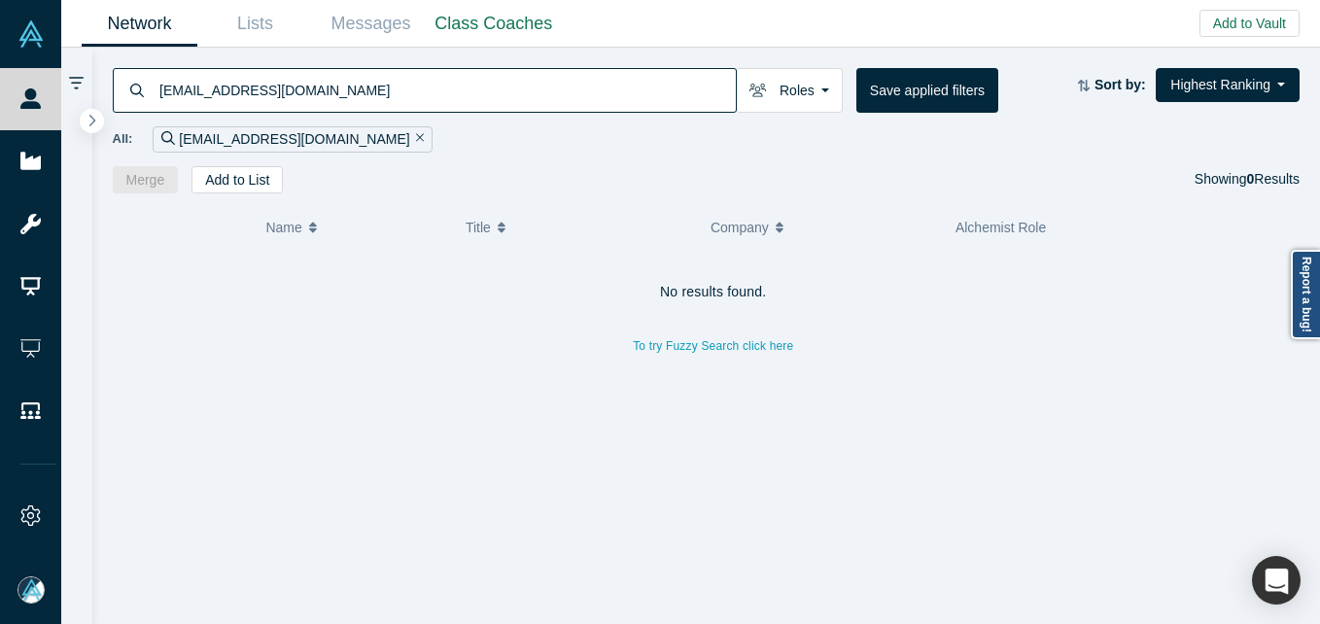
click at [342, 82] on input "cameronj@ruderfinn.com" at bounding box center [446, 90] width 578 height 46
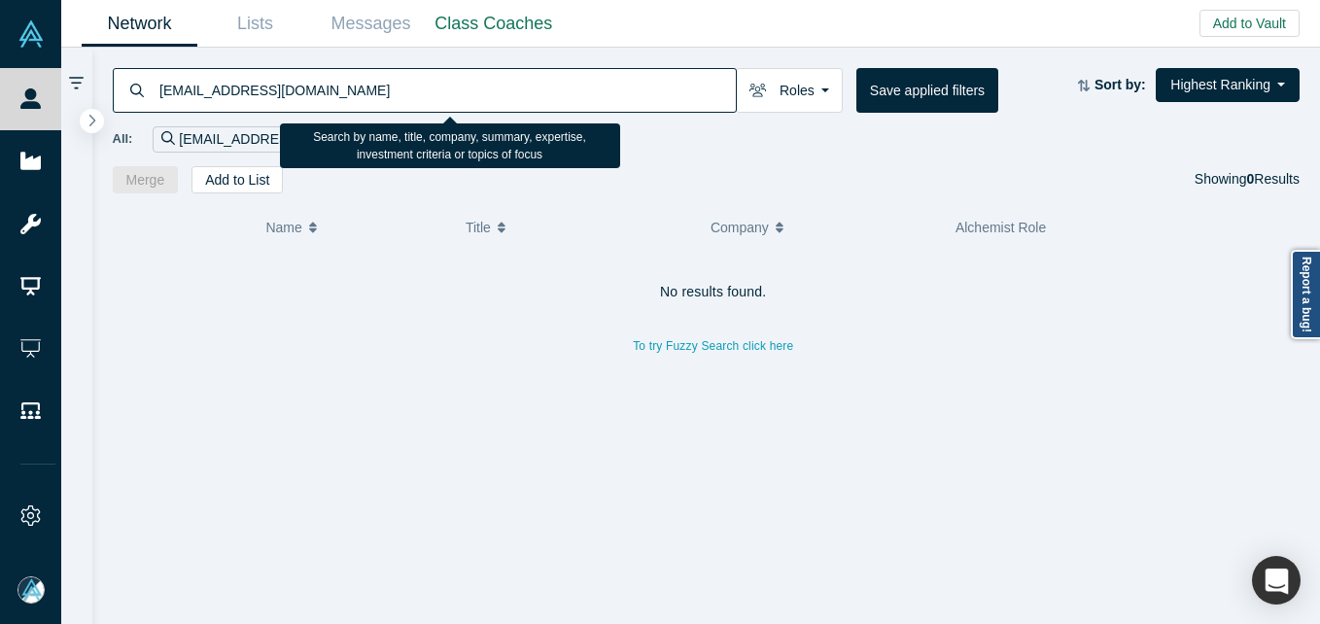
click at [342, 82] on input "cameronj@ruderfinn.com" at bounding box center [446, 90] width 578 height 46
paste input "frank.rohde@nomissolutions"
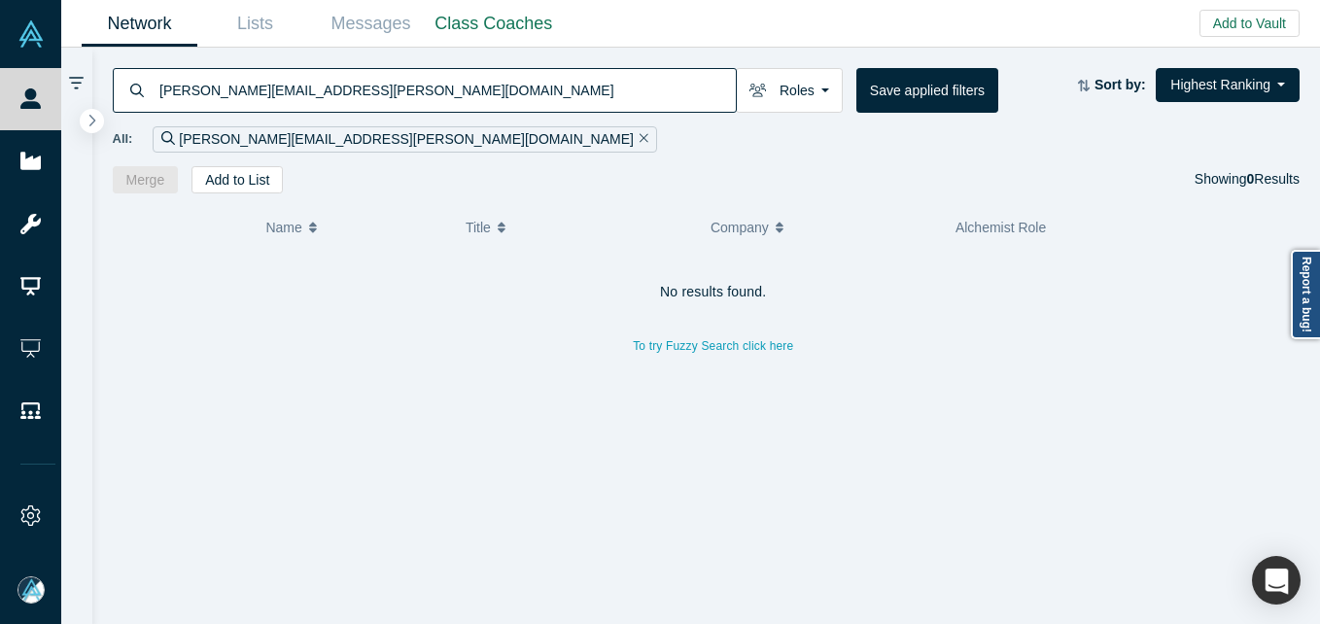
click at [369, 81] on input "frank.rohde@nomissolutions.com" at bounding box center [446, 90] width 578 height 46
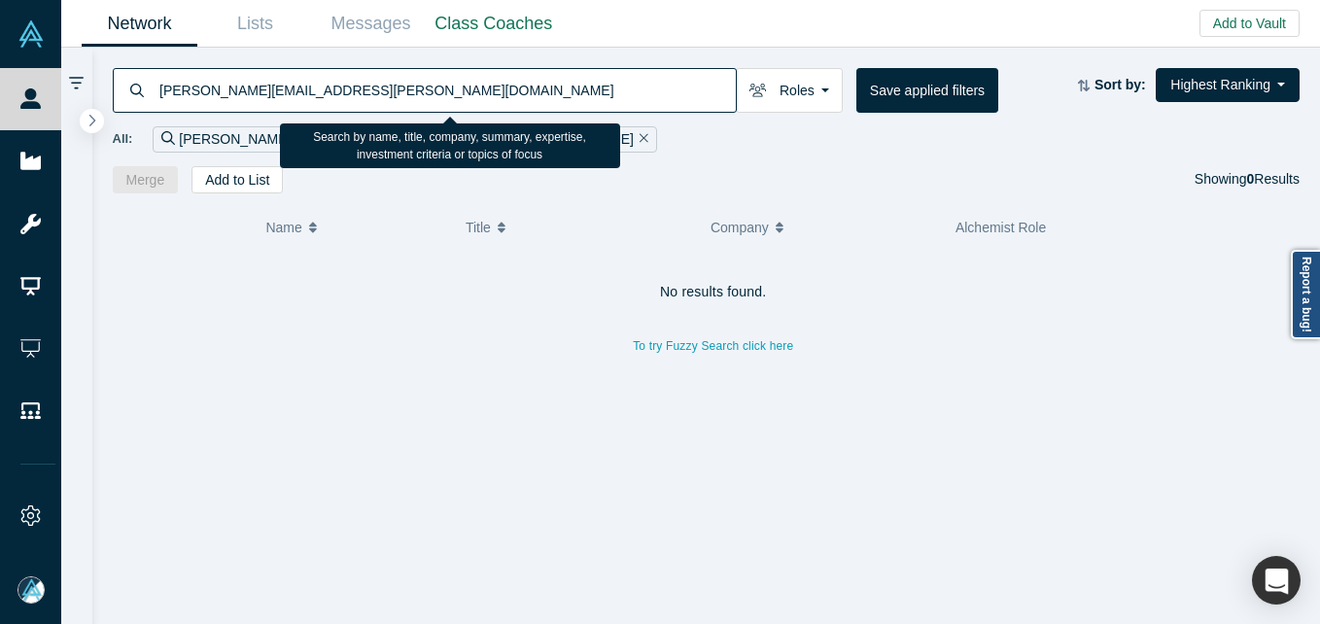
click at [441, 87] on input "frank.rohde@nomissolutions.com" at bounding box center [446, 90] width 578 height 46
click at [441, 86] on input "frank.rohde@nomissolutions.com" at bounding box center [446, 90] width 578 height 46
click at [438, 86] on input "frank.rohde@nomissolutions.com" at bounding box center [446, 90] width 578 height 46
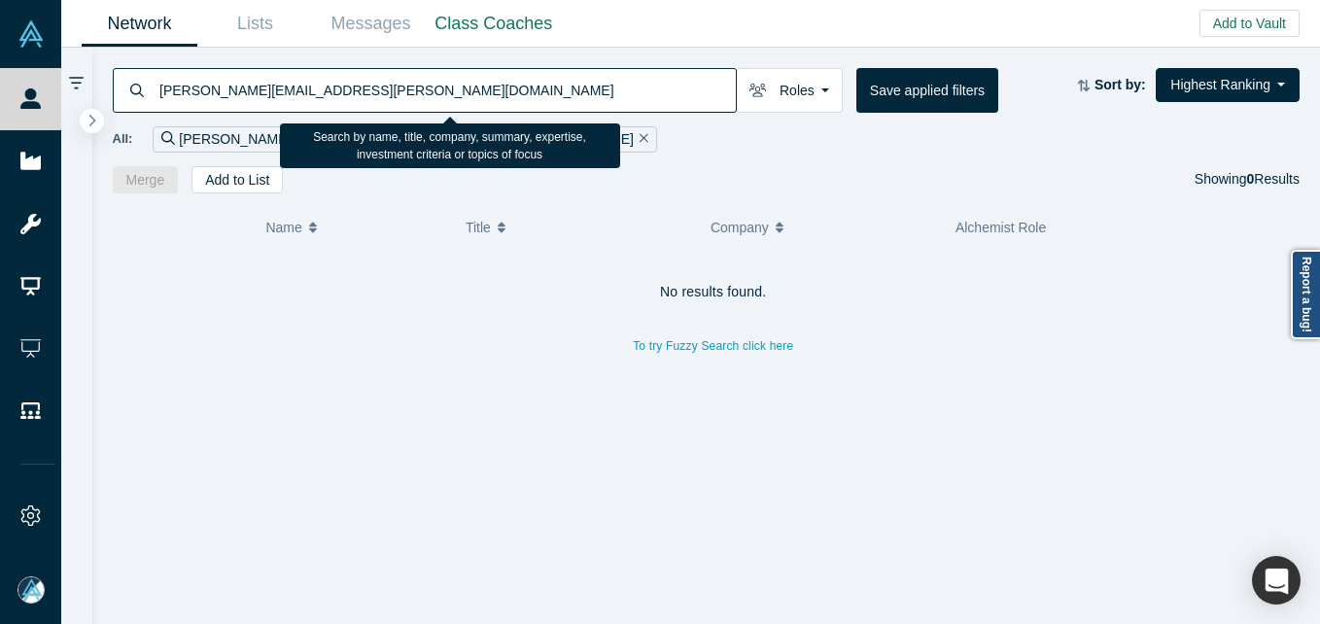
paste input "jkretch@adobe"
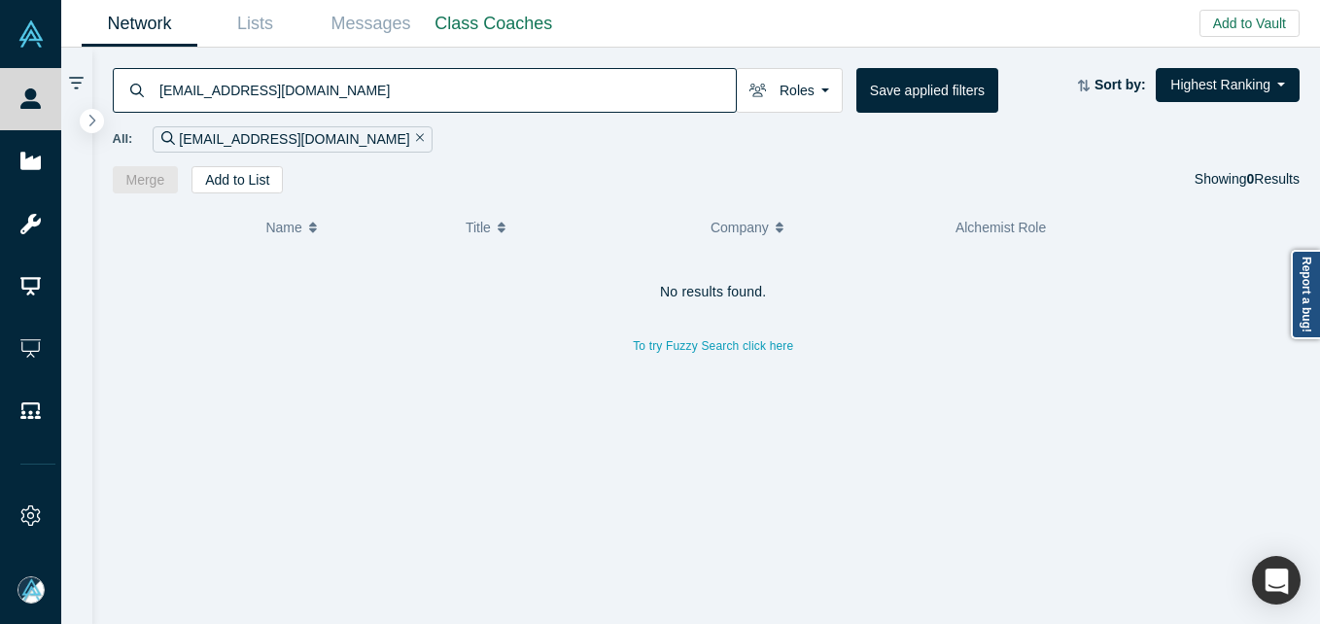
click at [401, 105] on input "jkretch@adobe.com" at bounding box center [446, 90] width 578 height 46
click at [317, 96] on input "jkretch@adobe.com" at bounding box center [446, 90] width 578 height 46
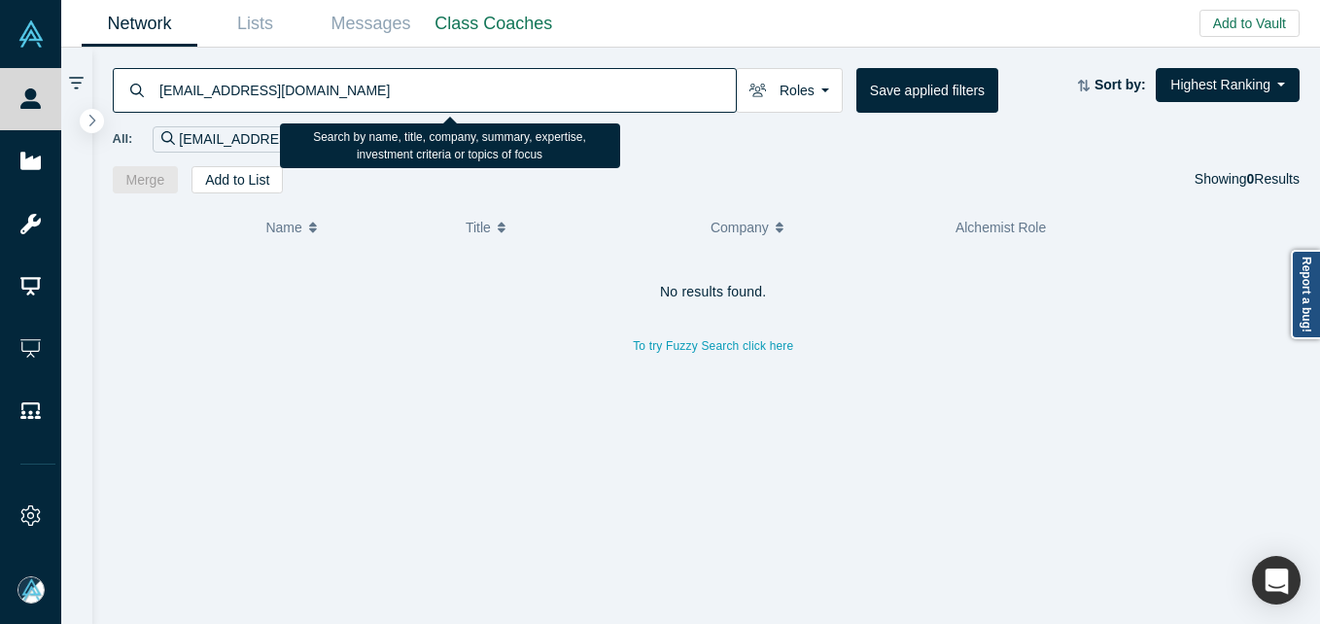
click at [317, 96] on input "jkretch@adobe.com" at bounding box center [446, 90] width 578 height 46
paste input "ordan@outlander.vc"
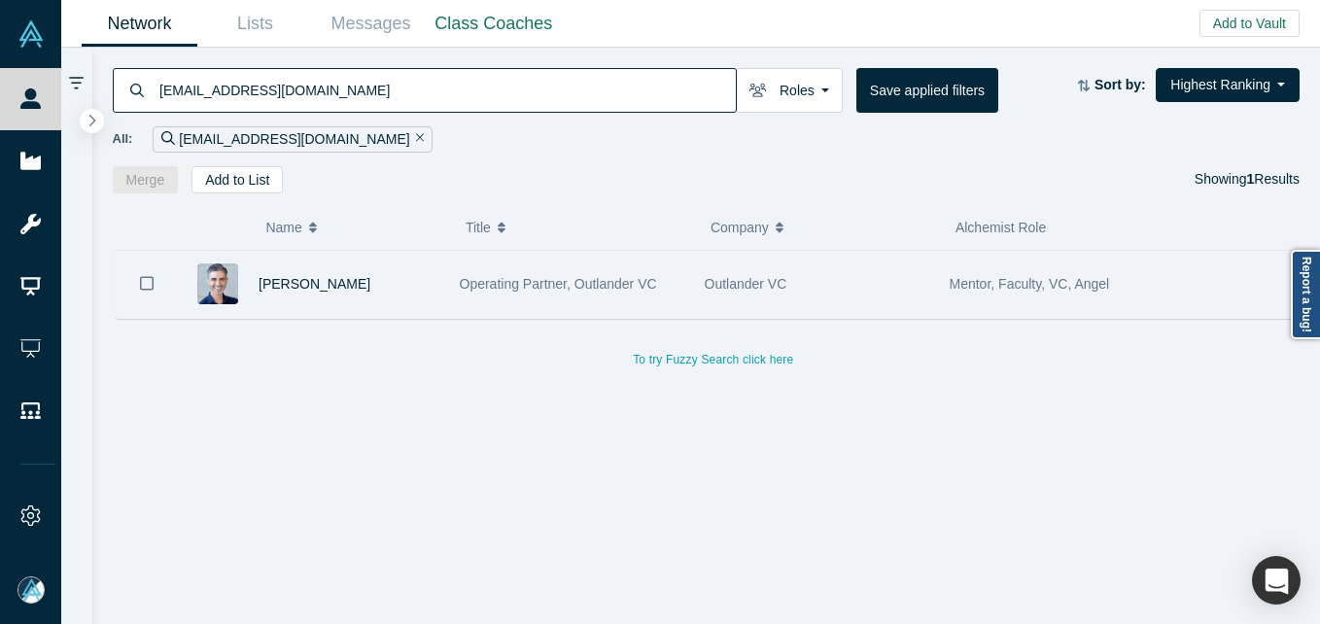
click at [368, 298] on div "Jordan Kretchmer" at bounding box center [349, 284] width 181 height 67
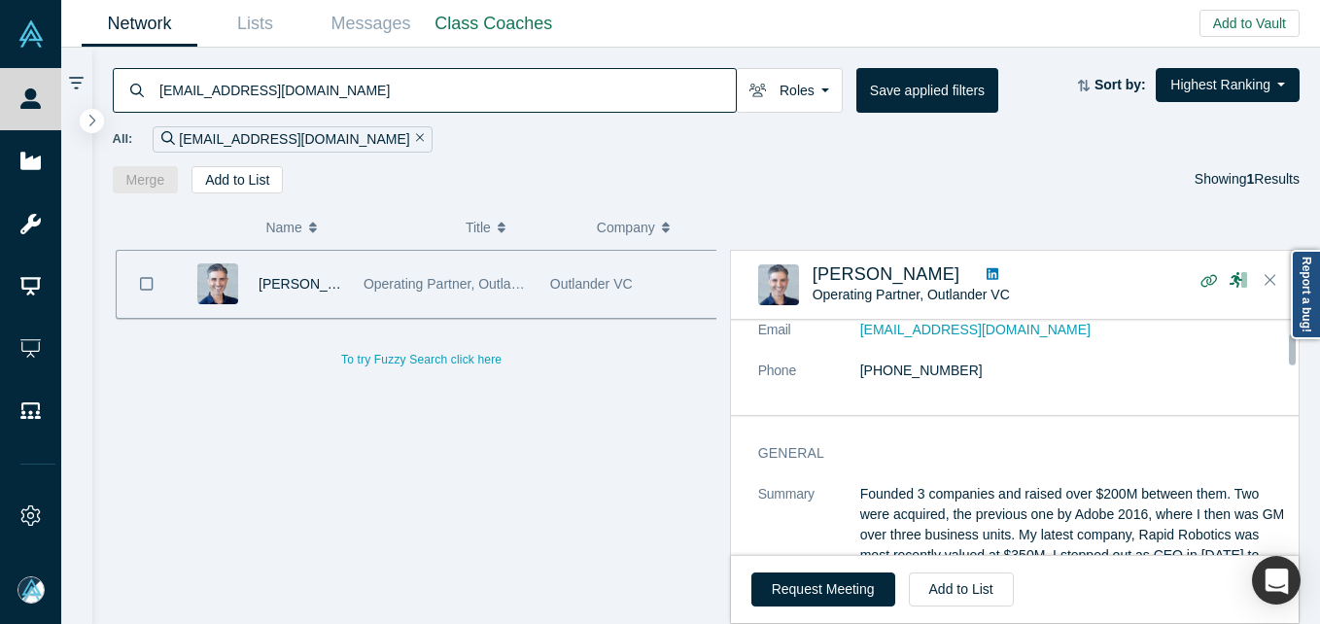
scroll to position [97, 0]
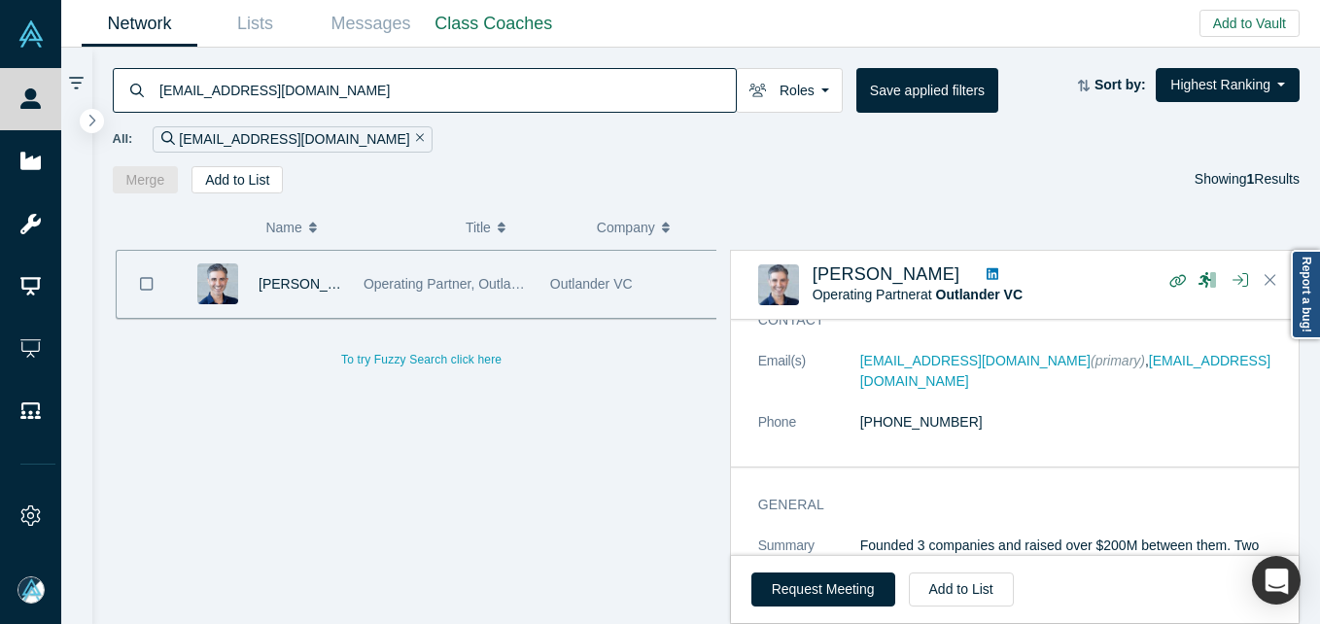
click at [407, 80] on input "jordan@outlander.vc" at bounding box center [446, 90] width 578 height 46
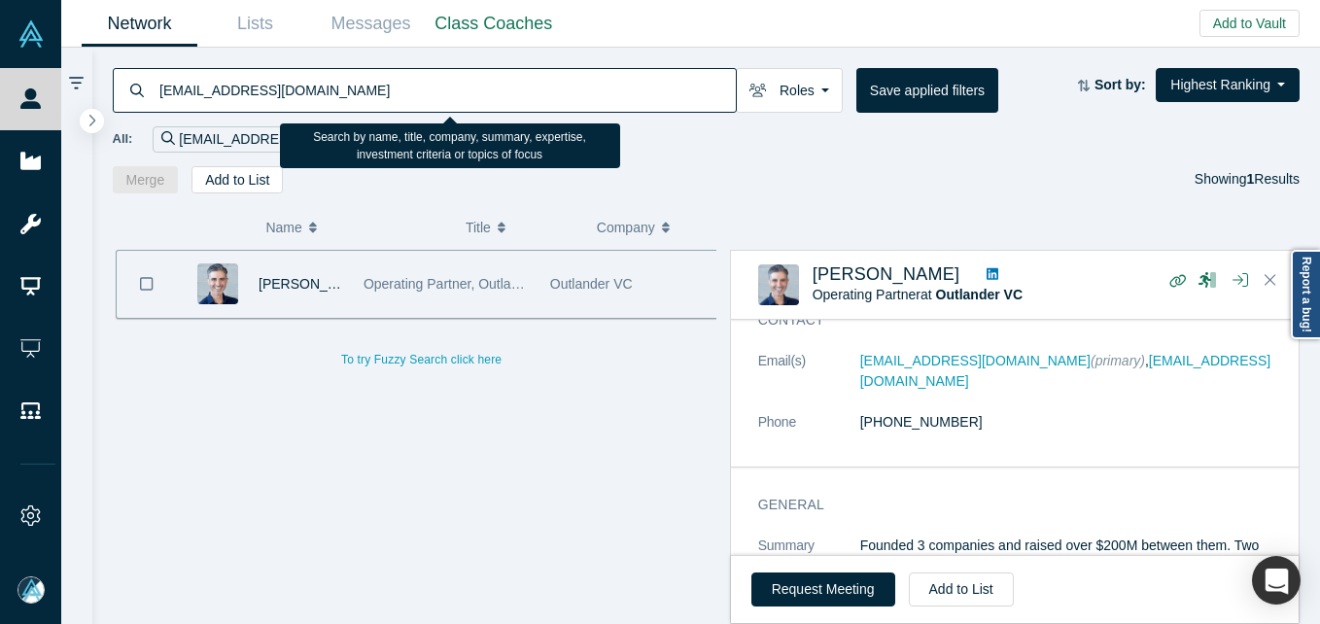
click at [407, 80] on input "jordan@outlander.vc" at bounding box center [446, 90] width 578 height 46
paste input "mike@rageon.com"
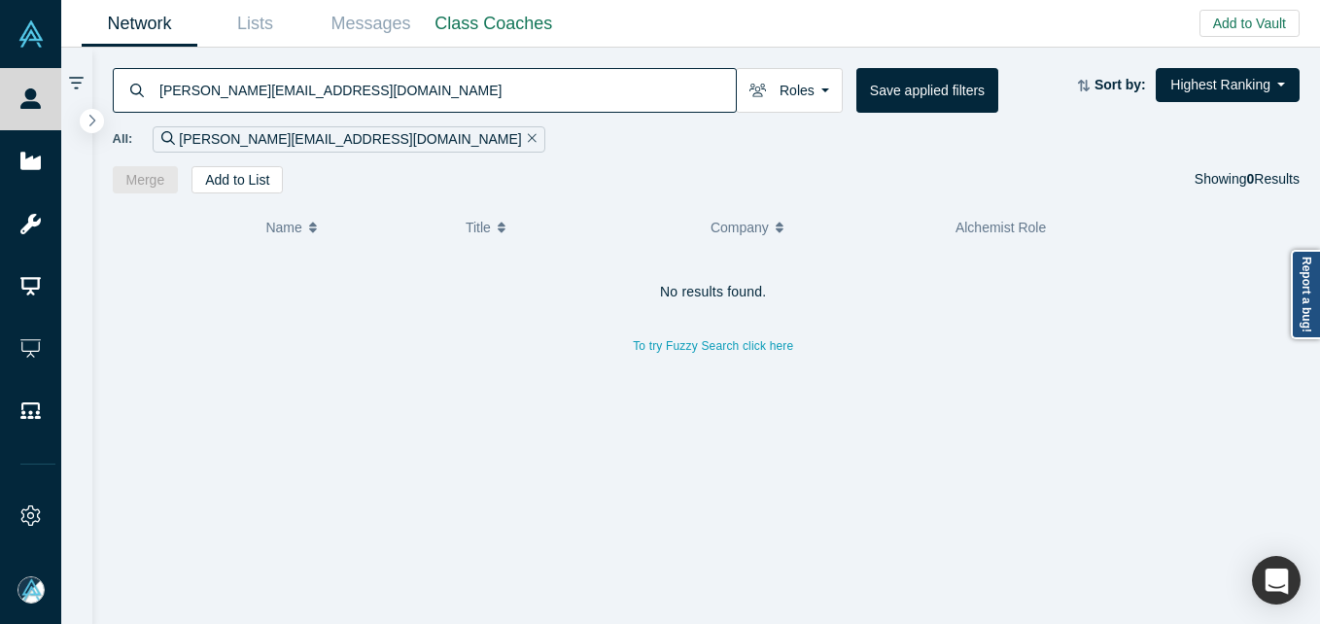
click at [399, 85] on input "mike@rageon.com" at bounding box center [446, 90] width 578 height 46
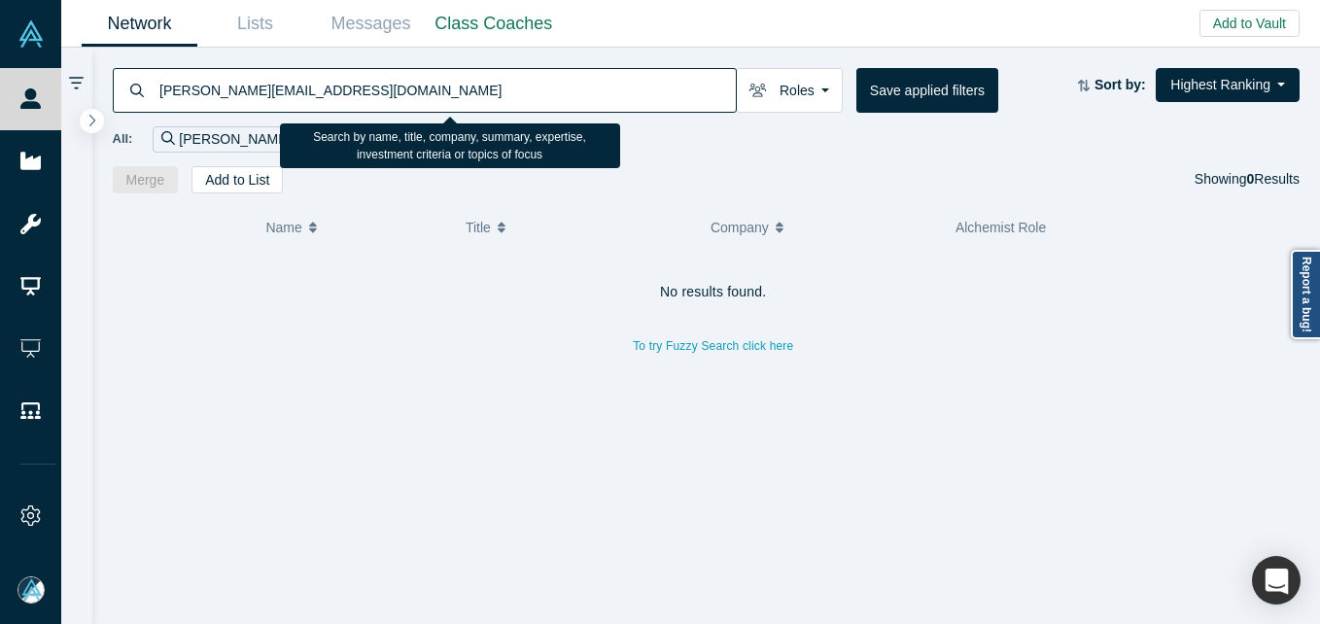
click at [399, 85] on input "mike@rageon.com" at bounding box center [446, 90] width 578 height 46
paste input "haley@unusual.vc"
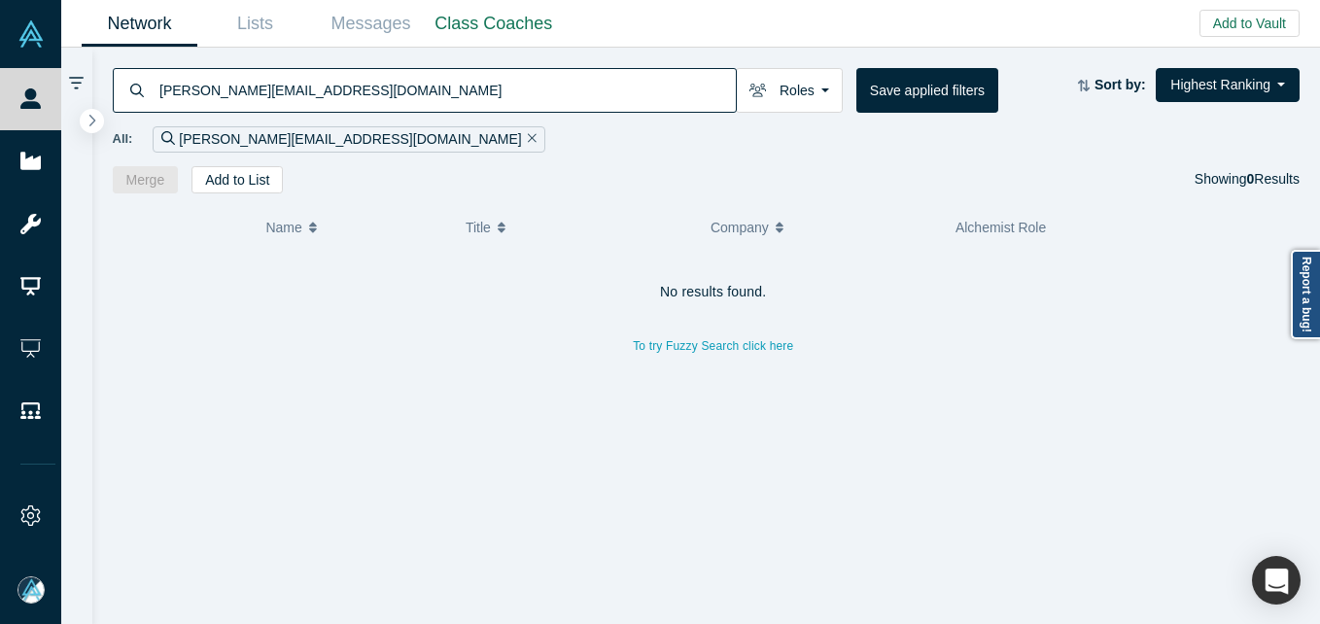
type input "haley@unusual.vc"
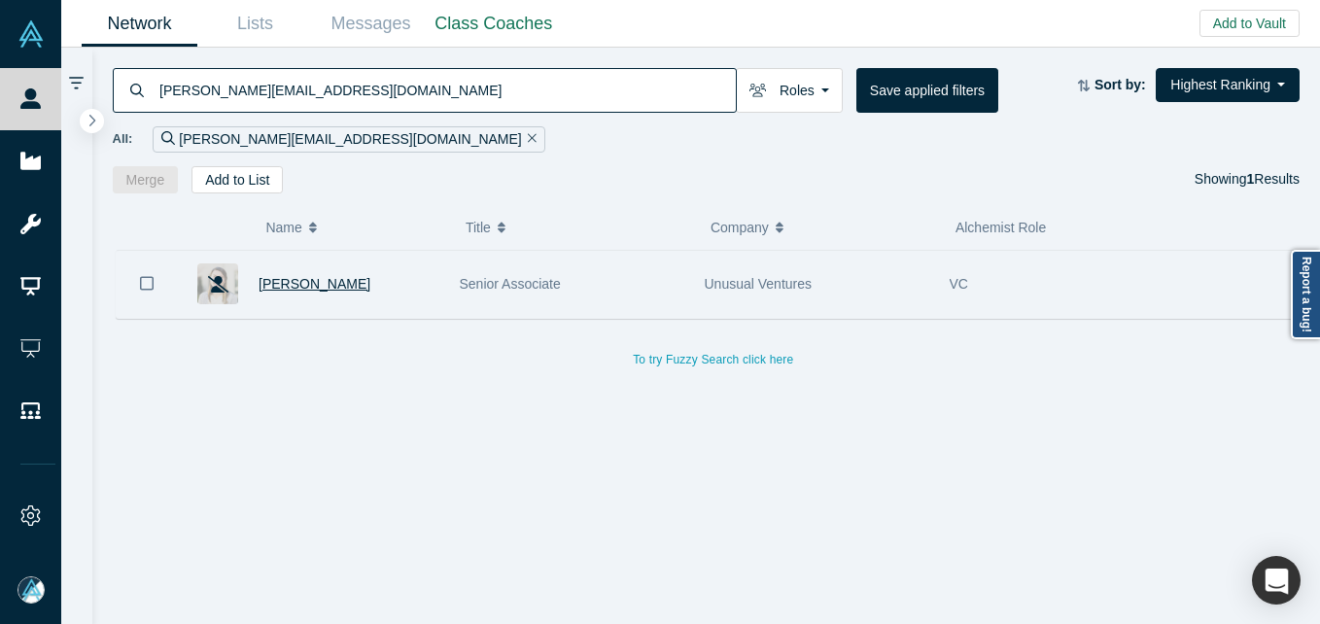
click at [291, 282] on span "Haley Daiber" at bounding box center [315, 284] width 112 height 16
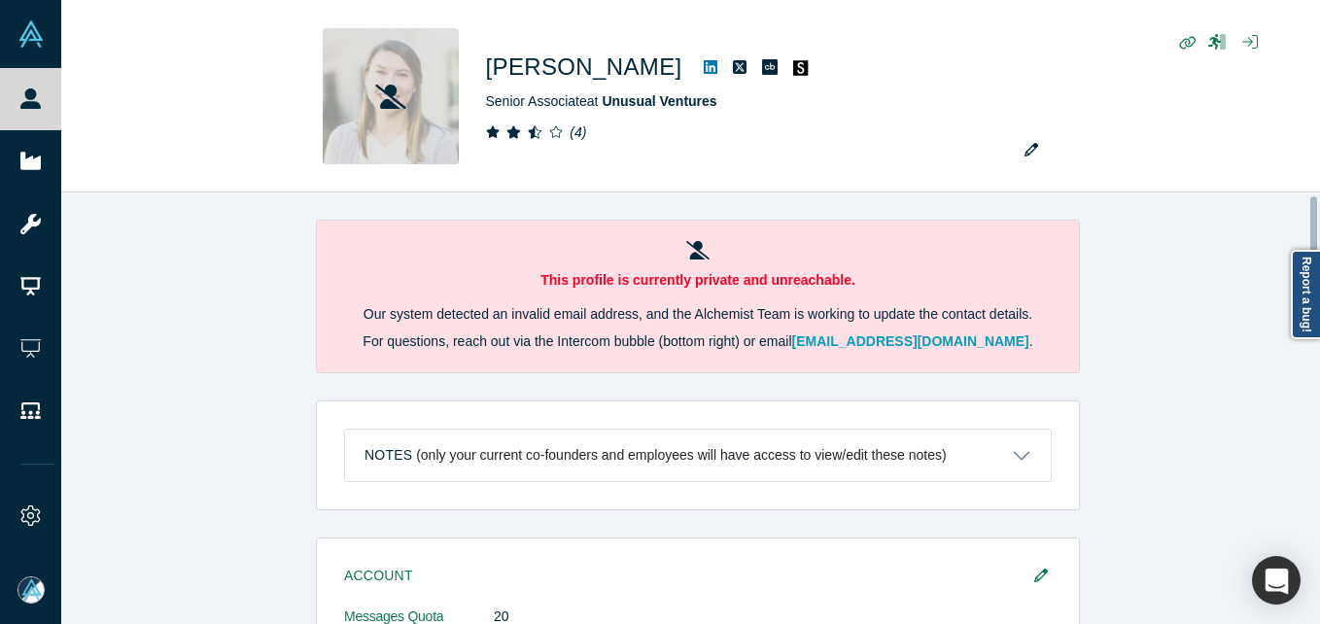
scroll to position [292, 0]
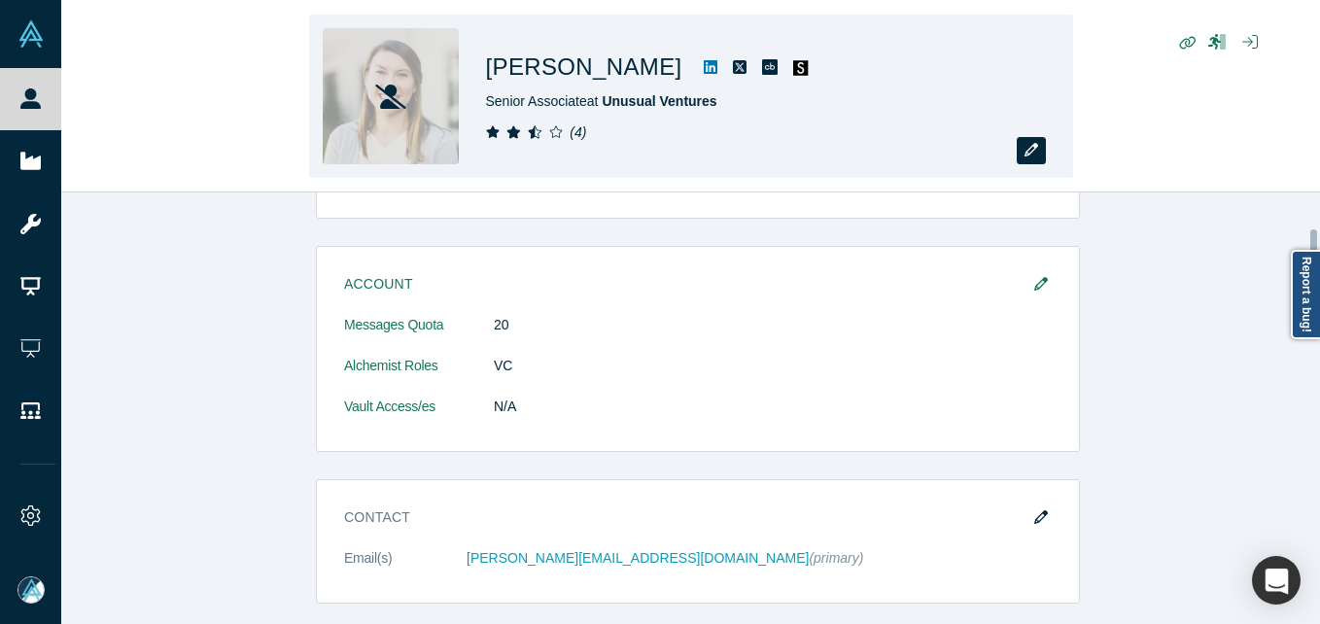
click at [1033, 141] on button "button" at bounding box center [1031, 150] width 29 height 27
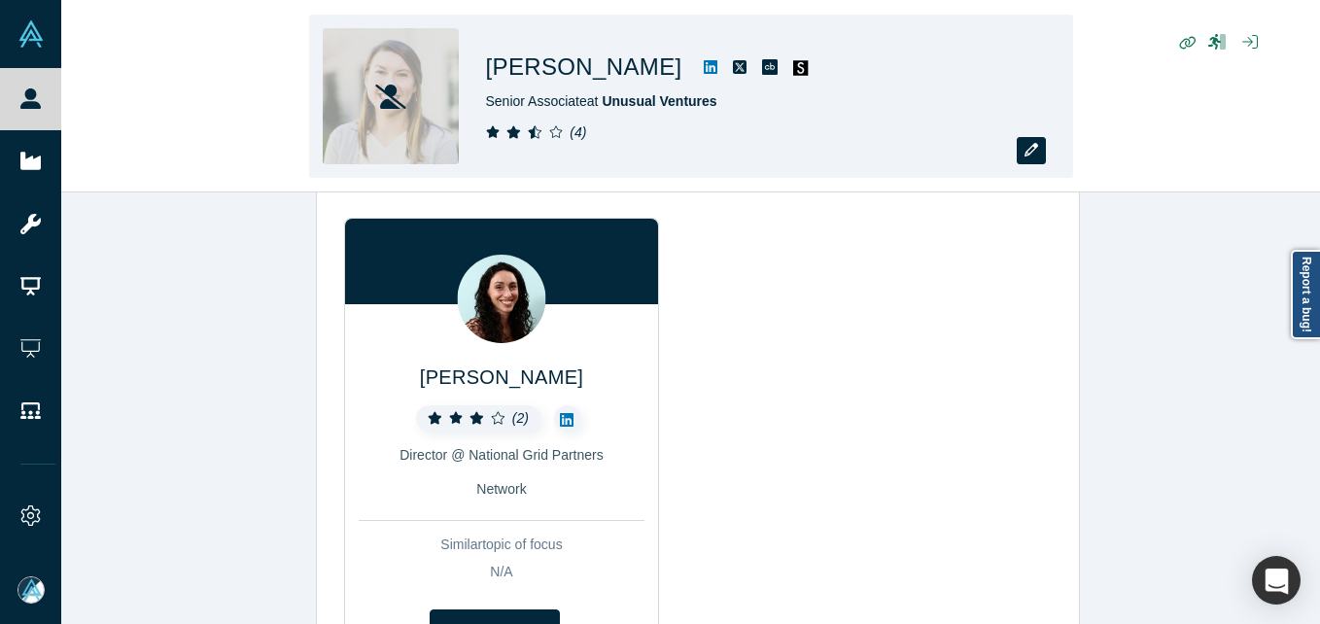
scroll to position [947, 0]
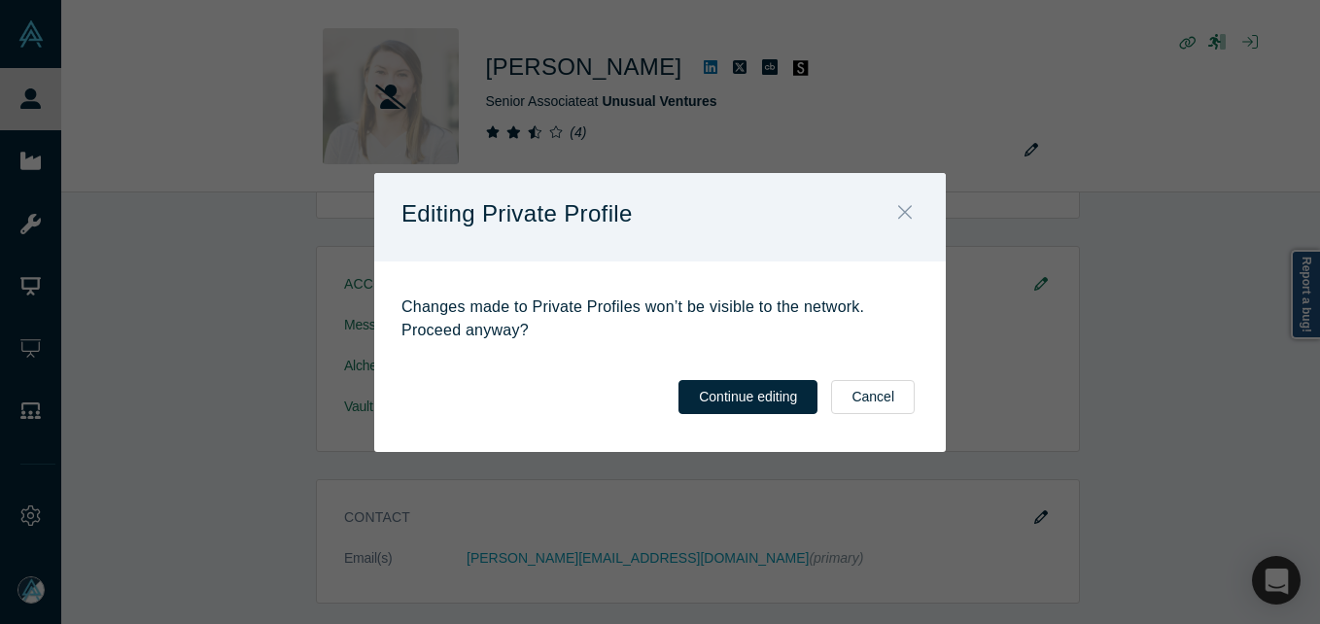
click at [900, 220] on icon "Close" at bounding box center [905, 211] width 14 height 21
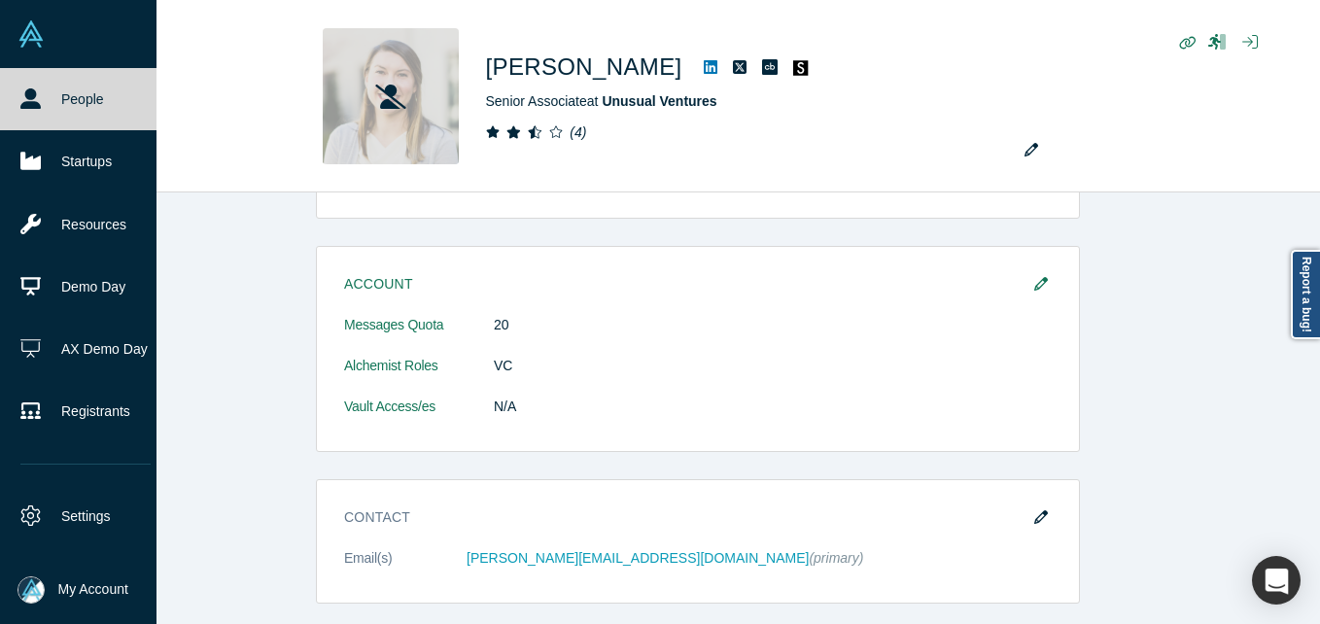
click at [6, 99] on link "People" at bounding box center [85, 99] width 171 height 62
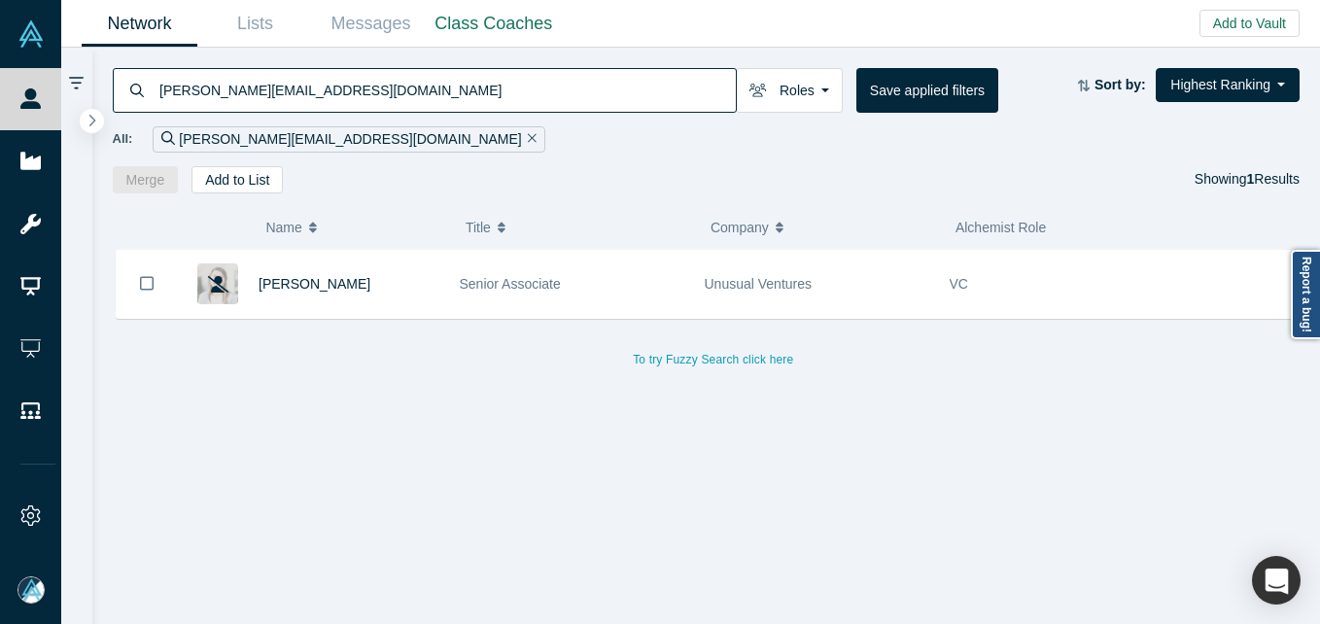
click at [309, 110] on input "haley@unusual.vc" at bounding box center [446, 90] width 578 height 46
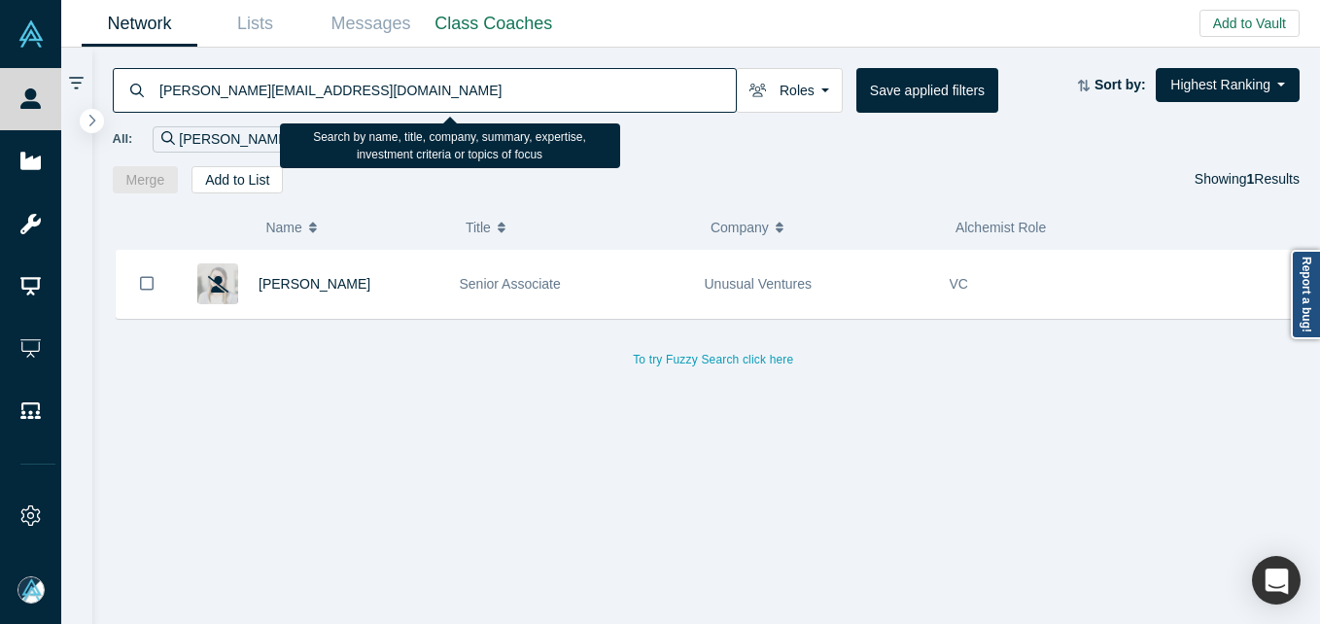
click at [309, 110] on input "haley@unusual.vc" at bounding box center [446, 90] width 578 height 46
paste input "nathan@rcsm.io"
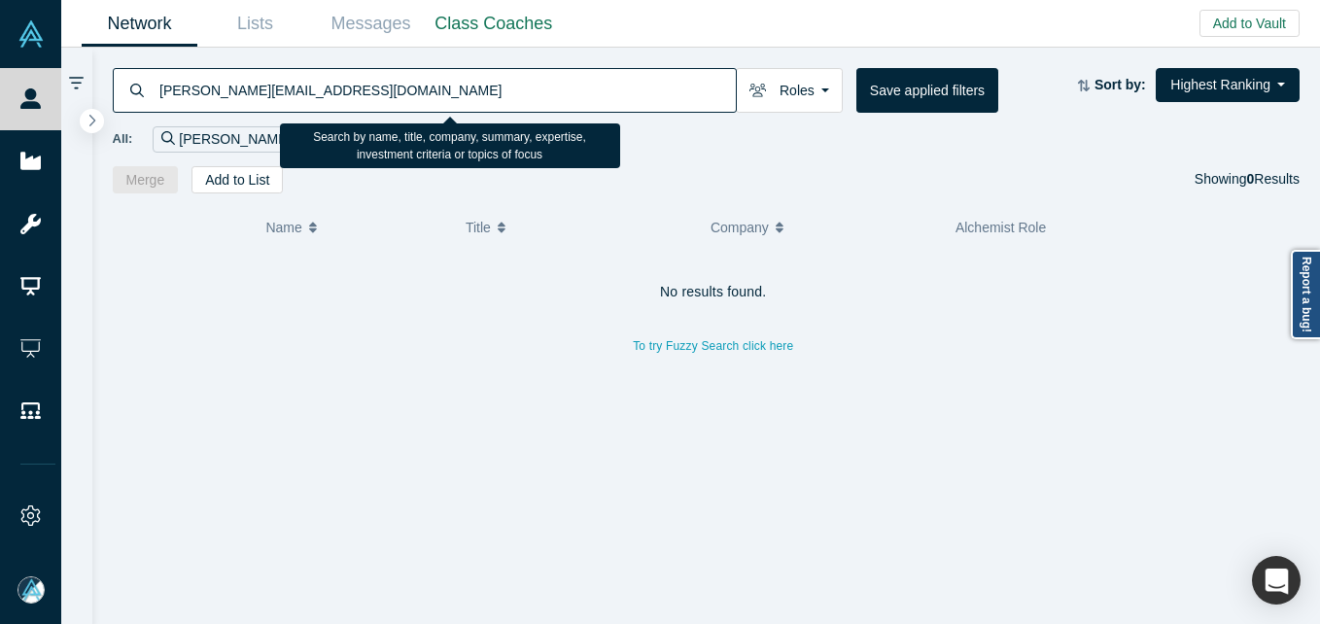
click at [293, 93] on input "nathan@rcsm.io" at bounding box center [446, 90] width 578 height 46
click at [267, 100] on input "nathan@rcsm.io" at bounding box center [446, 90] width 578 height 46
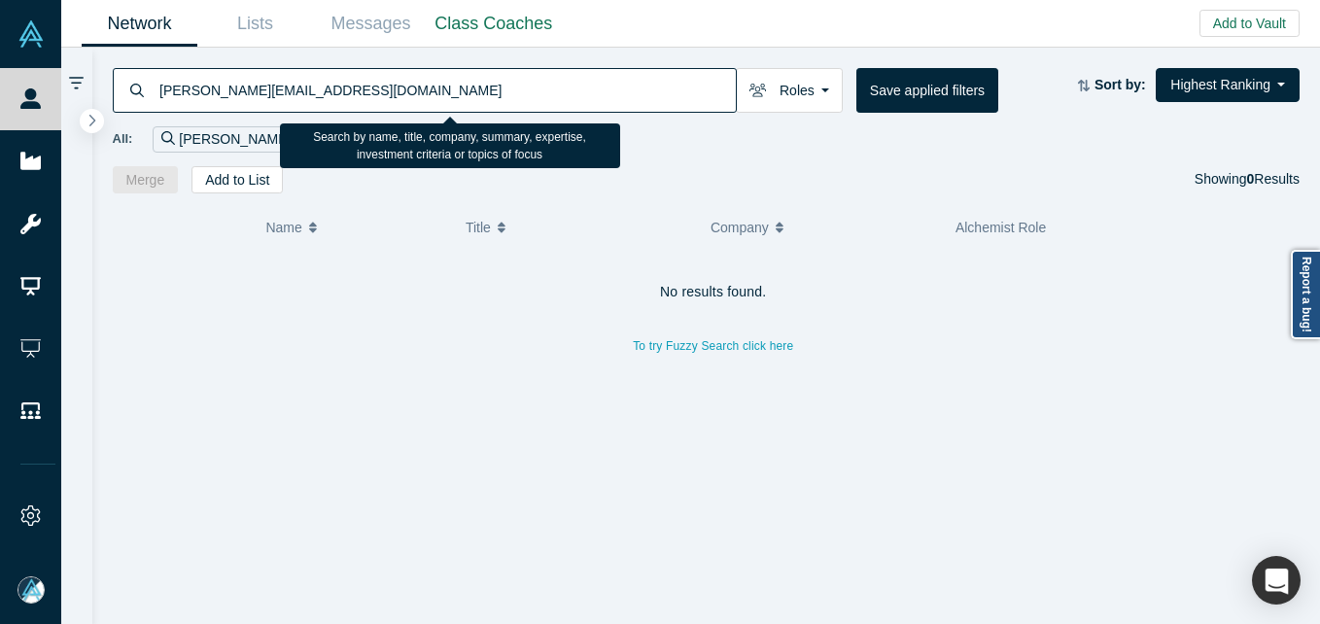
paste input "rick@concordiaventures.com"
click at [366, 93] on input "rick@concordiaventures.com" at bounding box center [446, 90] width 578 height 46
type input "rick rasmussen"
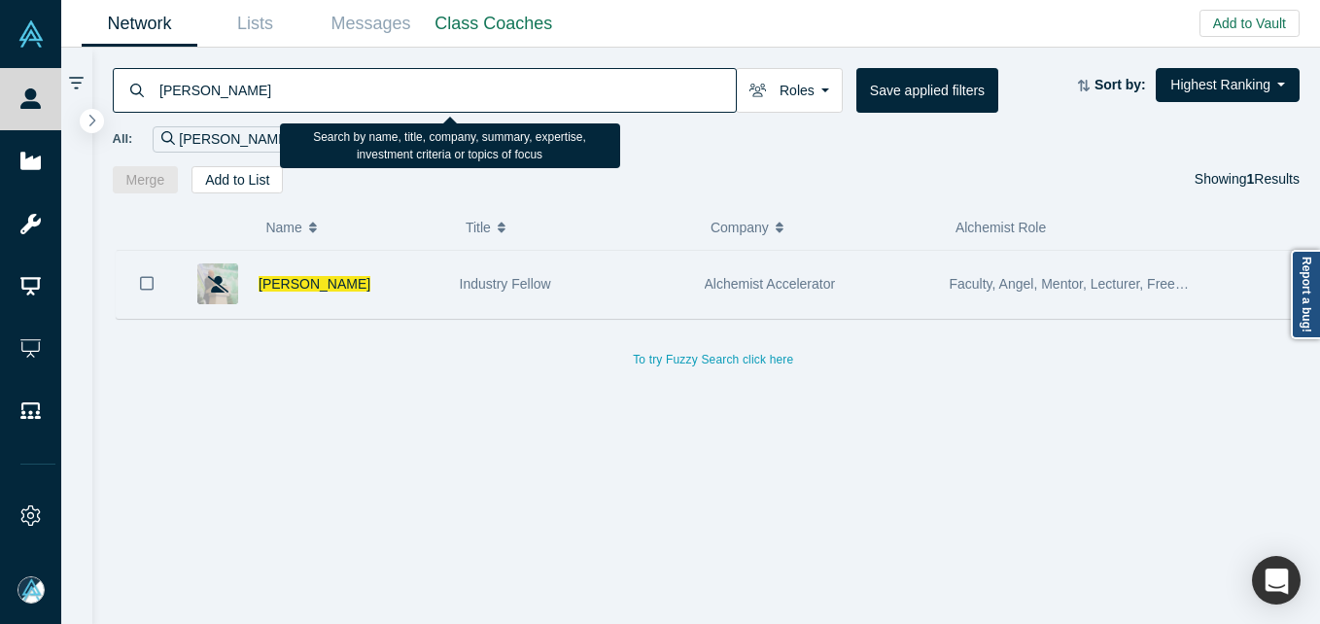
click at [431, 288] on div "Rick Rasmussen" at bounding box center [349, 284] width 181 height 67
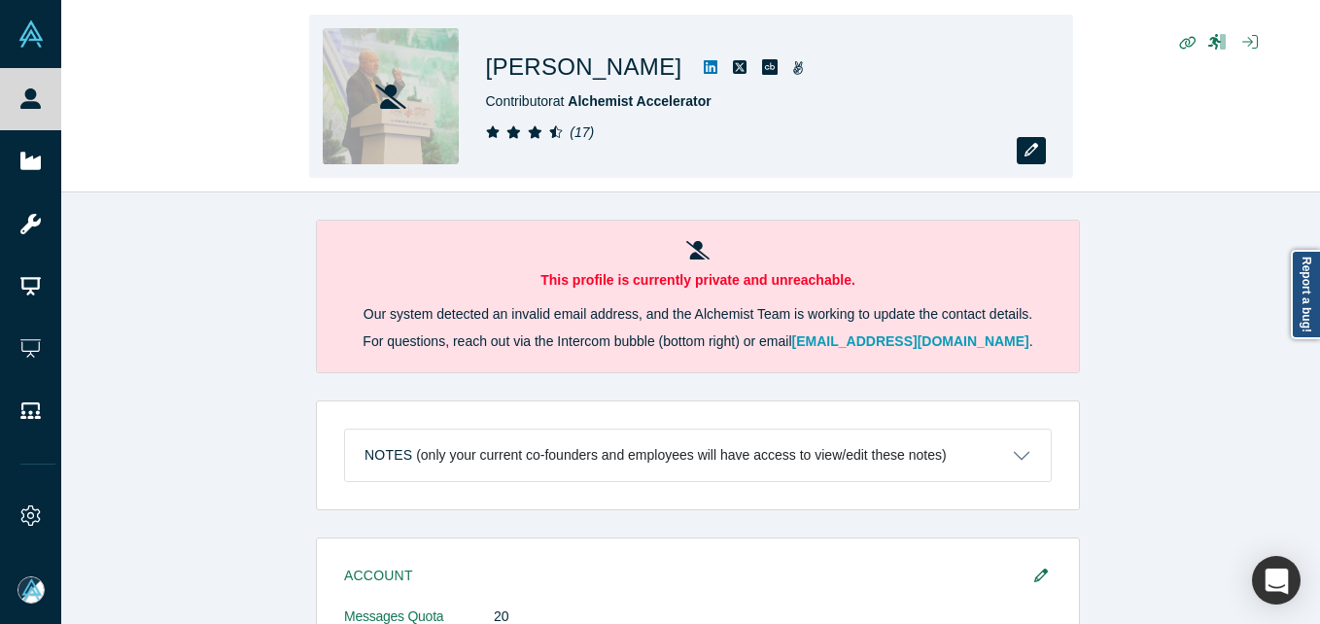
click at [1021, 146] on button "button" at bounding box center [1031, 150] width 29 height 27
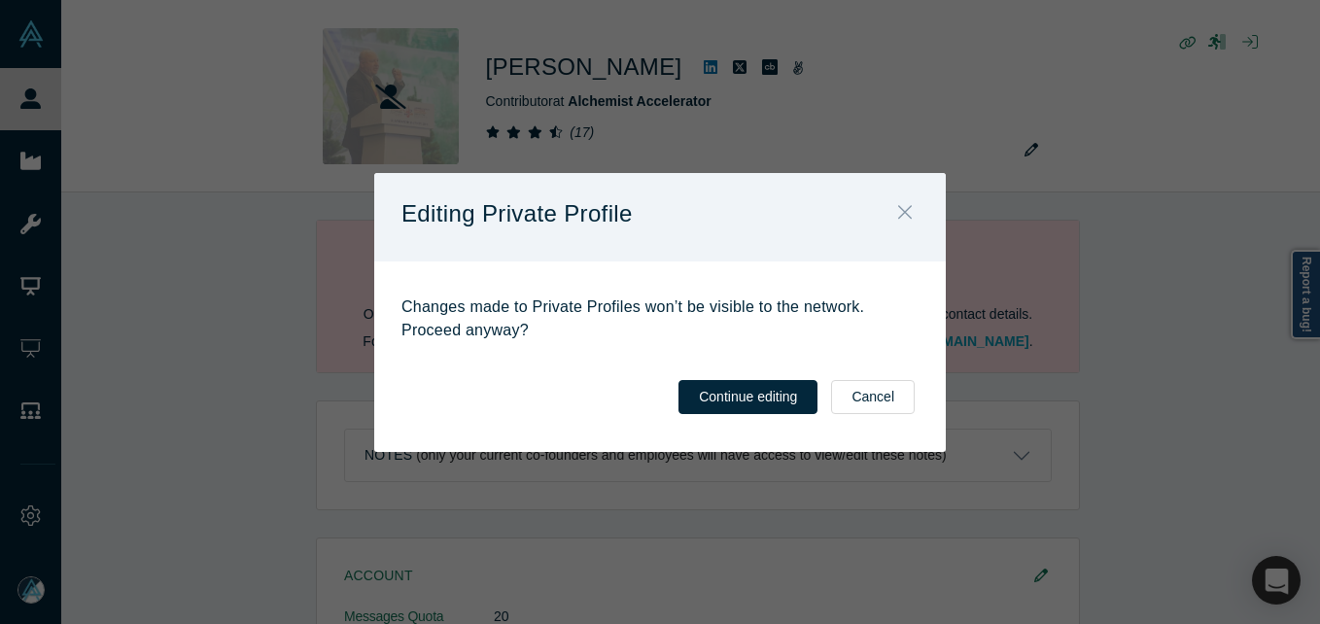
click at [910, 210] on icon "Close" at bounding box center [905, 211] width 14 height 21
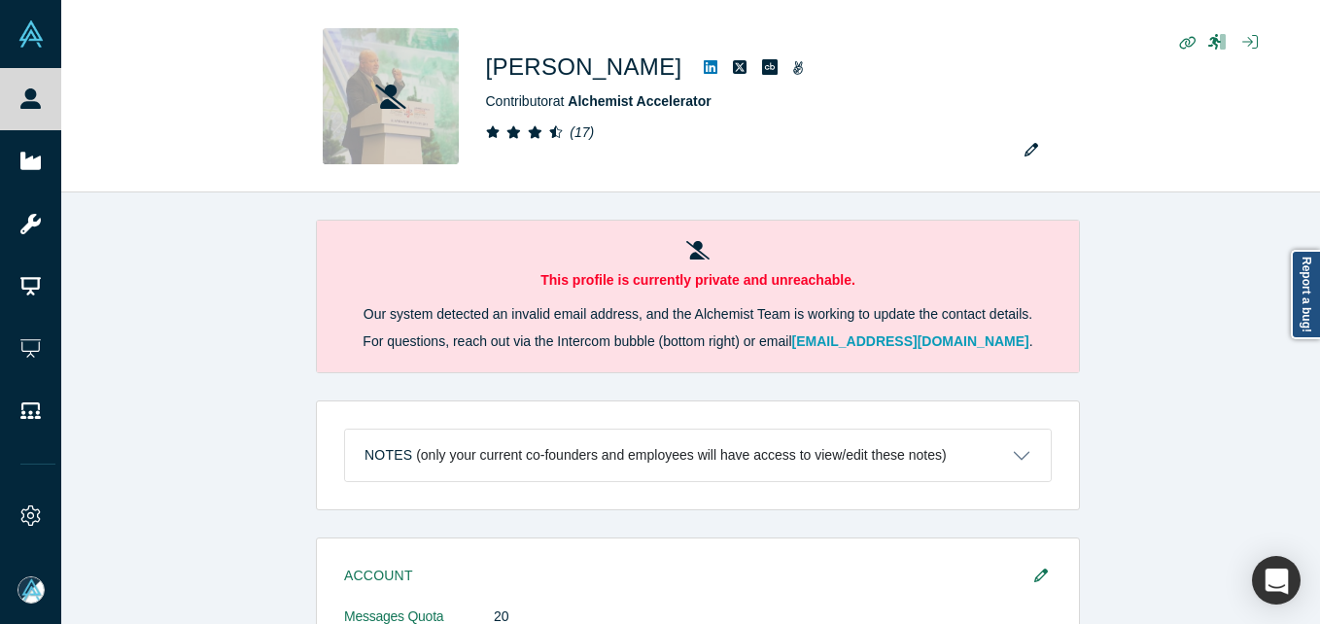
click at [8, 111] on div "Editing Private Profile Changes made to Private Profiles won’t be visible to th…" at bounding box center [660, 312] width 1320 height 624
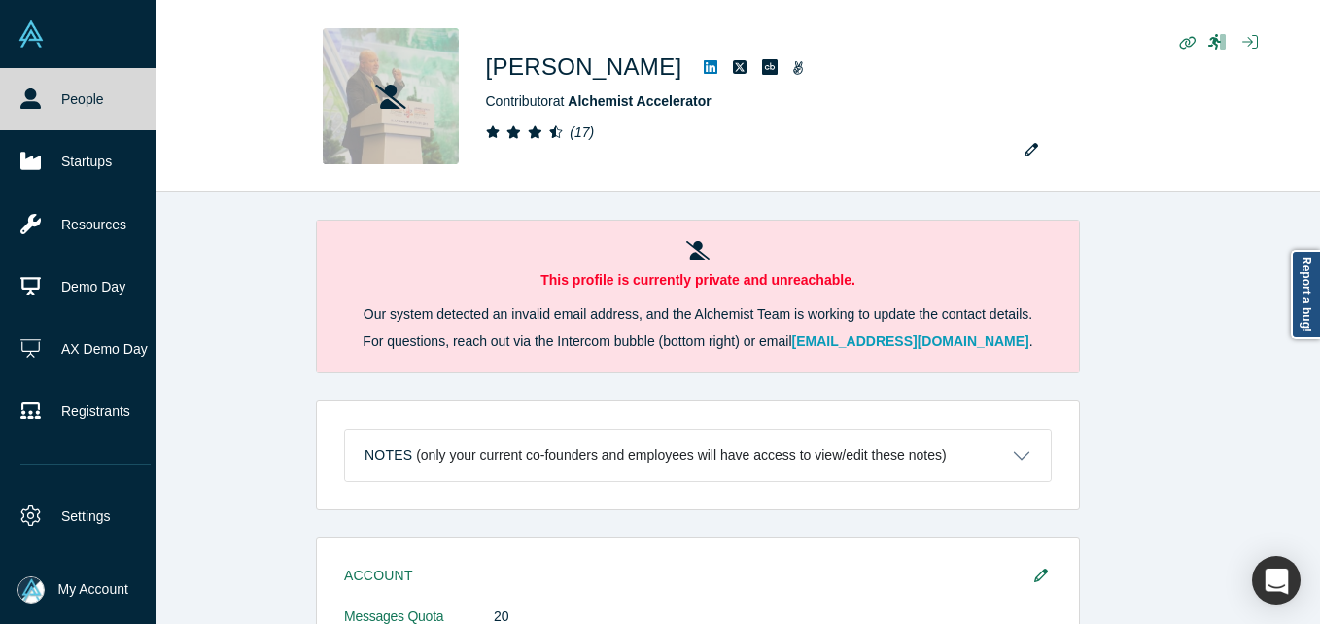
click at [32, 102] on icon at bounding box center [30, 98] width 20 height 20
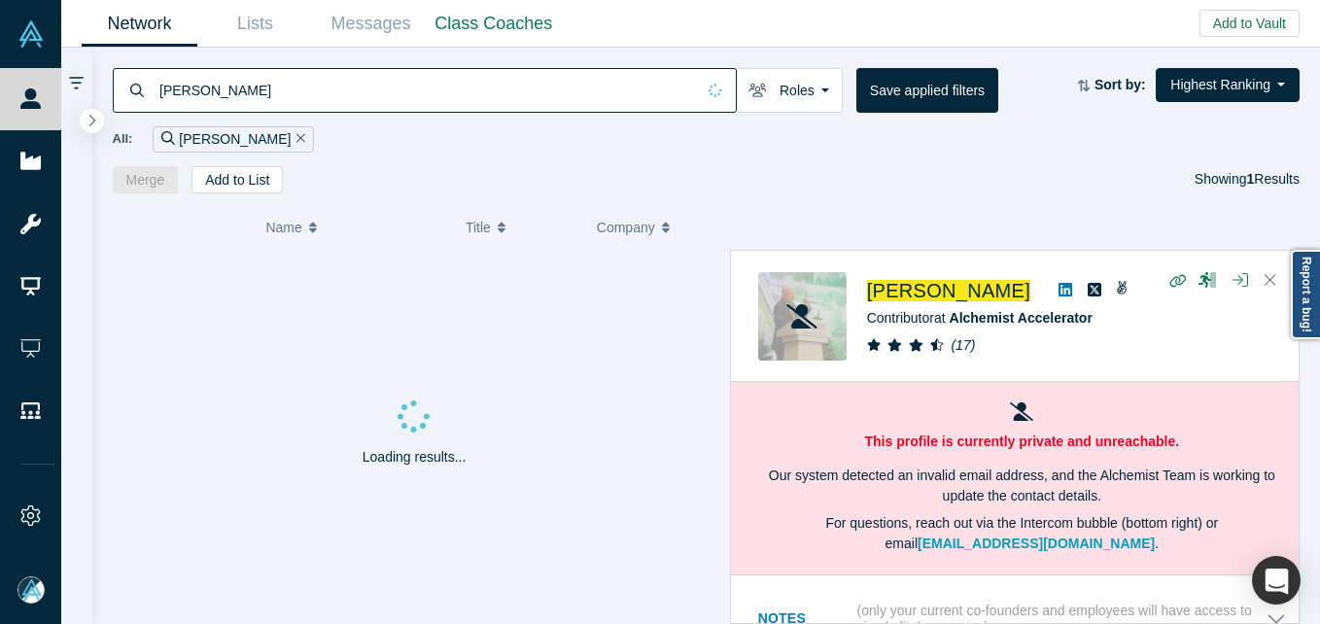
click at [22, 93] on icon at bounding box center [30, 98] width 20 height 20
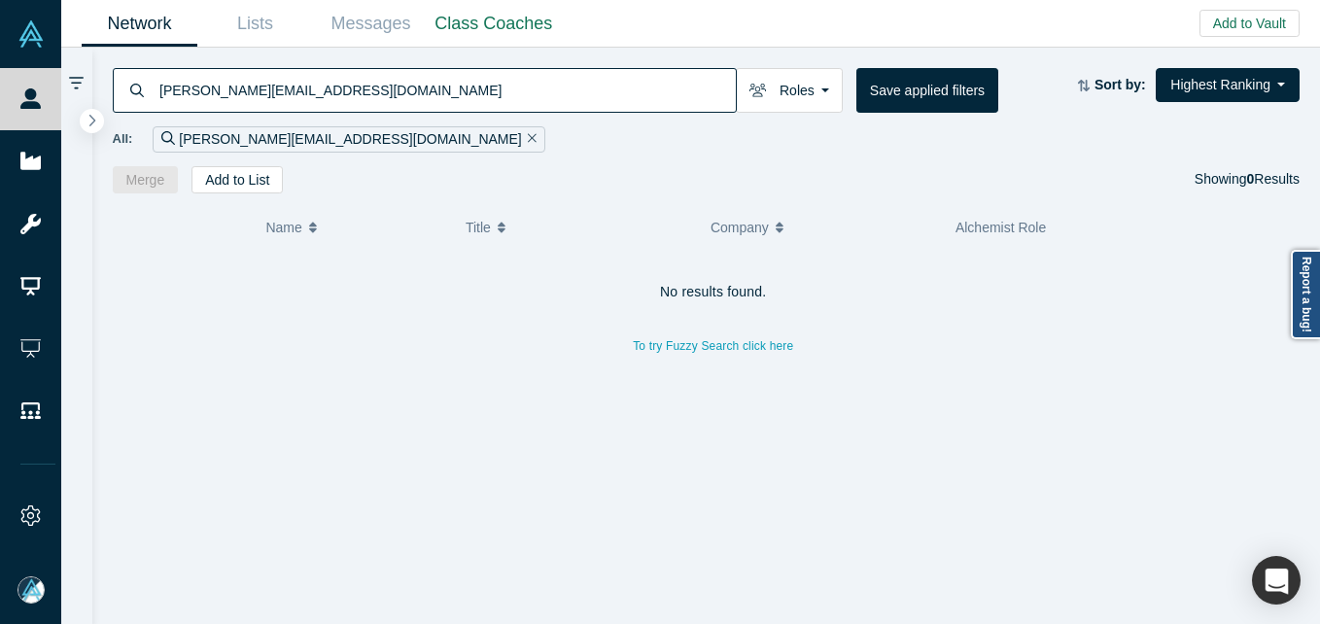
click at [388, 82] on input "[PERSON_NAME][EMAIL_ADDRESS][DOMAIN_NAME]" at bounding box center [446, 90] width 578 height 46
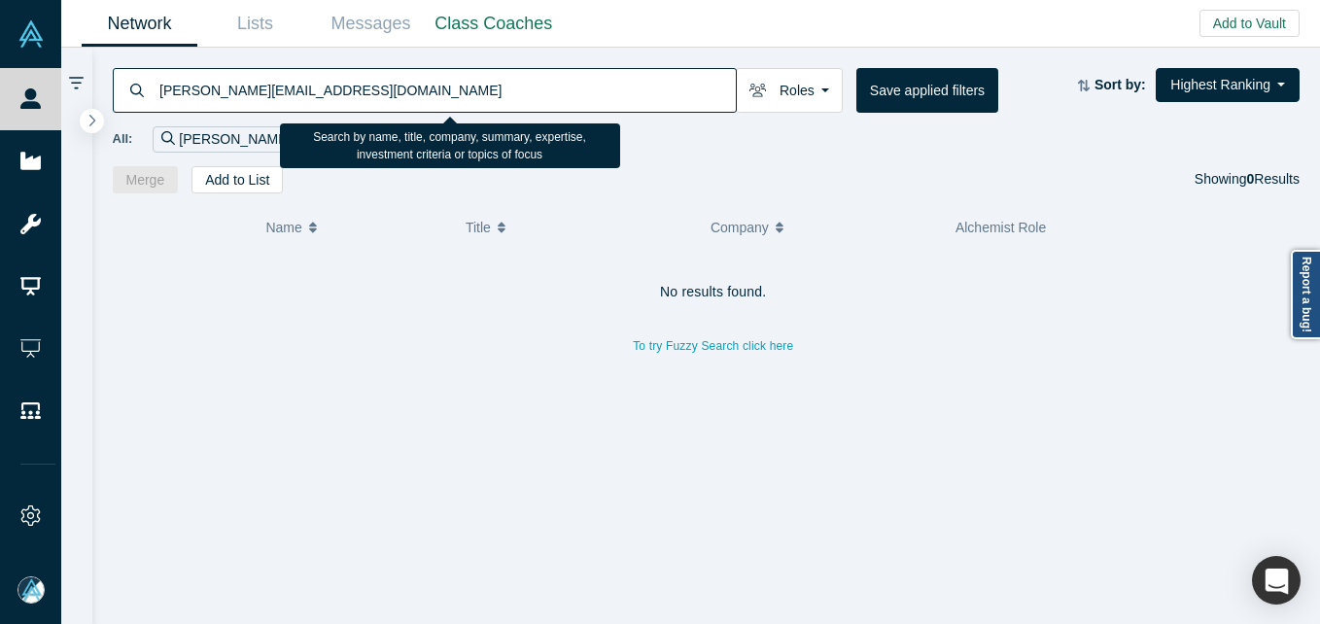
click at [315, 94] on input "[PERSON_NAME][EMAIL_ADDRESS][DOMAIN_NAME]" at bounding box center [446, 90] width 578 height 46
paste input "[PERSON_NAME]@perceiveinc"
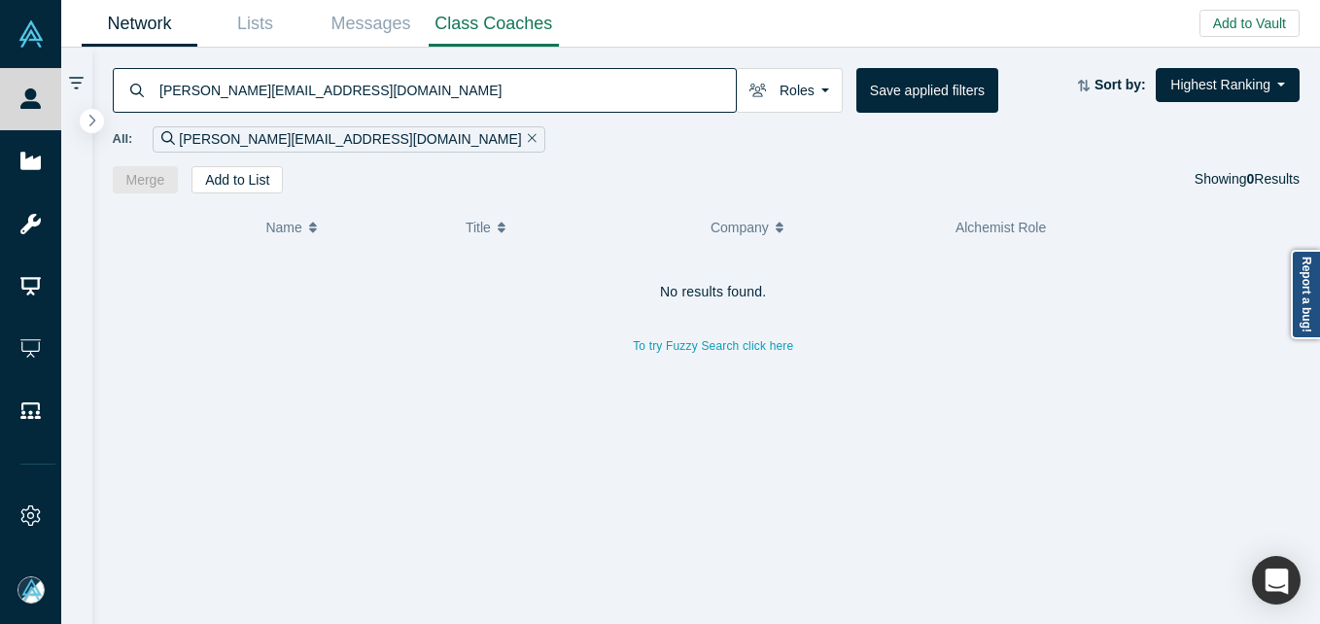
type input "[PERSON_NAME][EMAIL_ADDRESS][DOMAIN_NAME]"
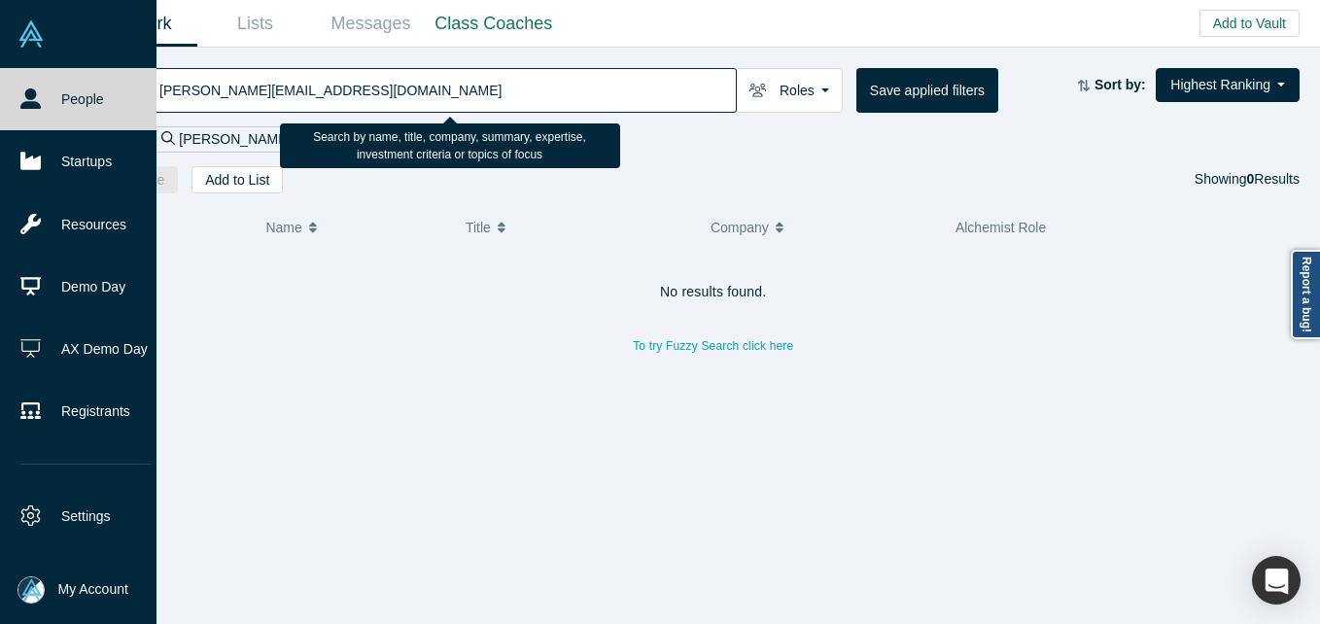
drag, startPoint x: 390, startPoint y: 91, endPoint x: 0, endPoint y: 96, distance: 389.7
click at [0, 94] on html "People Startups Resources Demo Day AX Demo Day Registrants Settings Dashboard E…" at bounding box center [660, 312] width 1320 height 624
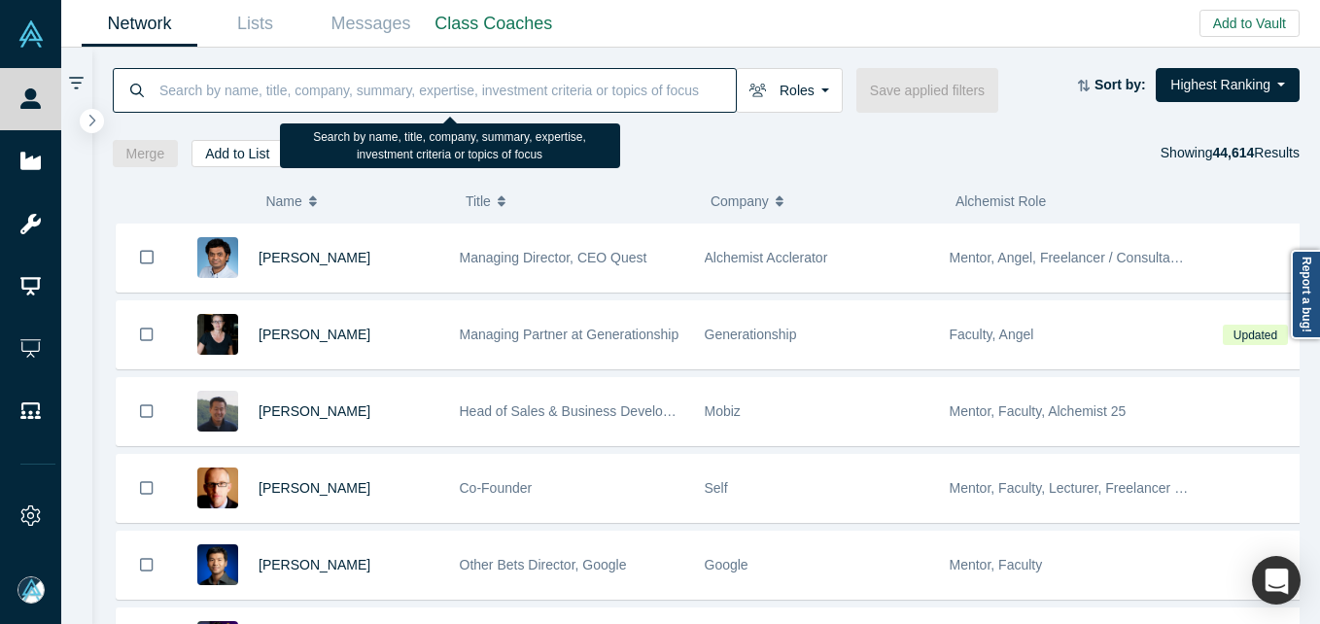
click at [376, 95] on input at bounding box center [446, 90] width 578 height 46
paste input "[PERSON_NAME][EMAIL_ADDRESS][DOMAIN_NAME]"
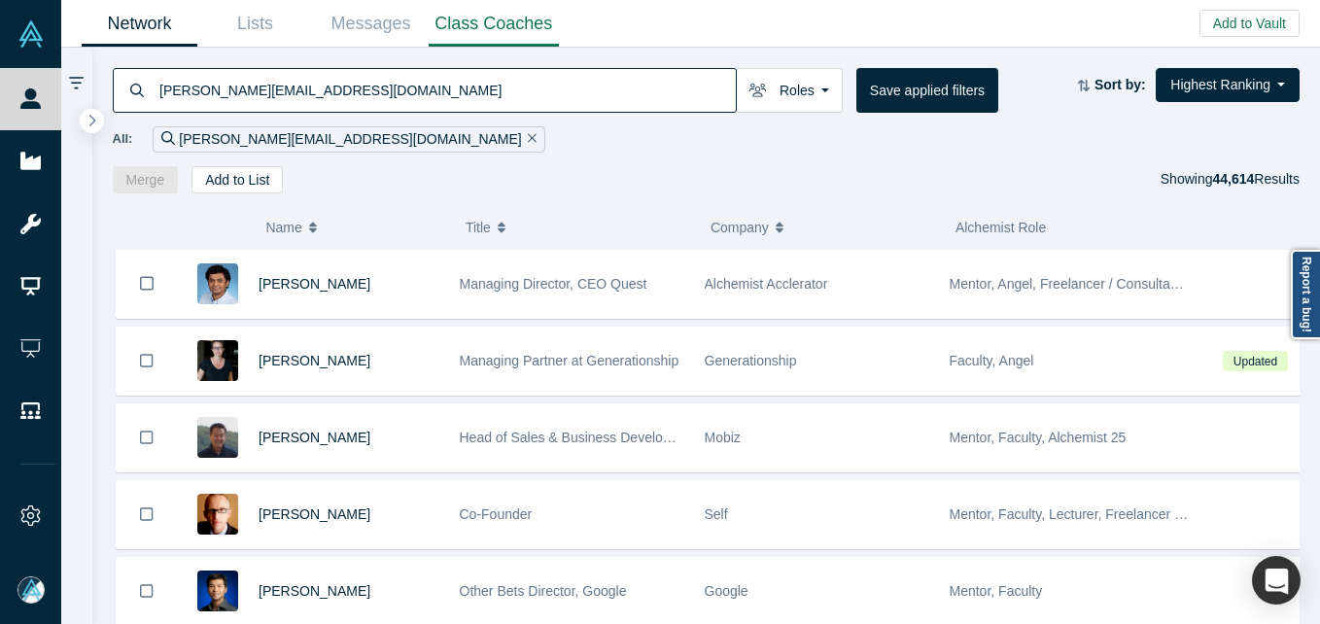
type input "[PERSON_NAME][EMAIL_ADDRESS][DOMAIN_NAME]"
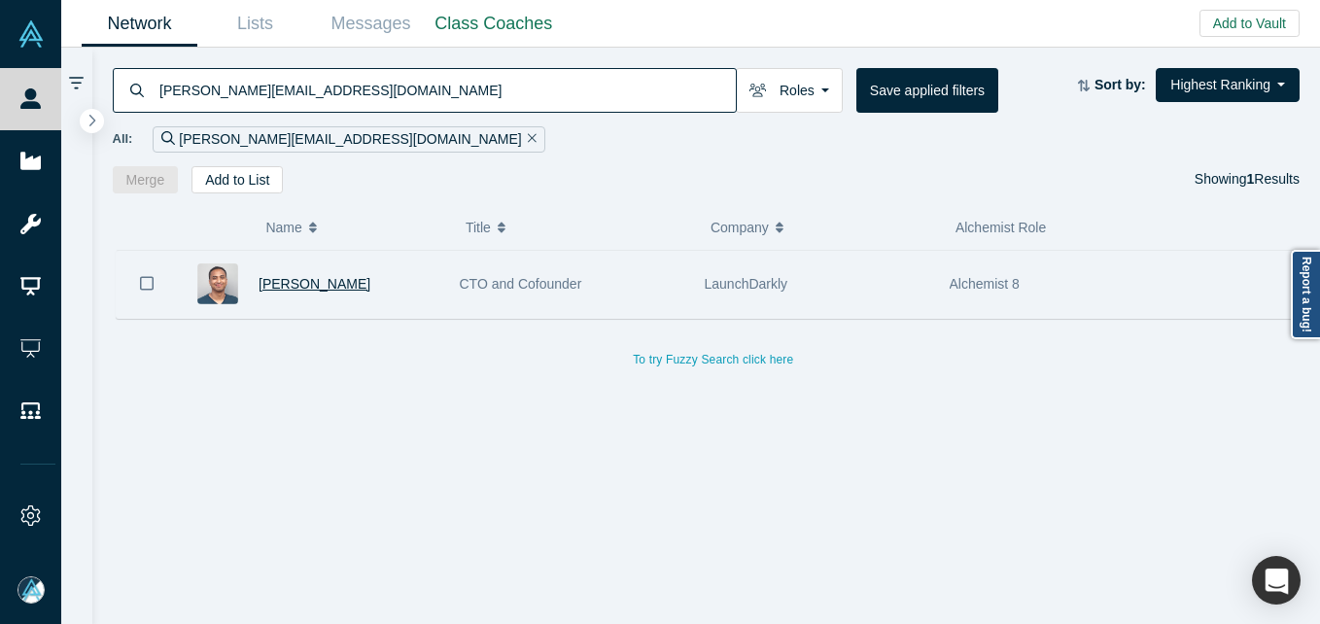
click at [319, 285] on span "[PERSON_NAME]" at bounding box center [315, 284] width 112 height 16
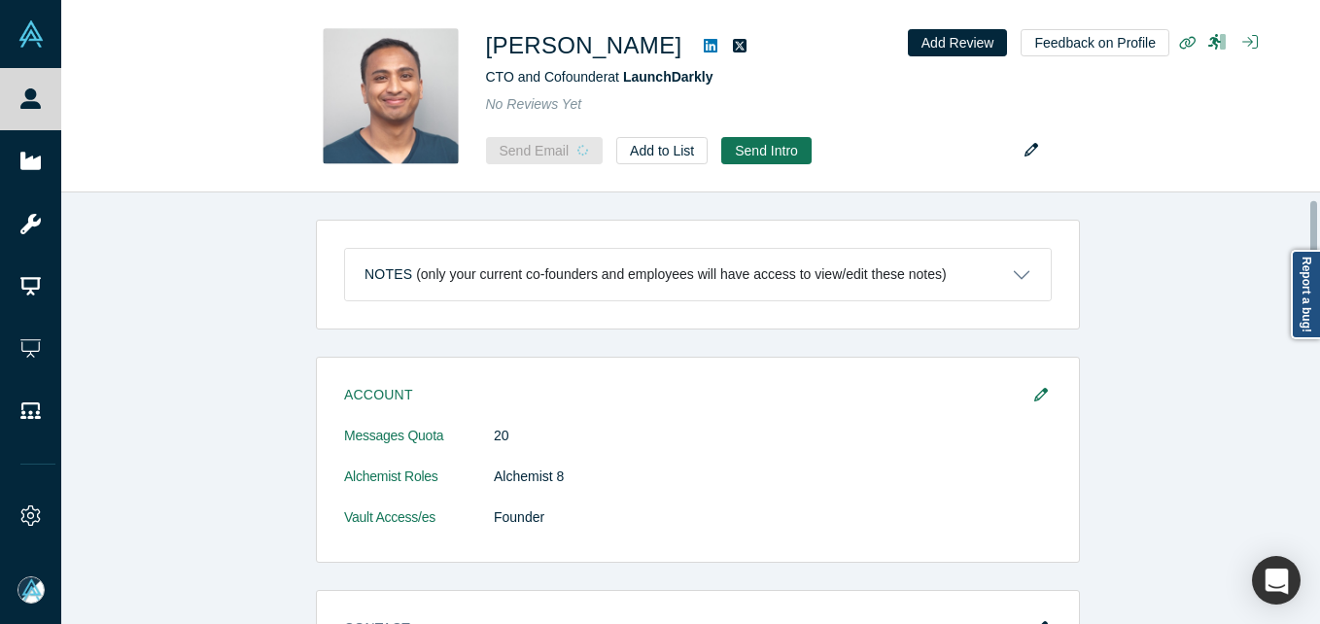
scroll to position [389, 0]
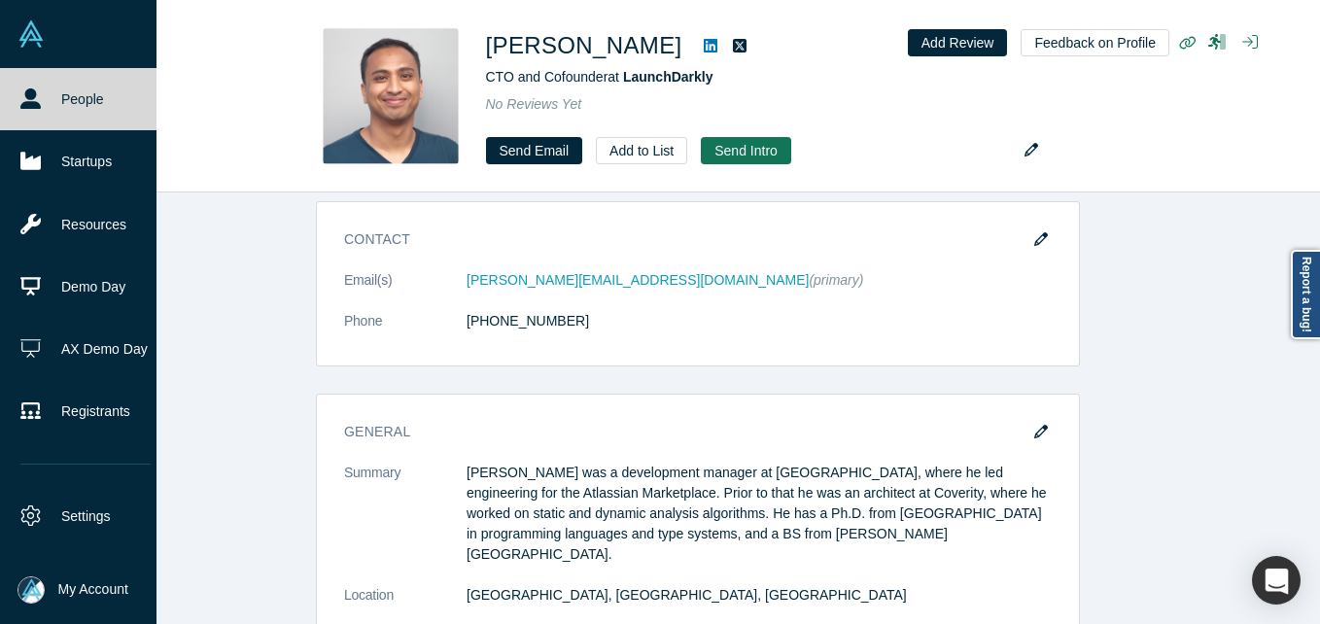
click at [42, 112] on link "People" at bounding box center [85, 99] width 171 height 62
